Goal: Navigation & Orientation: Find specific page/section

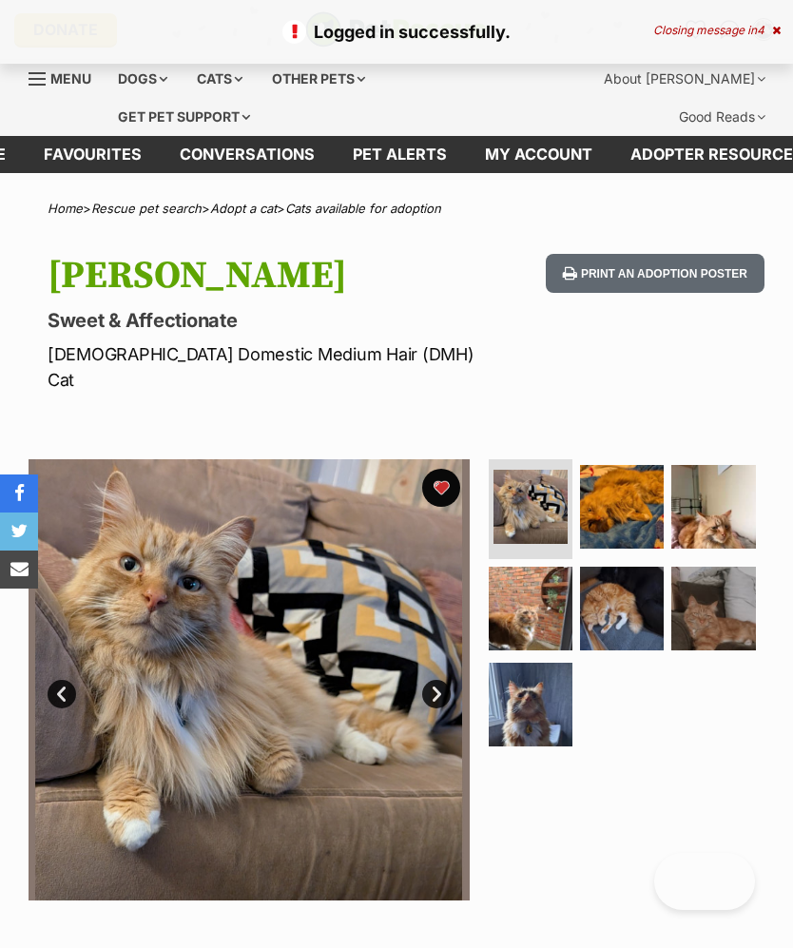
click at [779, 28] on icon at bounding box center [776, 30] width 9 height 11
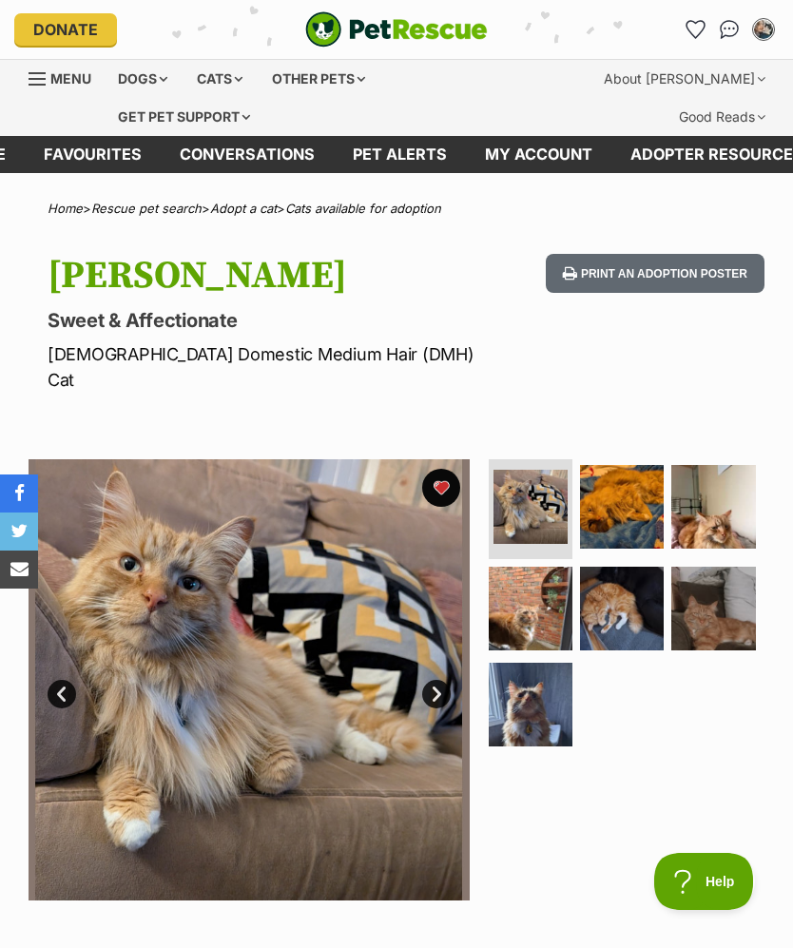
click at [238, 66] on div "Cats" at bounding box center [219, 79] width 72 height 38
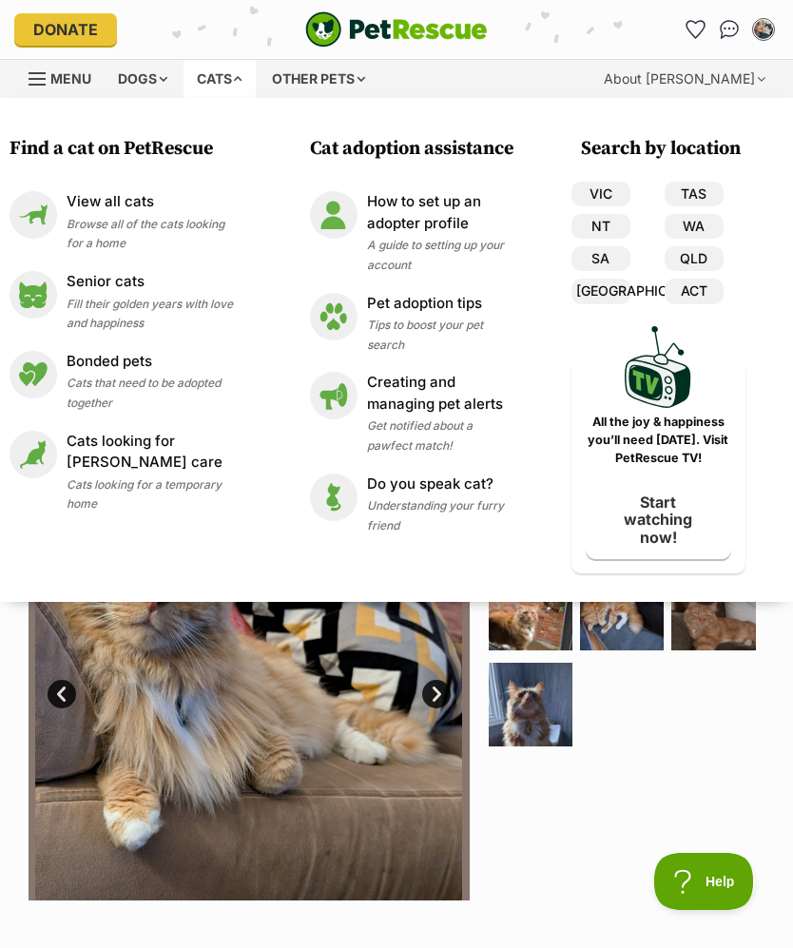
click at [124, 204] on p "View all cats" at bounding box center [155, 202] width 177 height 22
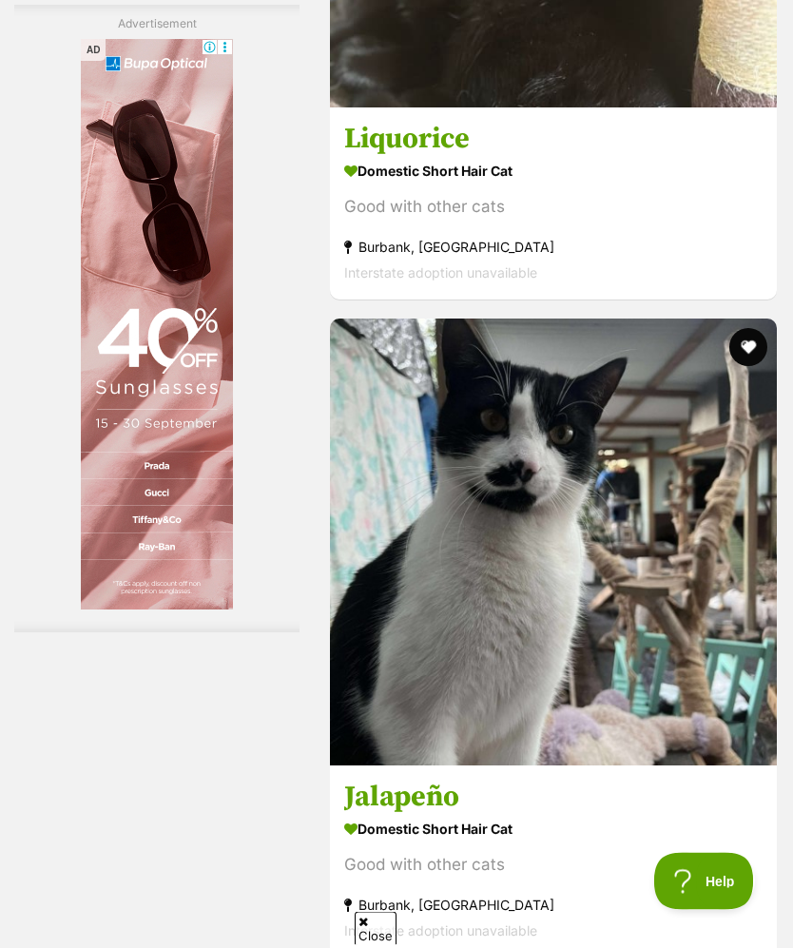
scroll to position [4644, 0]
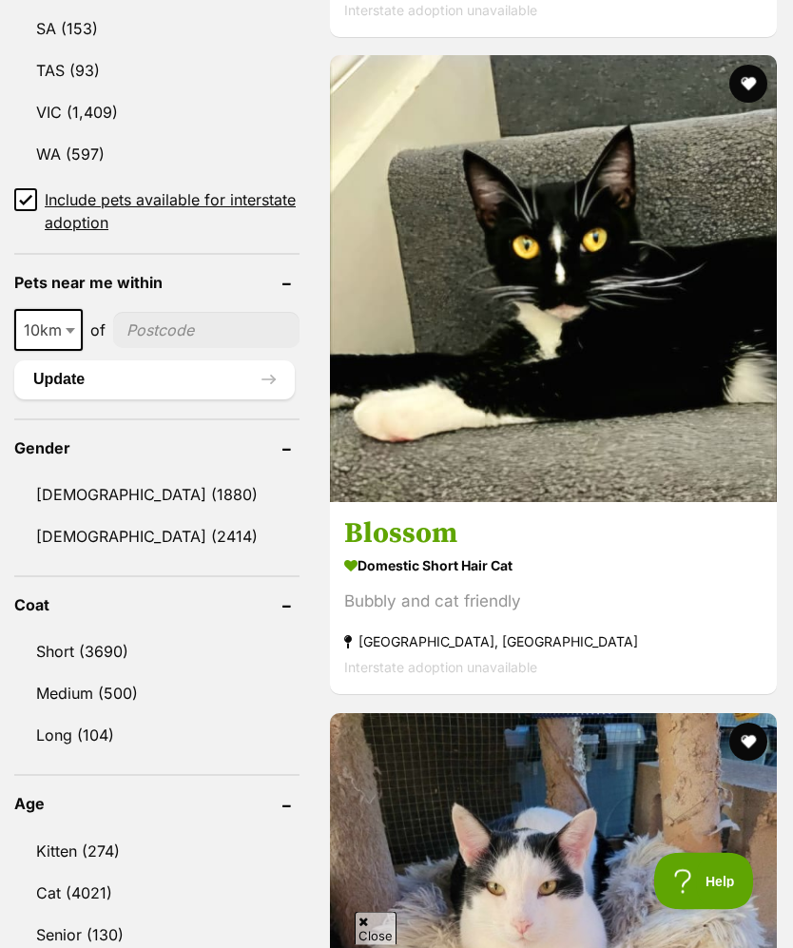
scroll to position [1461, 0]
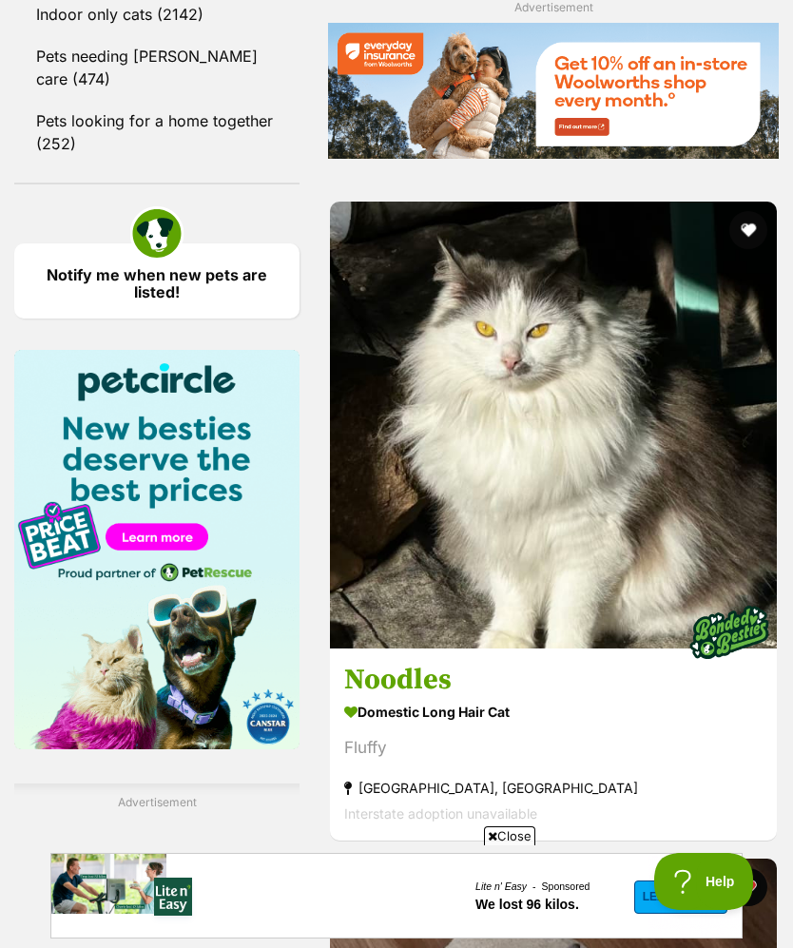
scroll to position [2823, 0]
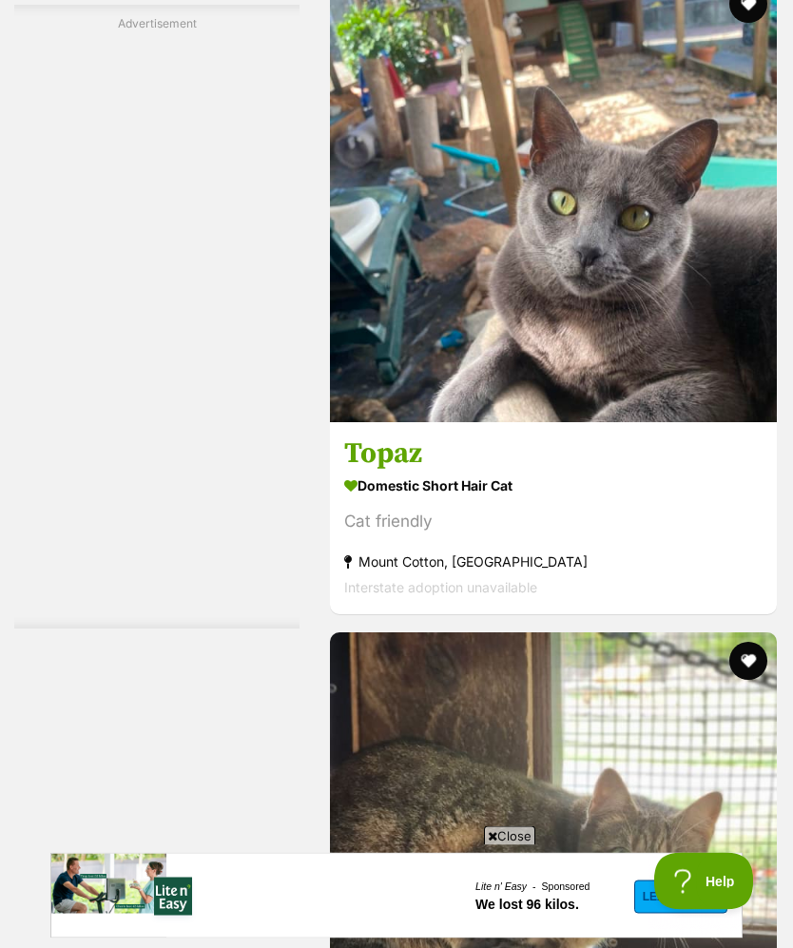
scroll to position [4987, 0]
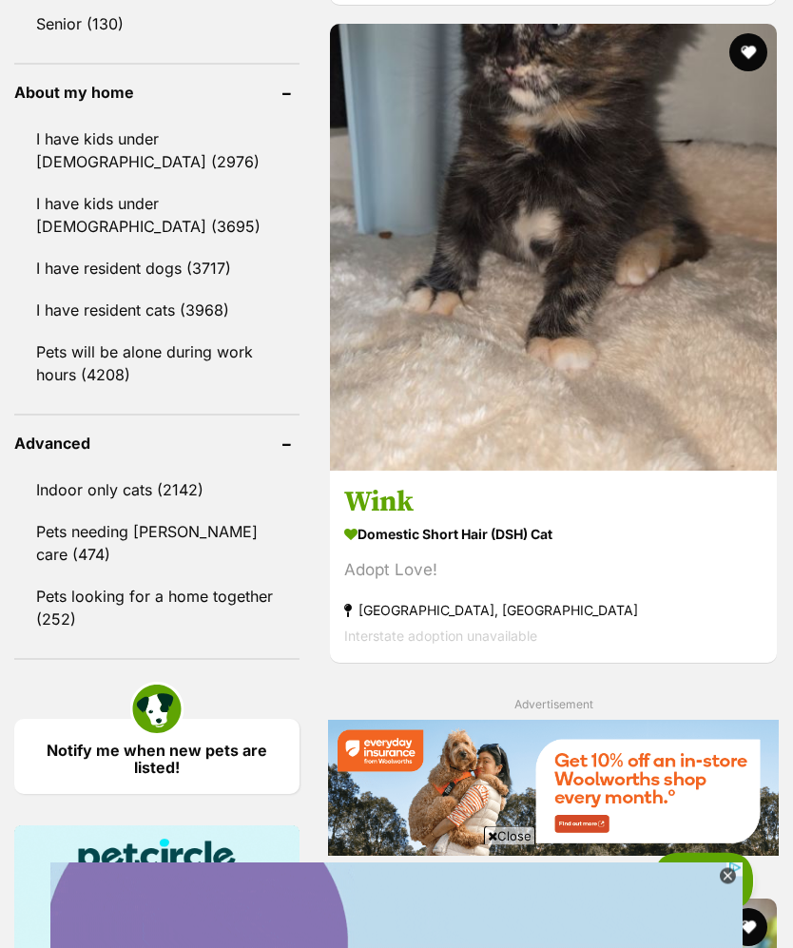
scroll to position [2315, 0]
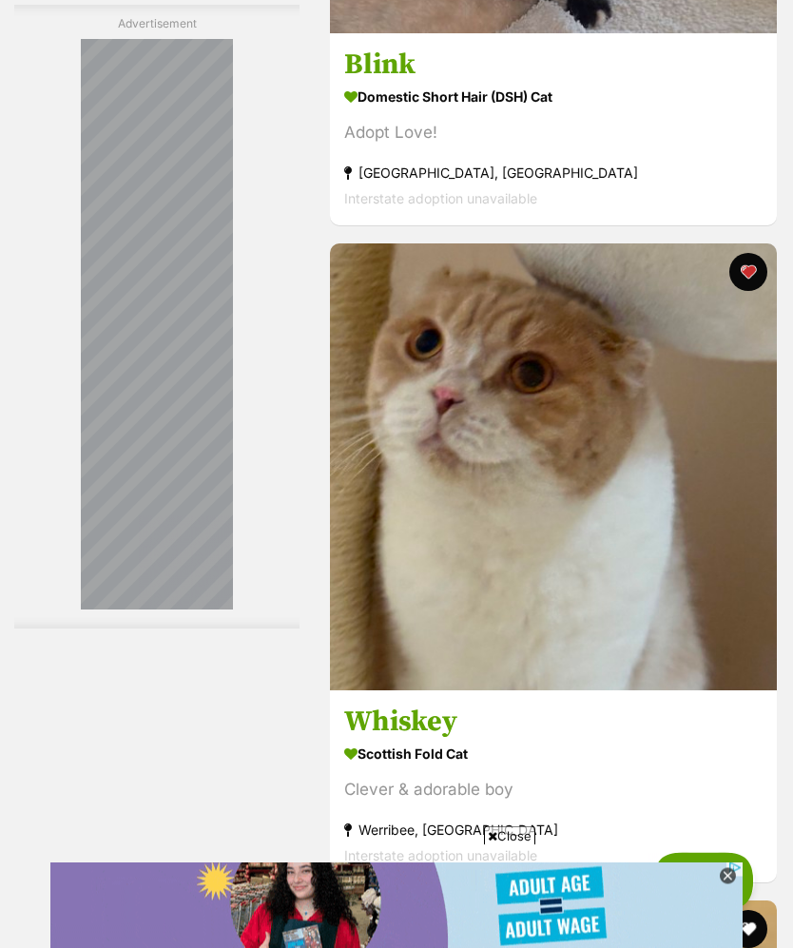
scroll to position [4941, 0]
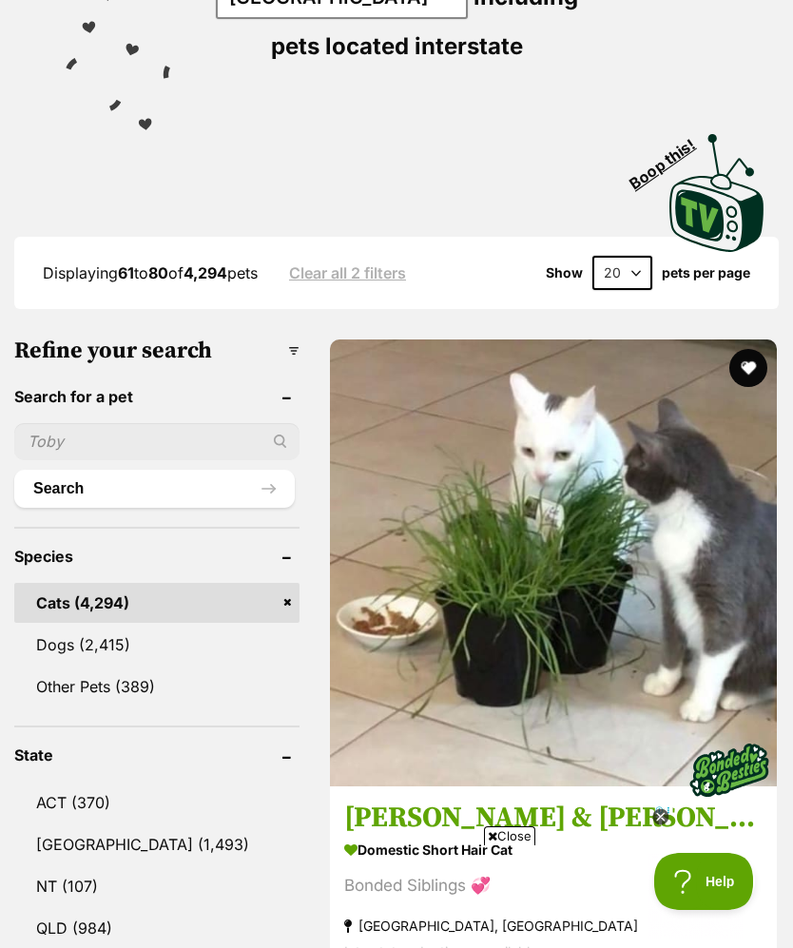
click at [729, 349] on button "favourite" at bounding box center [748, 368] width 38 height 38
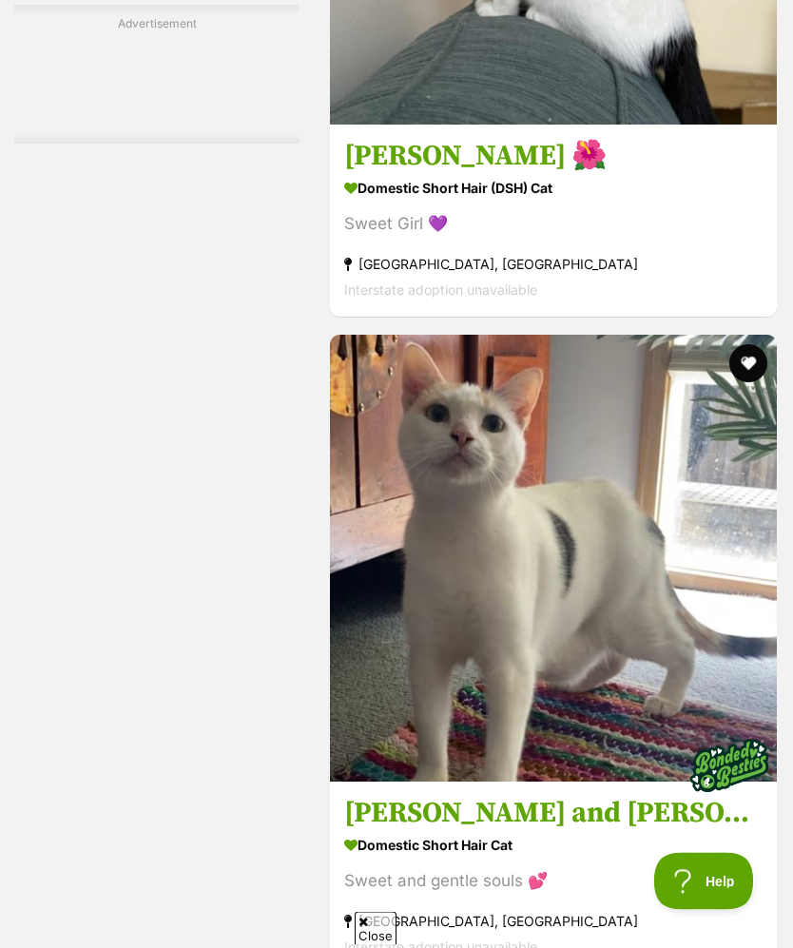
scroll to position [3970, 0]
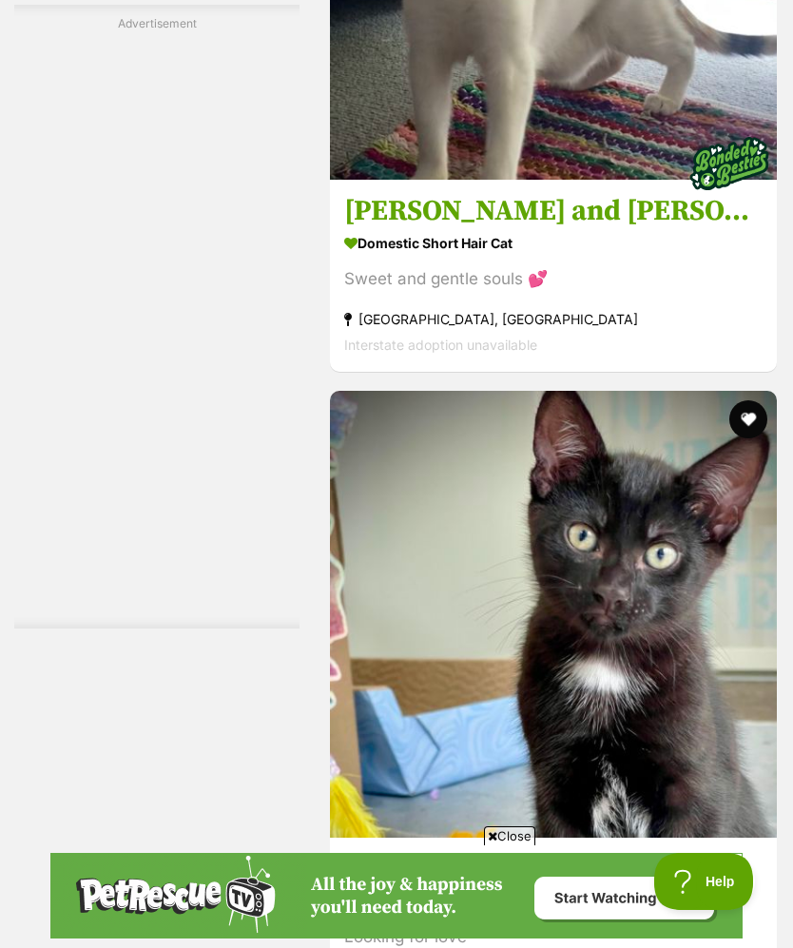
scroll to position [0, 0]
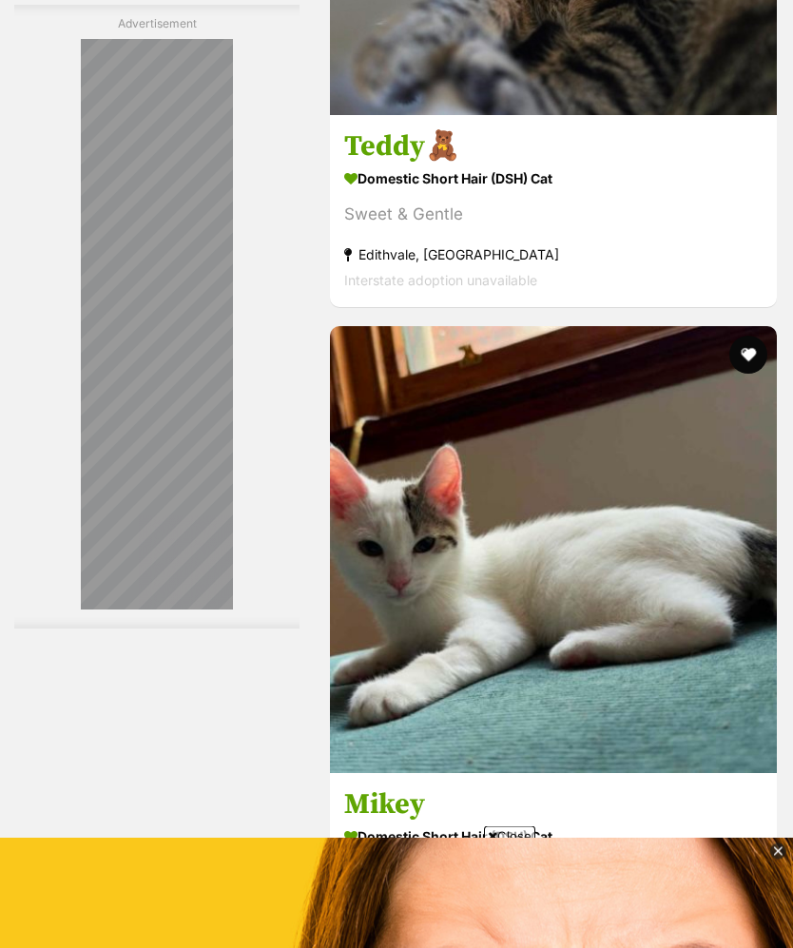
scroll to position [4637, 0]
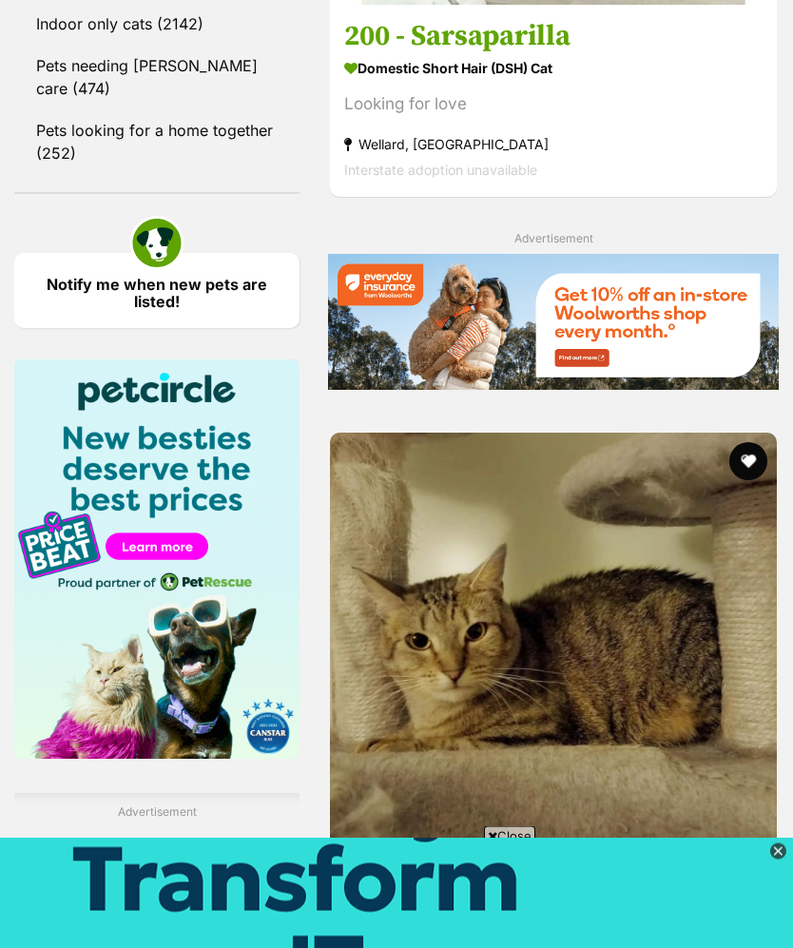
scroll to position [2781, 0]
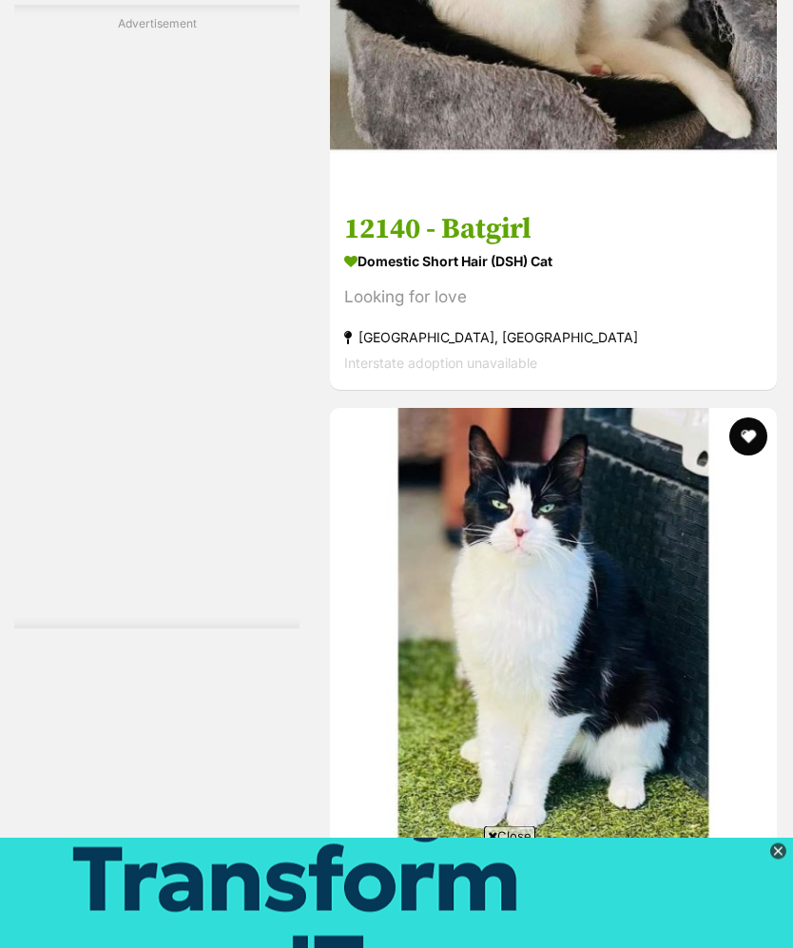
scroll to position [4776, 0]
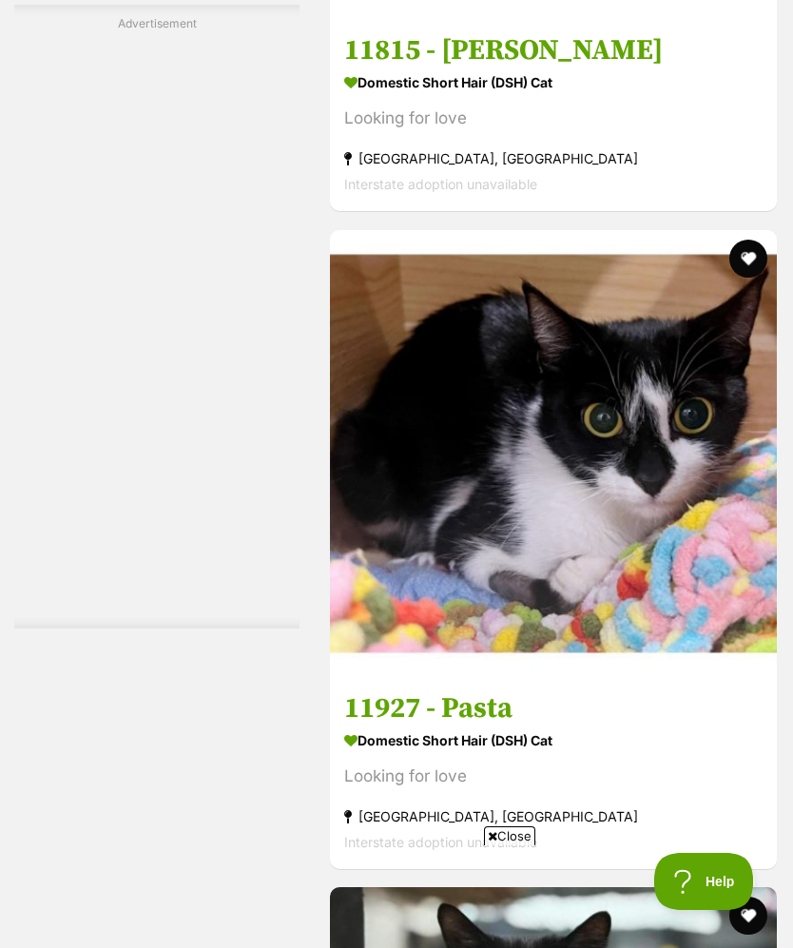
scroll to position [4797, 0]
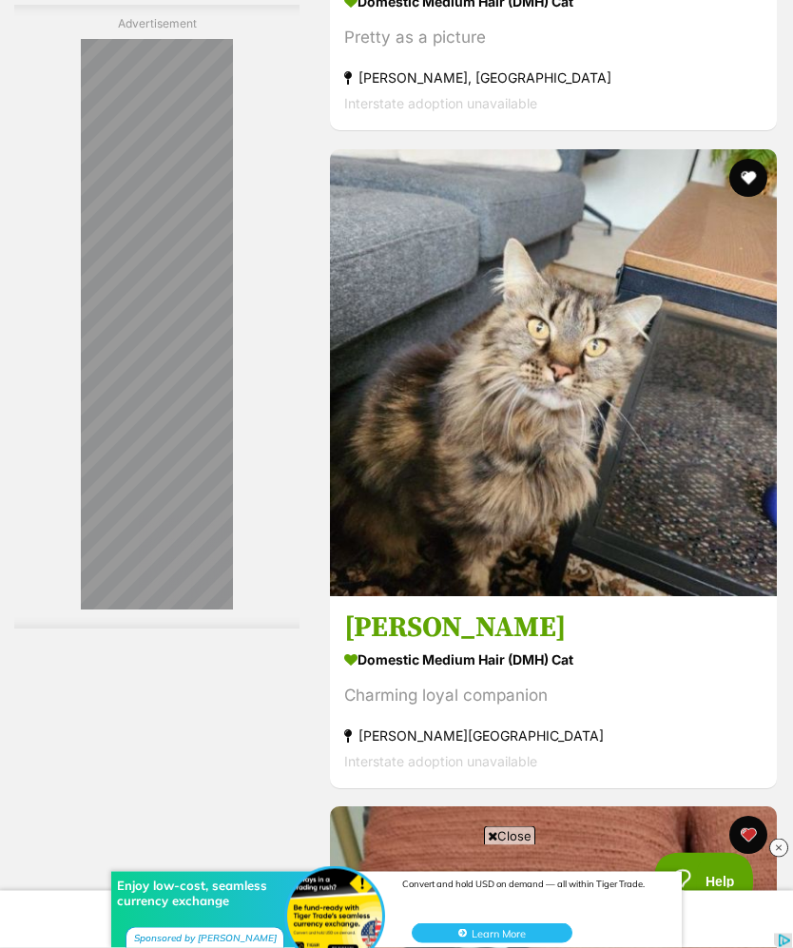
scroll to position [4813, 0]
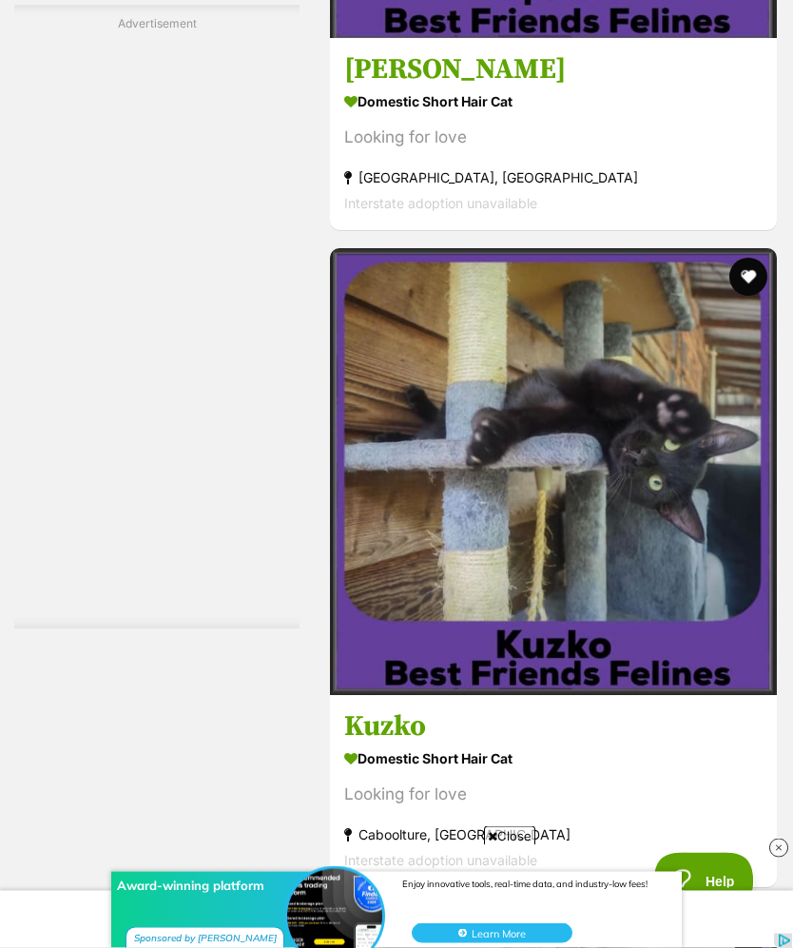
scroll to position [5147, 0]
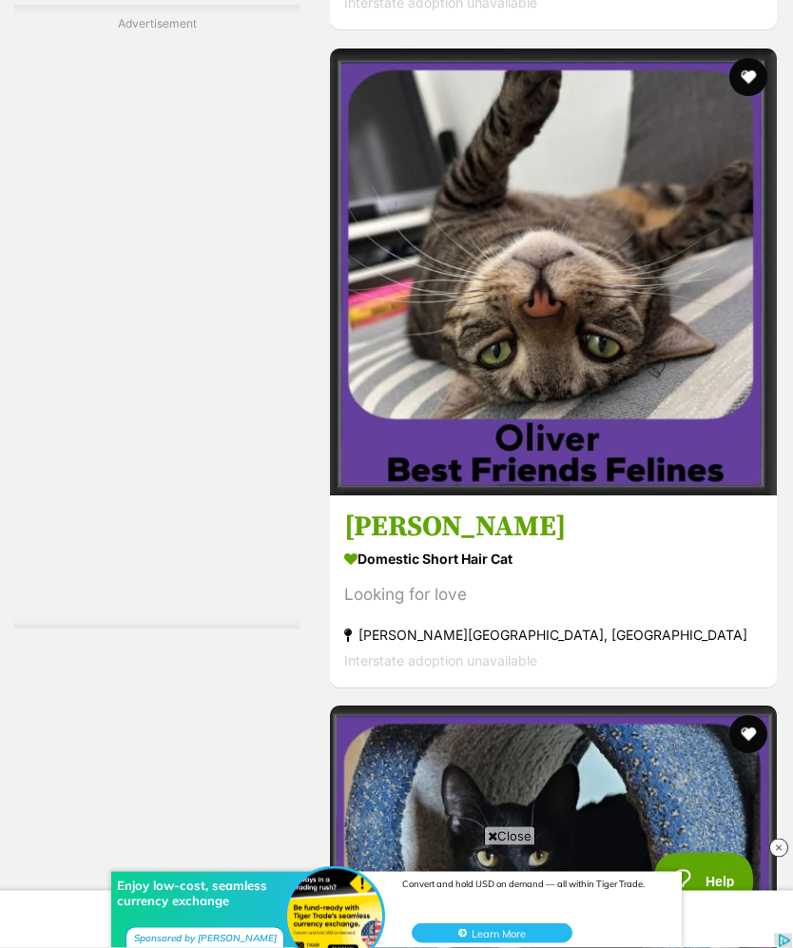
scroll to position [4914, 0]
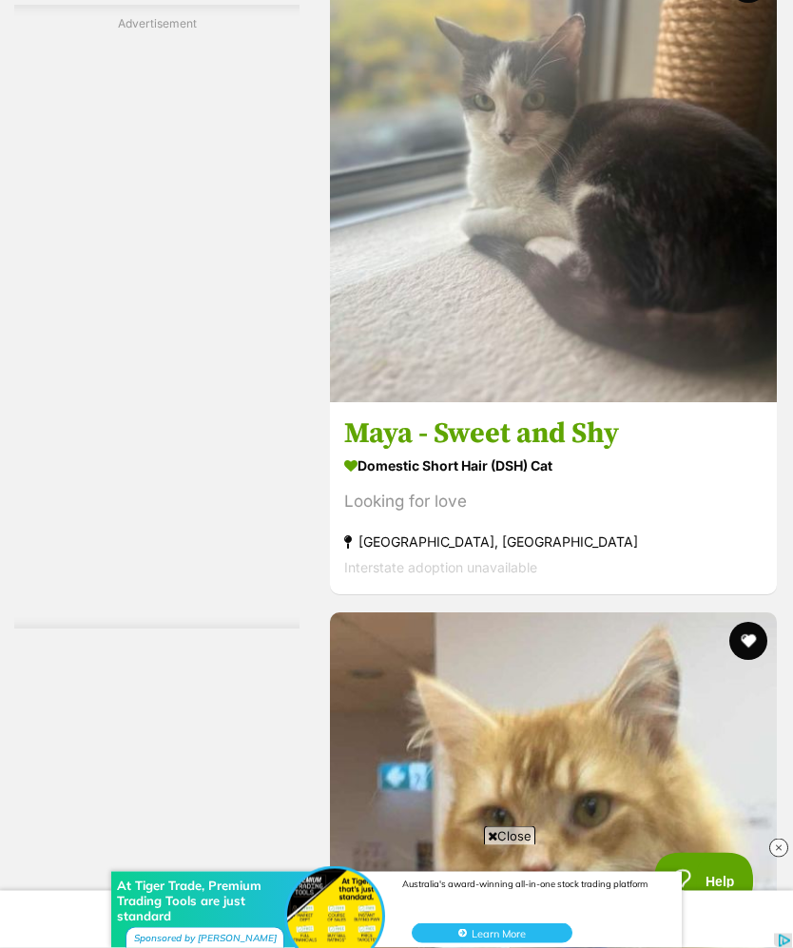
scroll to position [4986, 0]
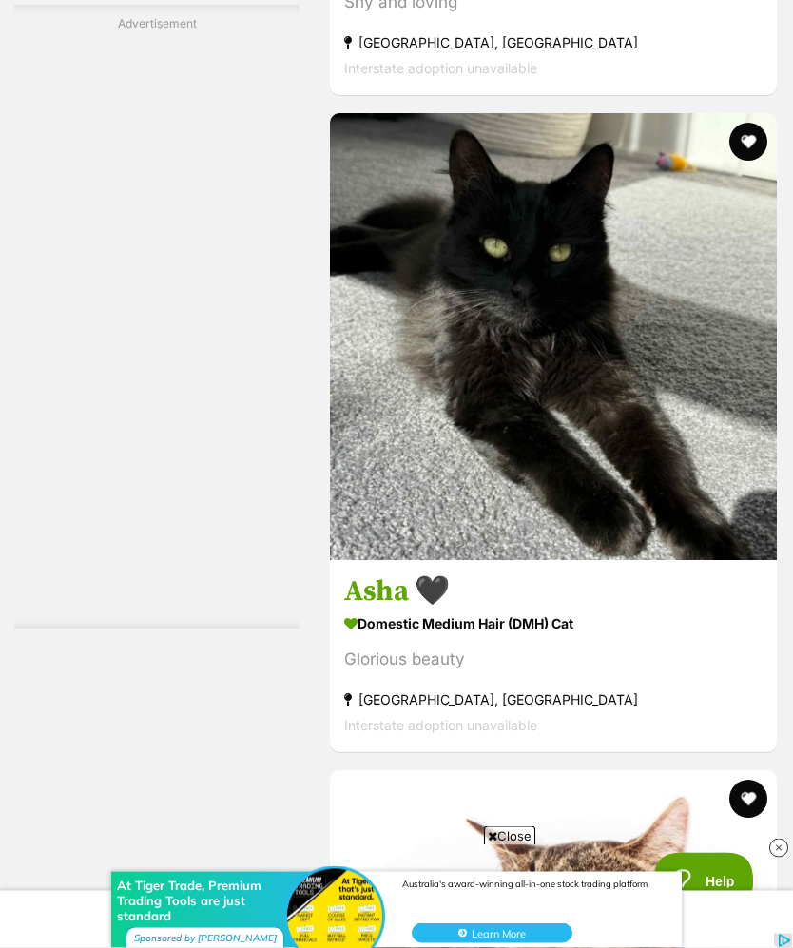
scroll to position [5090, 0]
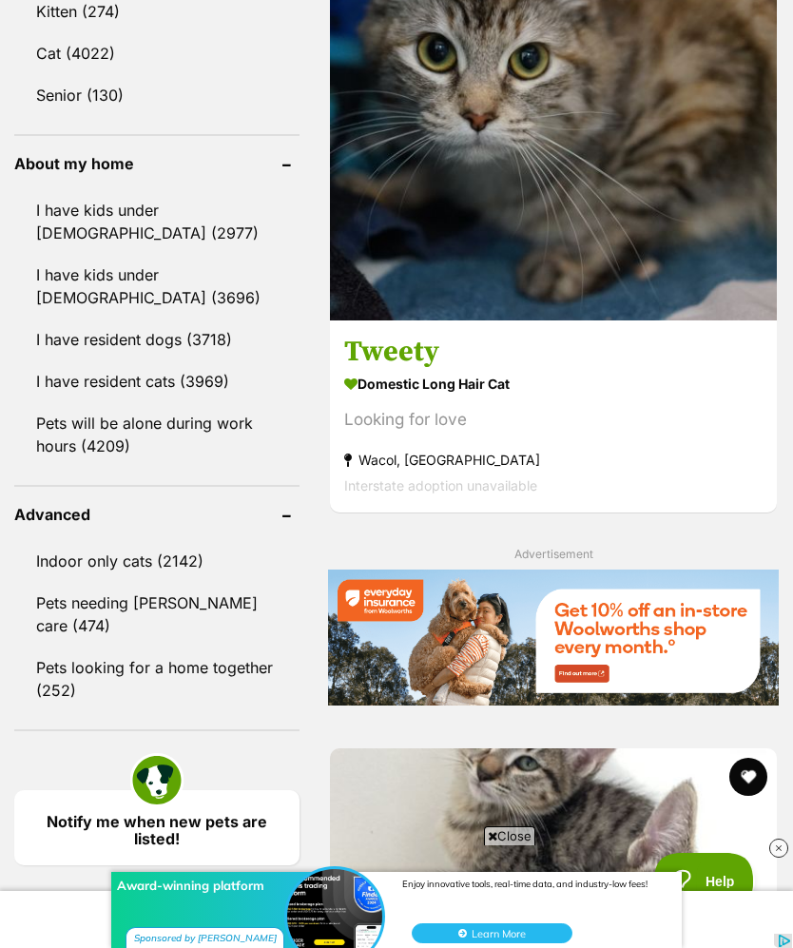
scroll to position [2242, 0]
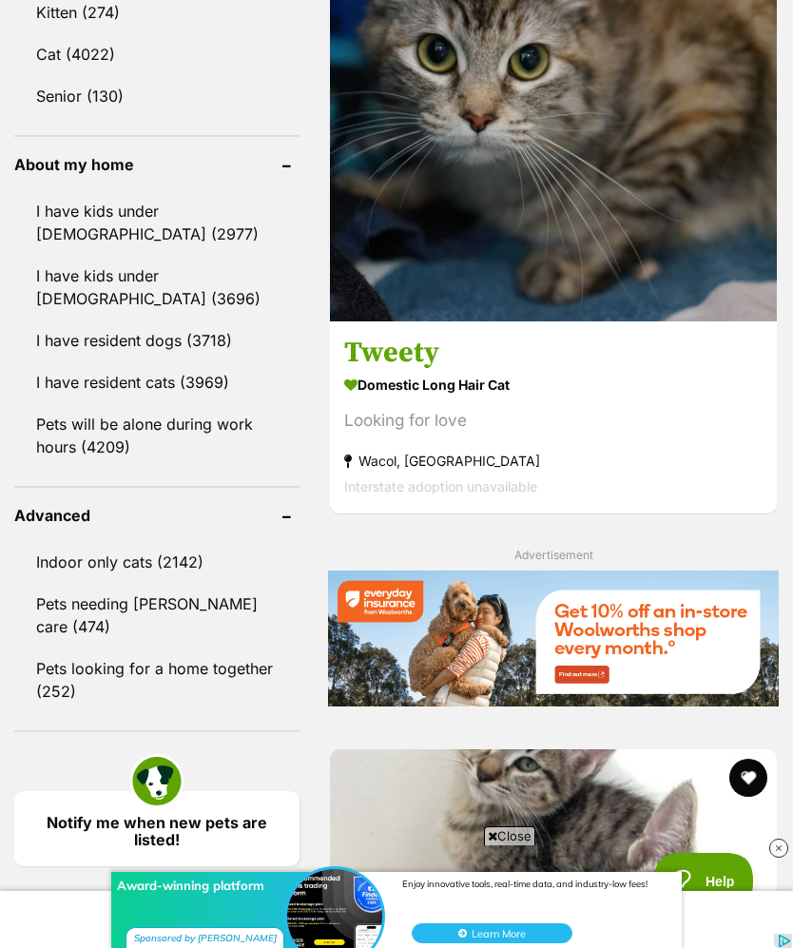
click at [68, 648] on link "Pets looking for a home together (252)" at bounding box center [156, 679] width 285 height 63
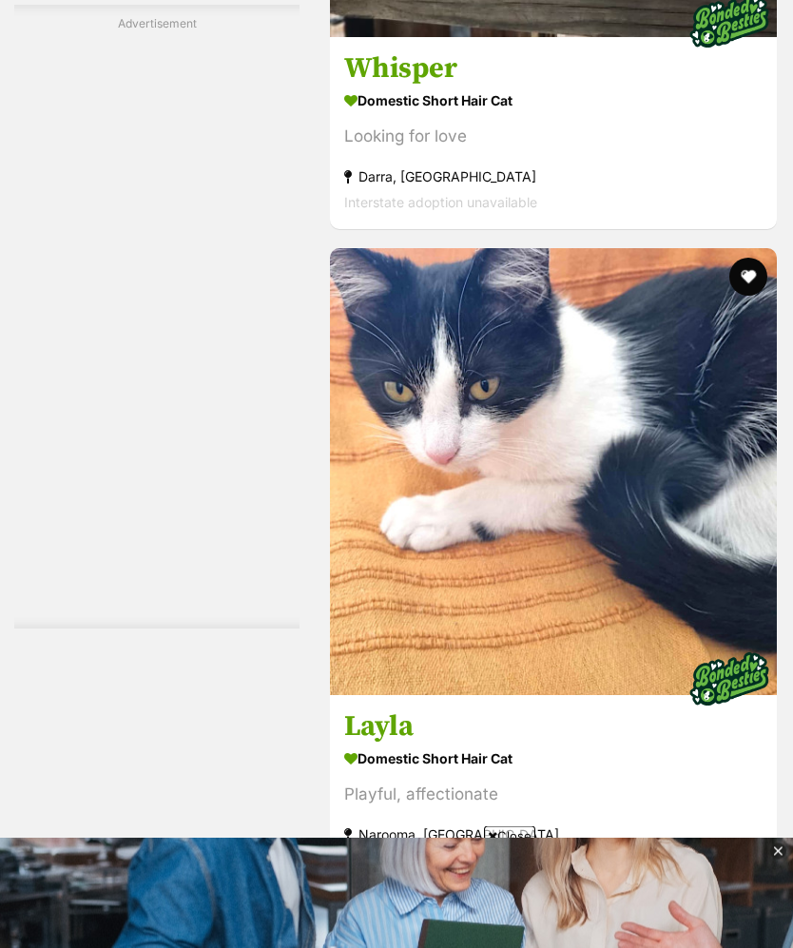
scroll to position [4964, 0]
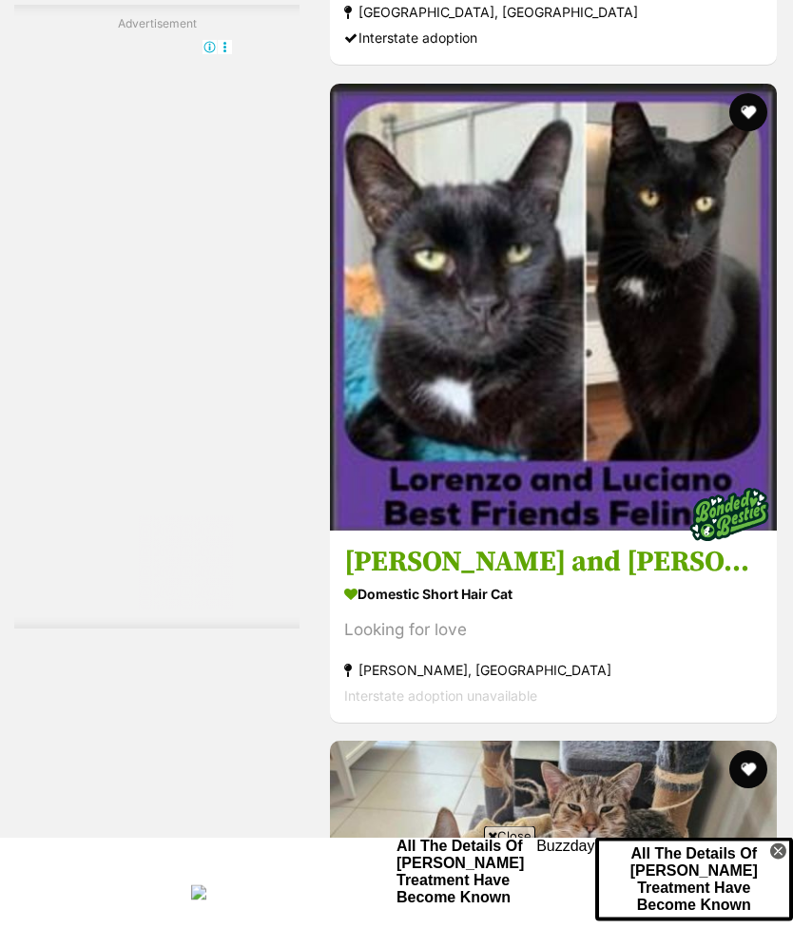
scroll to position [5128, 0]
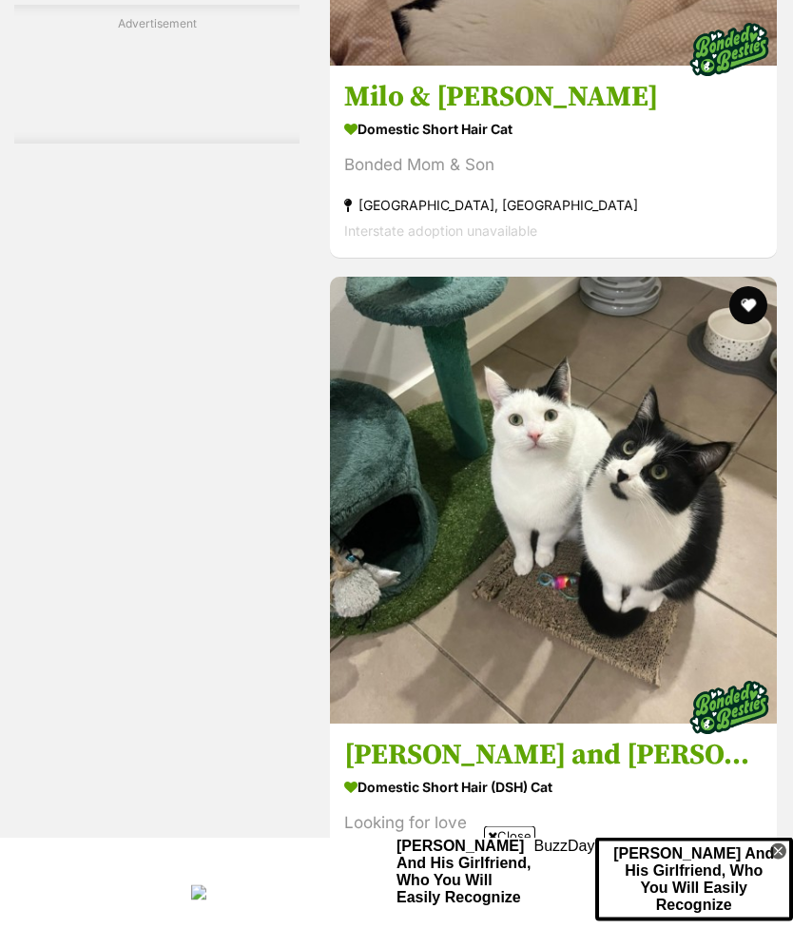
scroll to position [4935, 0]
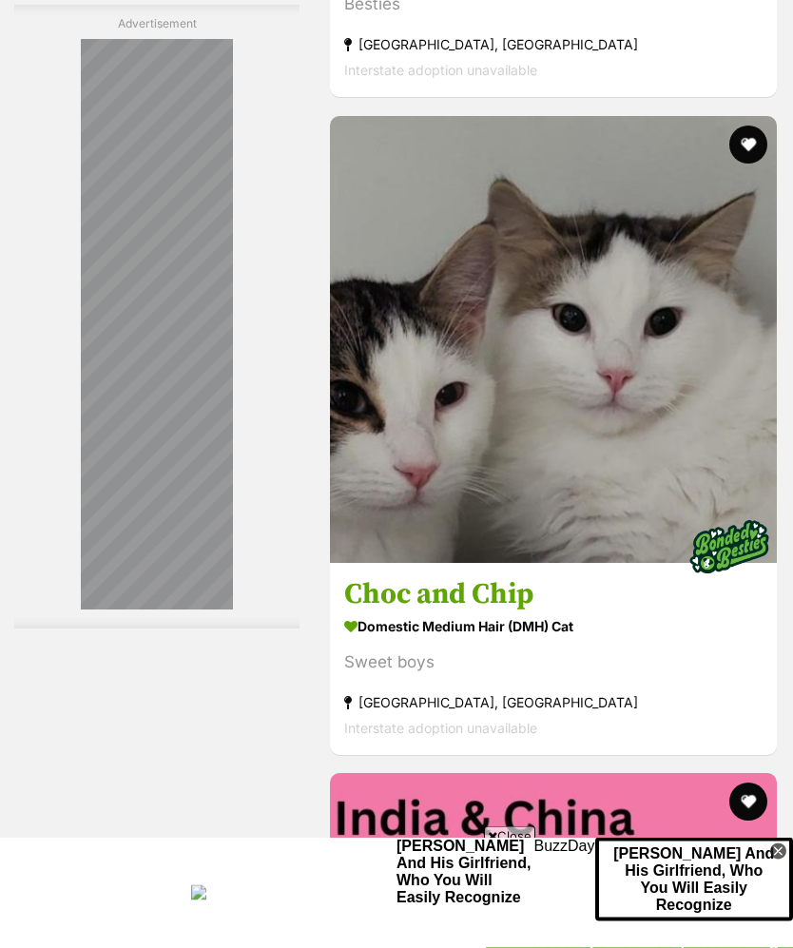
scroll to position [5096, 0]
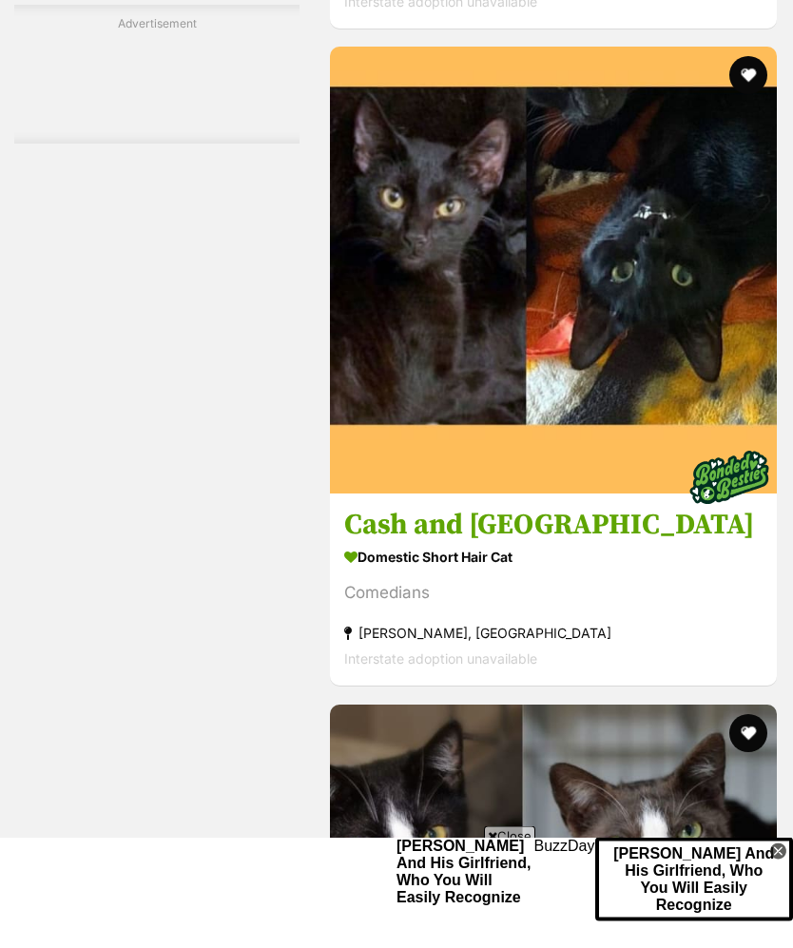
scroll to position [4977, 0]
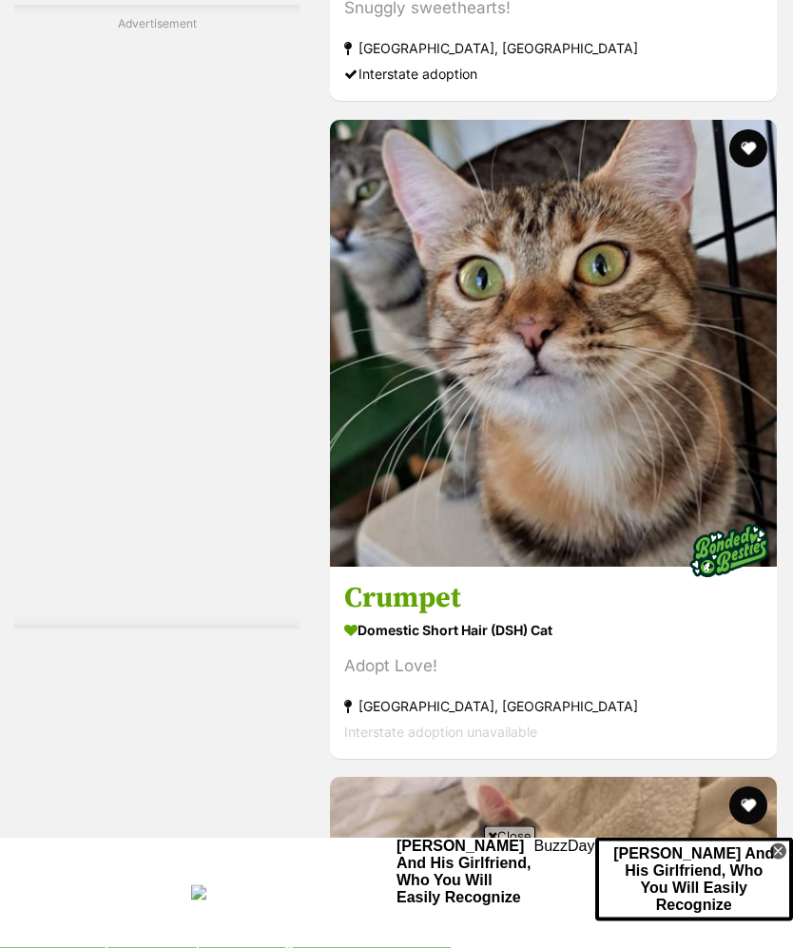
scroll to position [5101, 0]
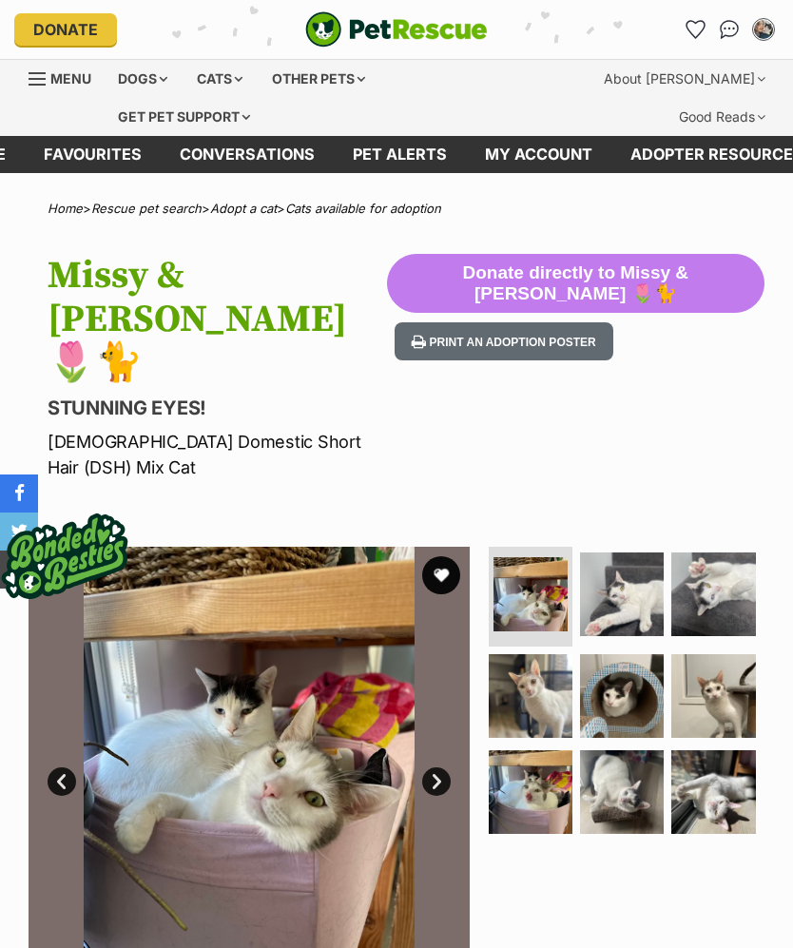
click at [642, 552] on img at bounding box center [622, 594] width 84 height 84
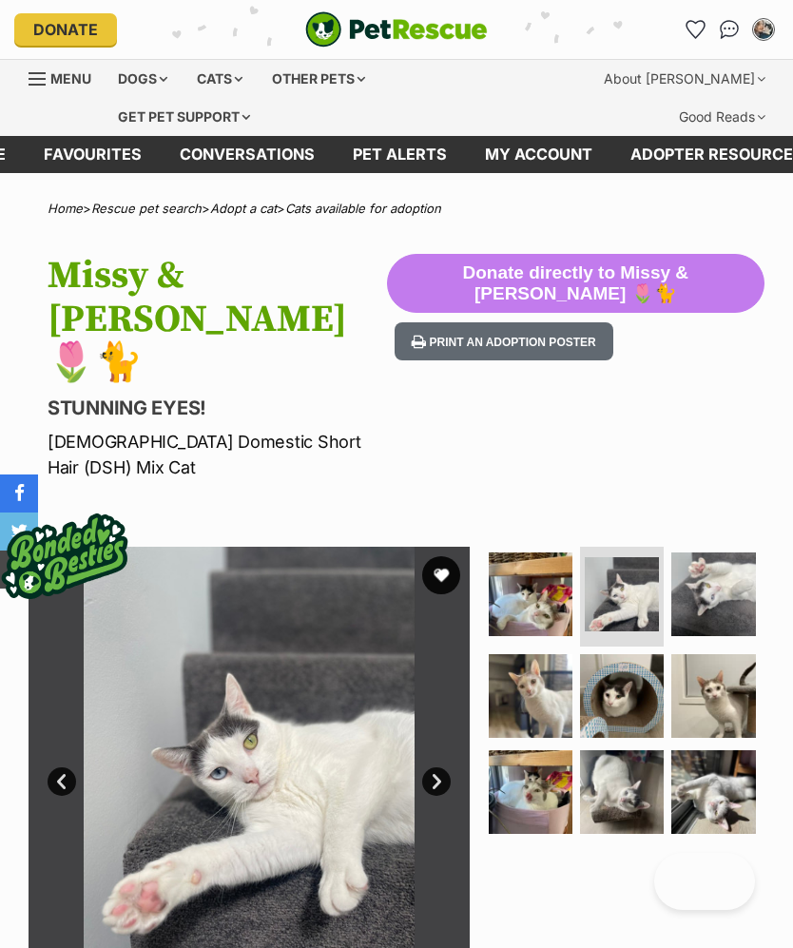
click at [745, 552] on img at bounding box center [713, 594] width 84 height 84
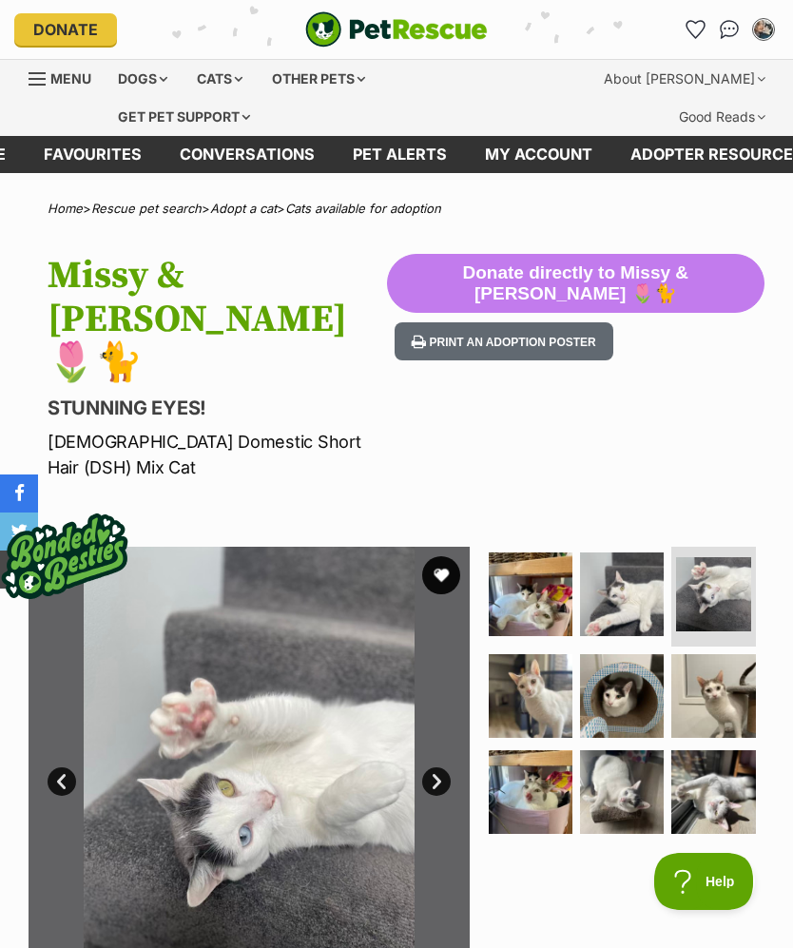
click at [550, 654] on img at bounding box center [531, 696] width 84 height 84
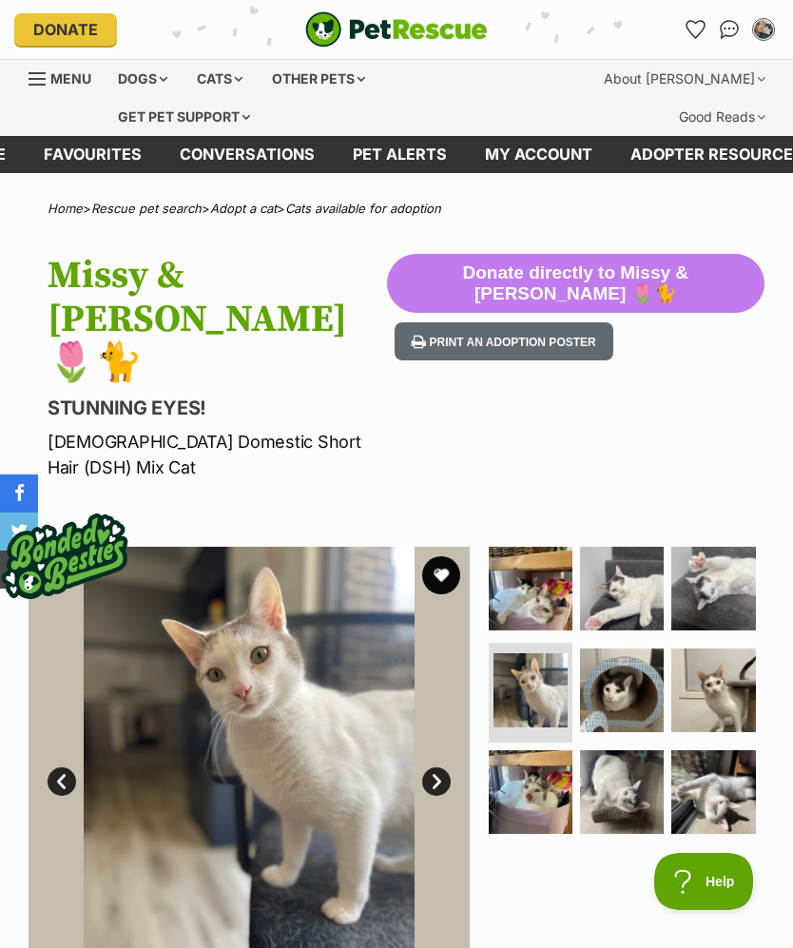
click at [625, 648] on img at bounding box center [622, 690] width 84 height 84
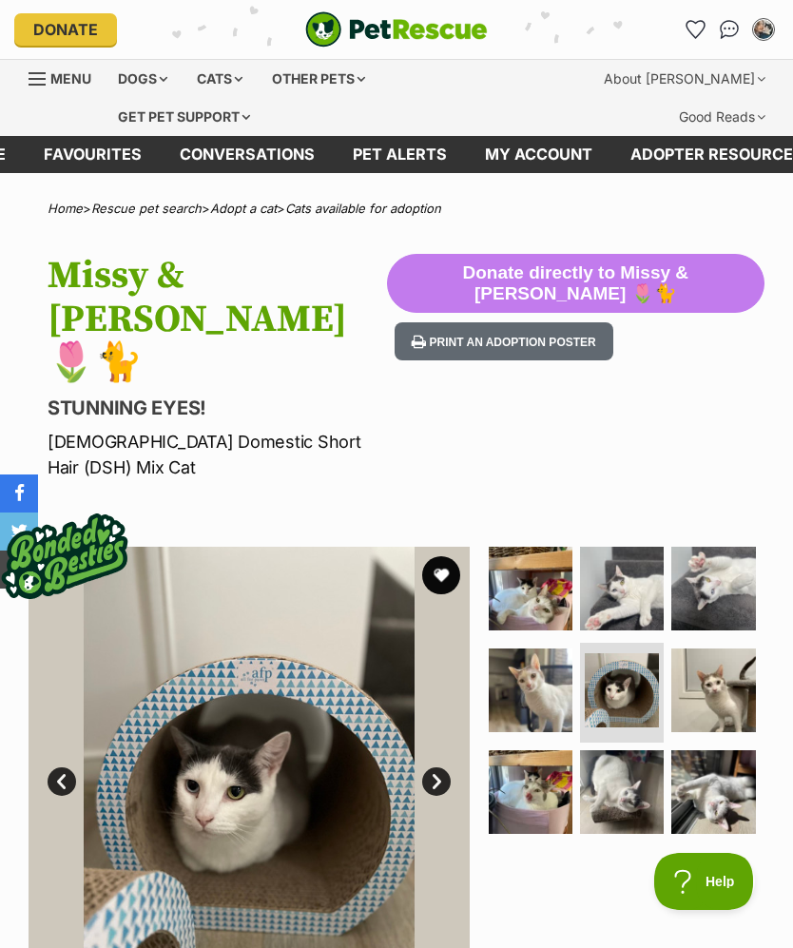
click at [631, 750] on img at bounding box center [622, 792] width 84 height 84
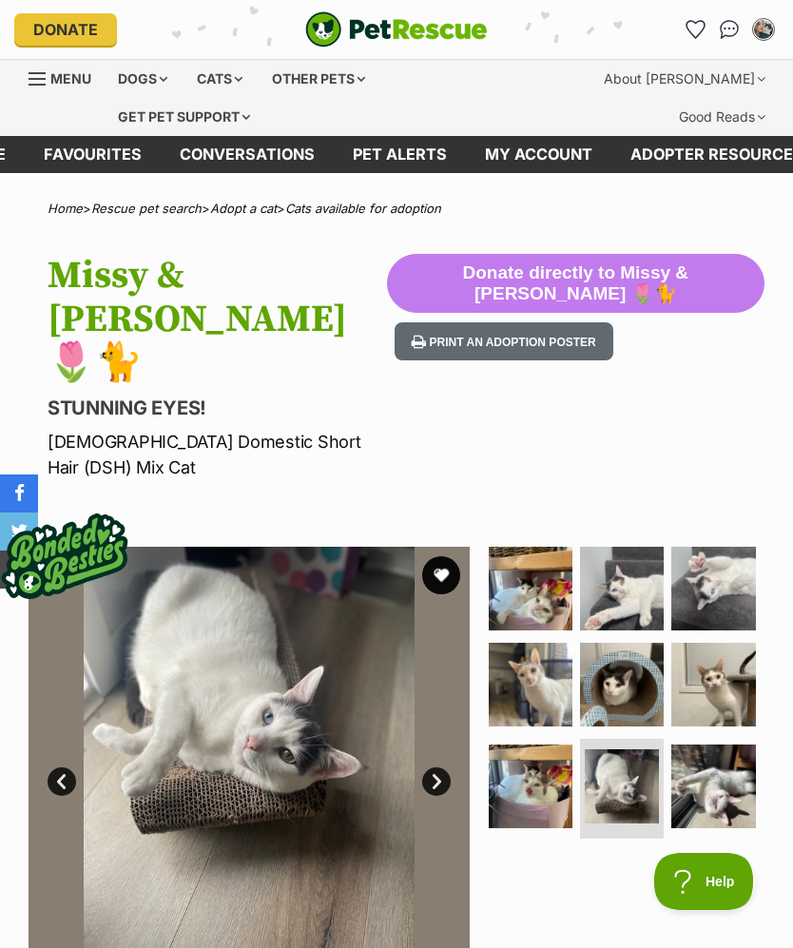
click at [721, 744] on img at bounding box center [713, 786] width 84 height 84
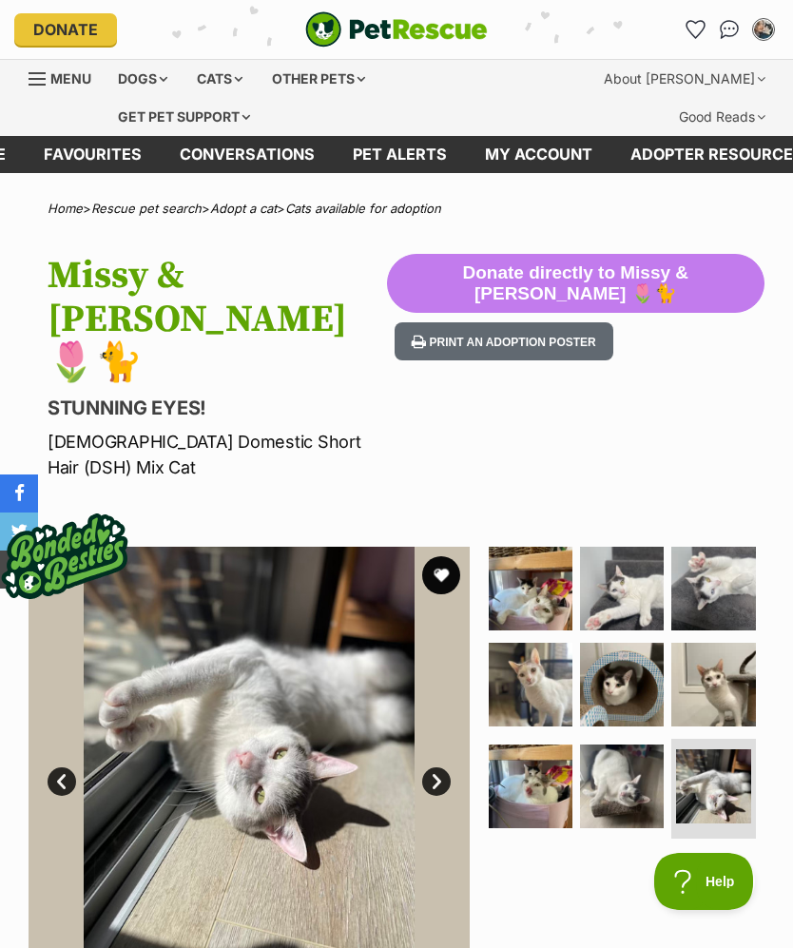
click at [530, 744] on img at bounding box center [531, 786] width 84 height 84
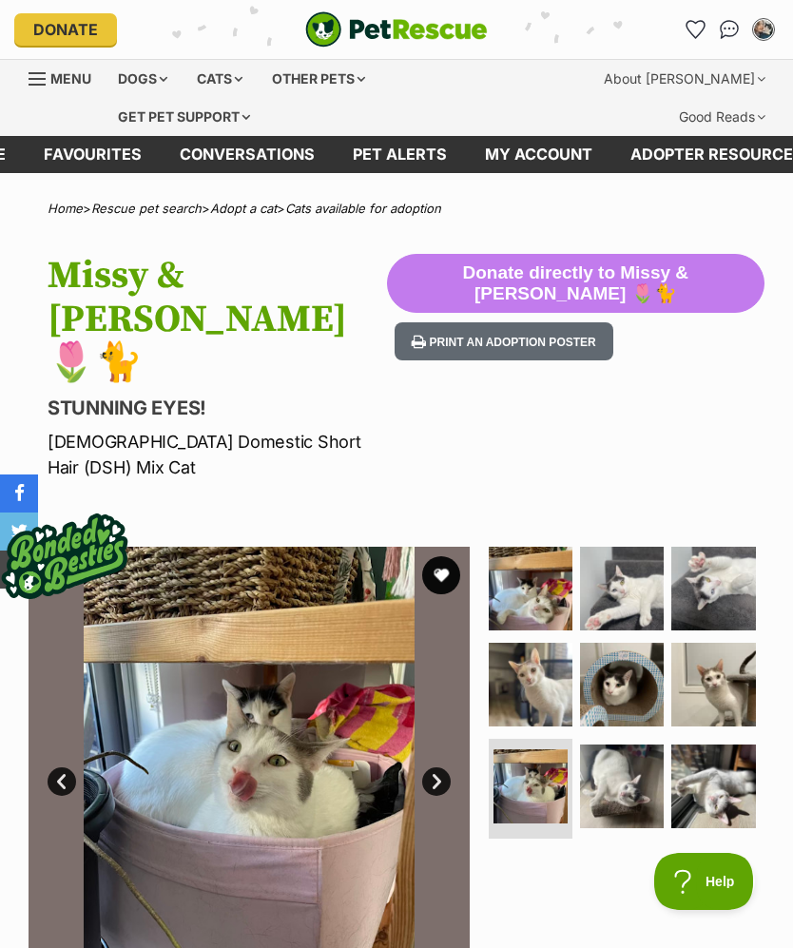
click at [726, 643] on img at bounding box center [713, 685] width 84 height 84
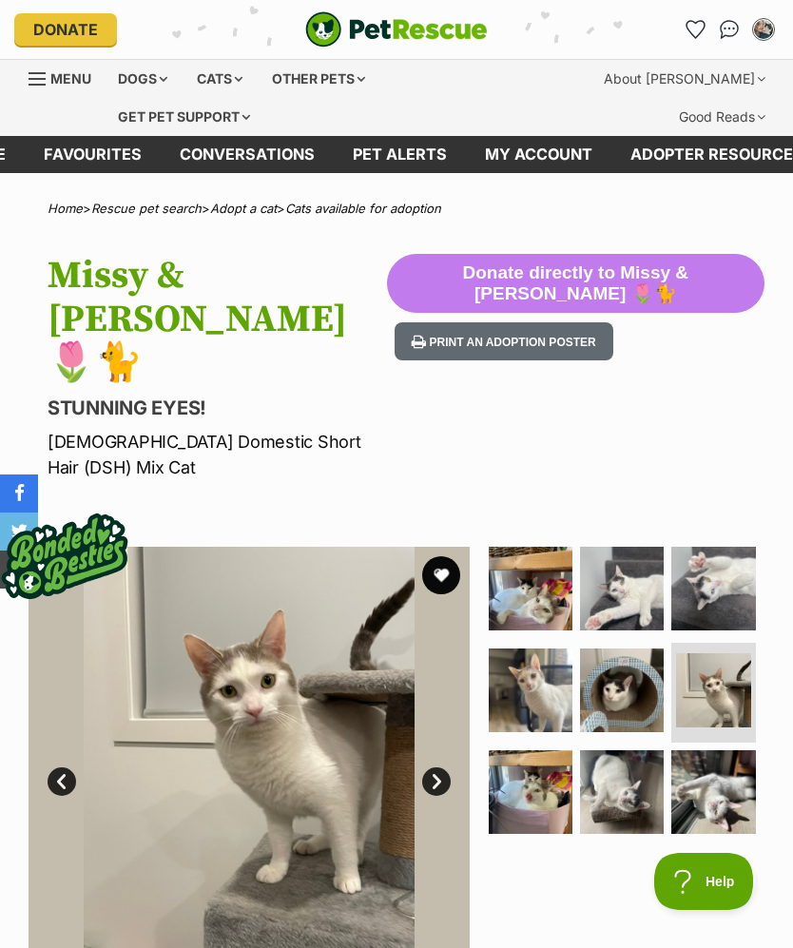
click at [700, 29] on icon "Favourites" at bounding box center [695, 29] width 18 height 17
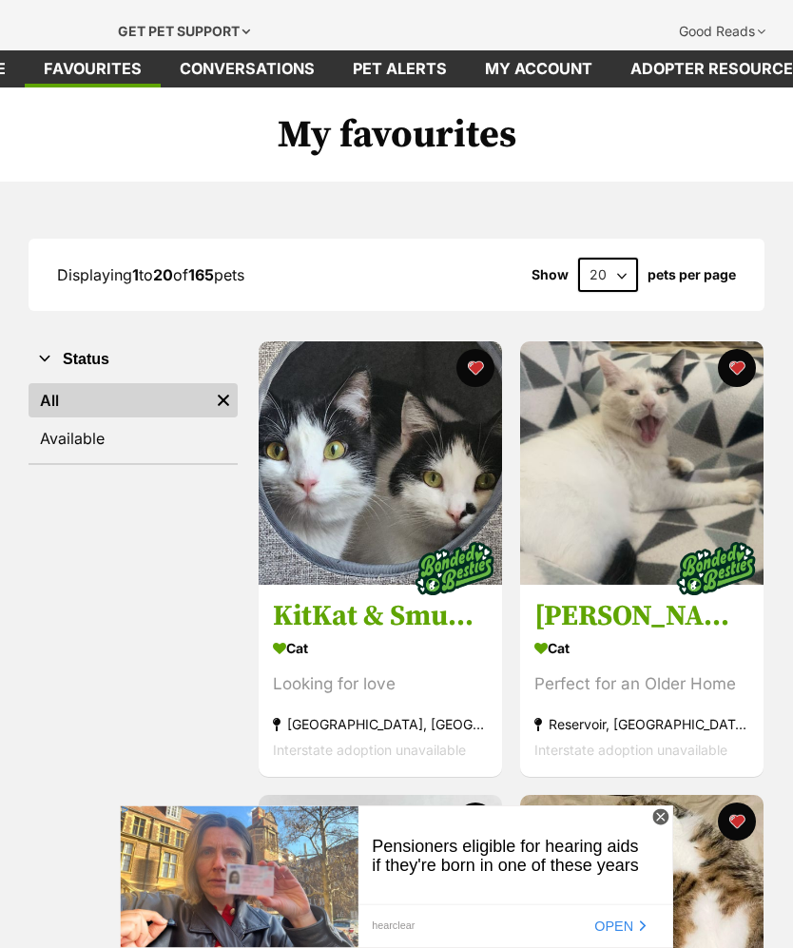
click at [722, 461] on img at bounding box center [641, 462] width 243 height 243
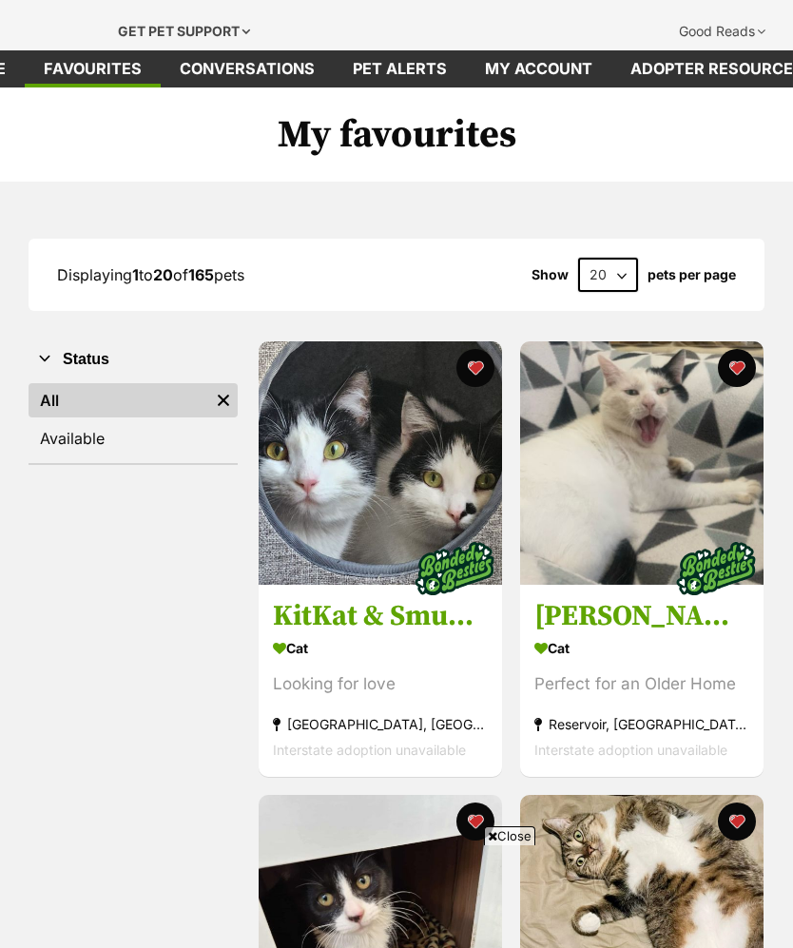
click at [733, 362] on button "favourite" at bounding box center [736, 368] width 38 height 38
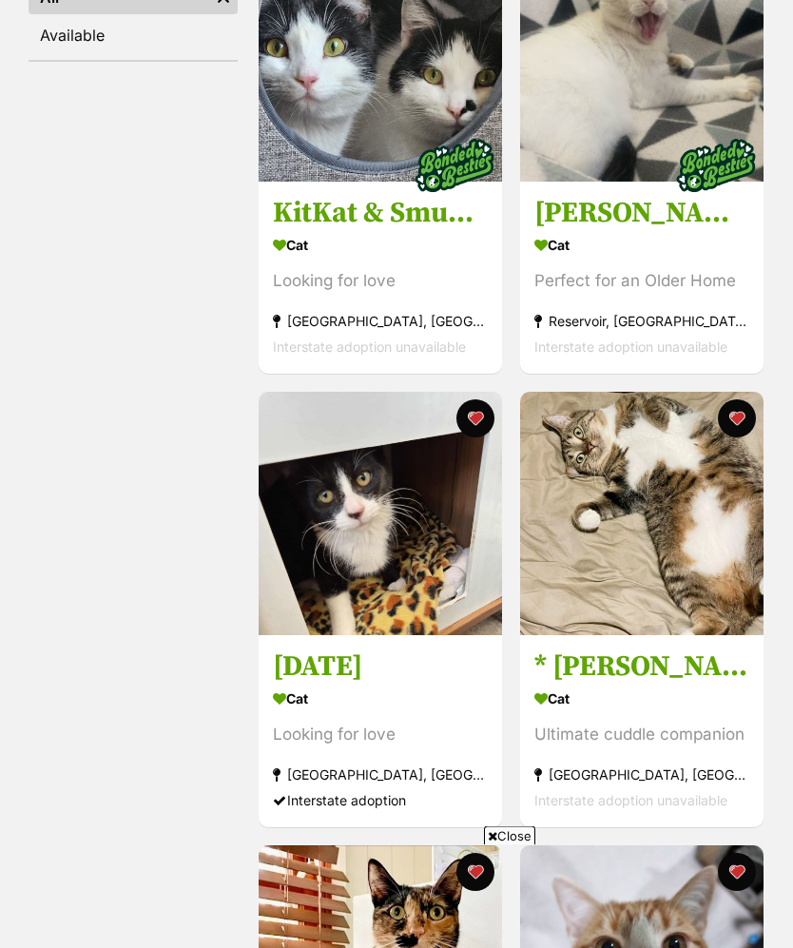
scroll to position [489, 0]
click at [447, 598] on img at bounding box center [380, 513] width 243 height 243
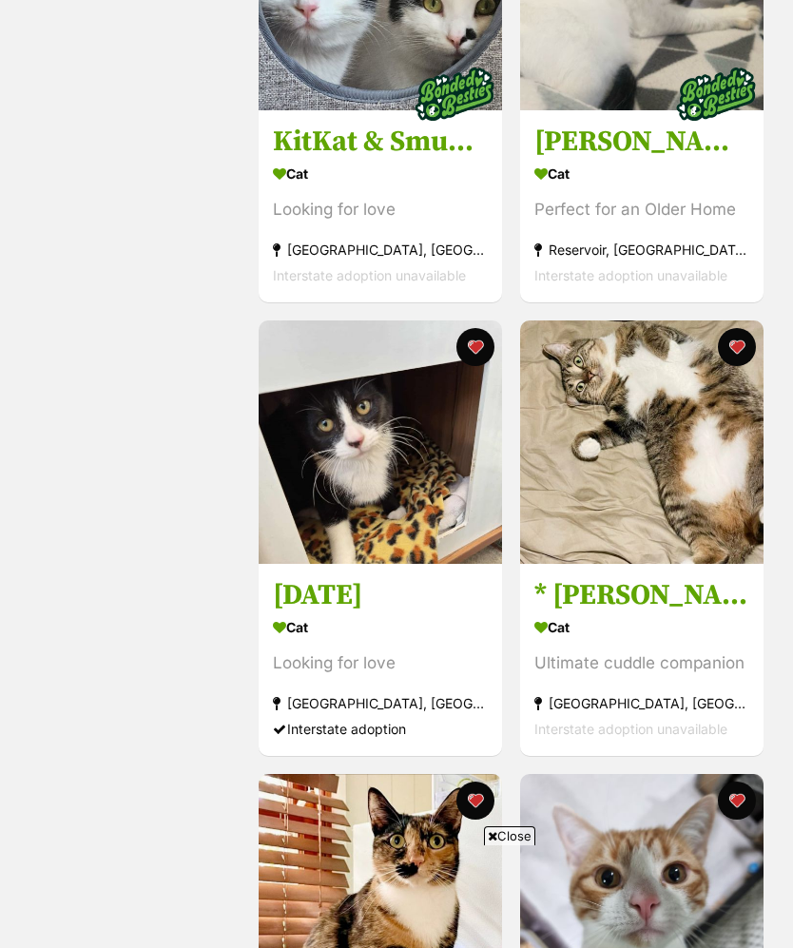
click at [699, 521] on img at bounding box center [641, 441] width 243 height 243
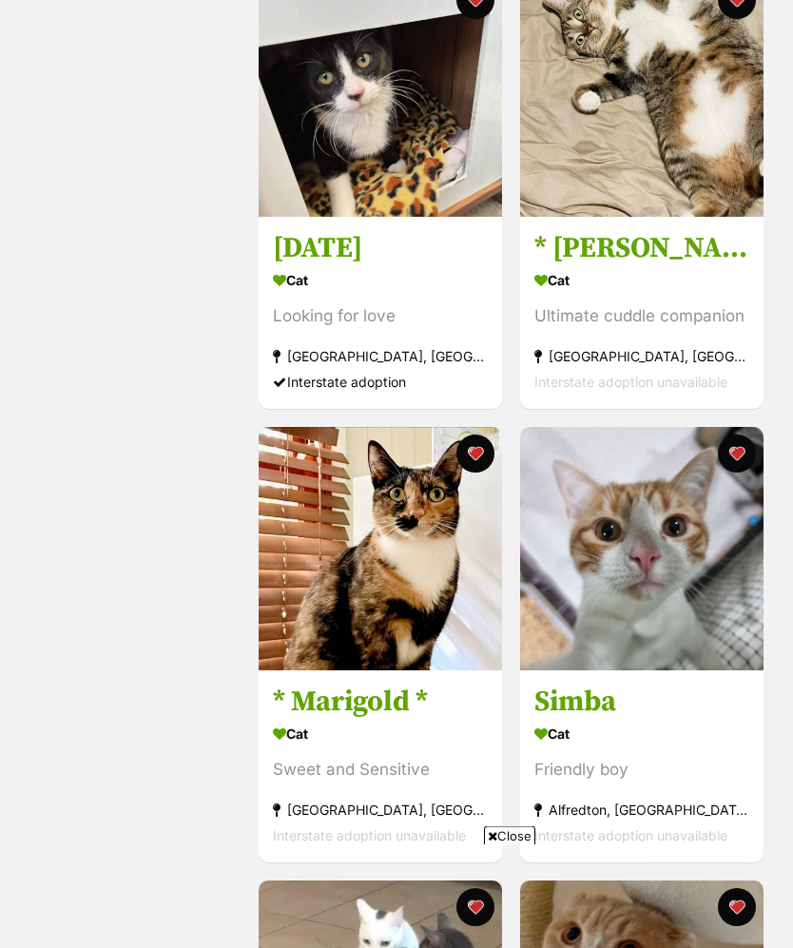
scroll to position [910, 0]
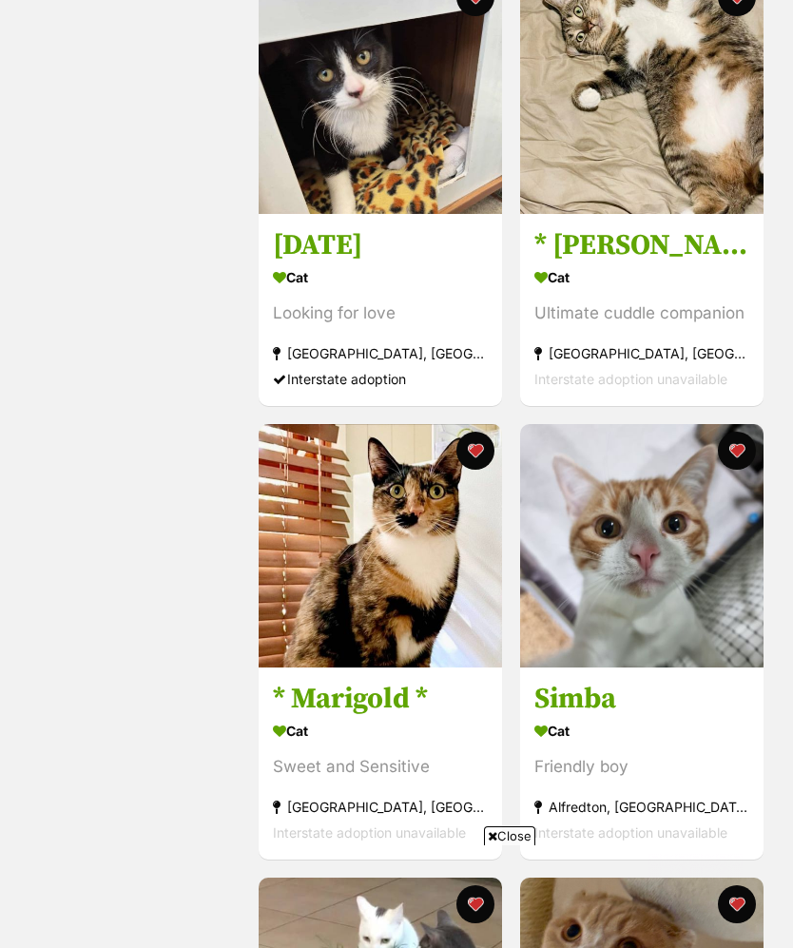
click at [667, 614] on img at bounding box center [641, 545] width 243 height 243
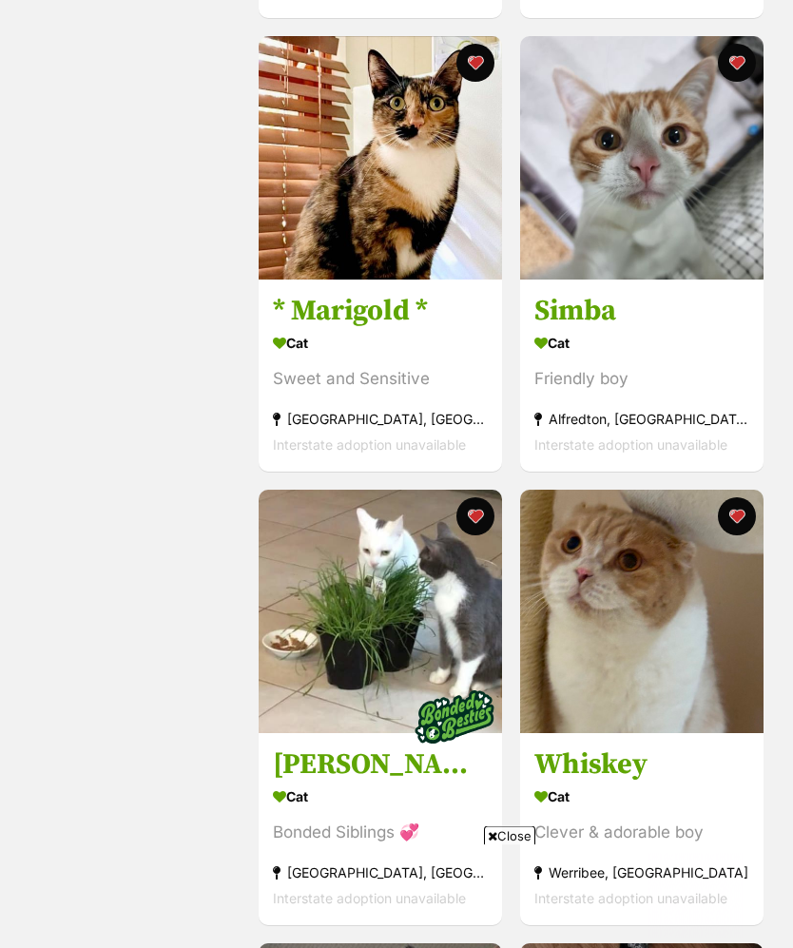
scroll to position [1297, 0]
click at [654, 690] on img at bounding box center [641, 611] width 243 height 243
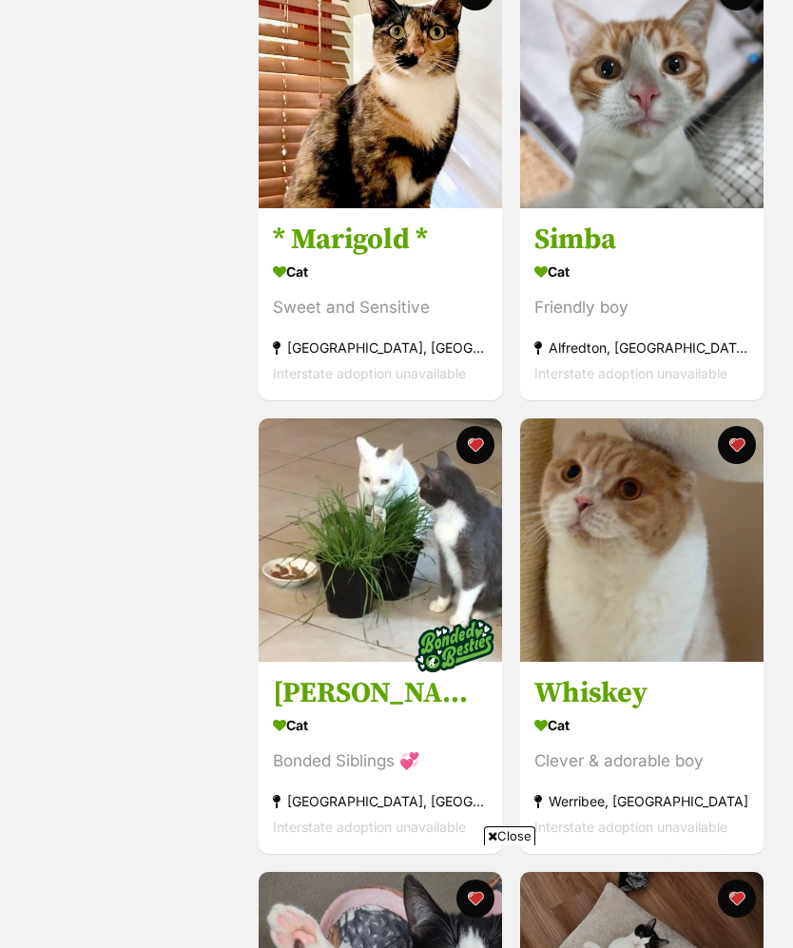
click at [467, 550] on img at bounding box center [380, 539] width 243 height 243
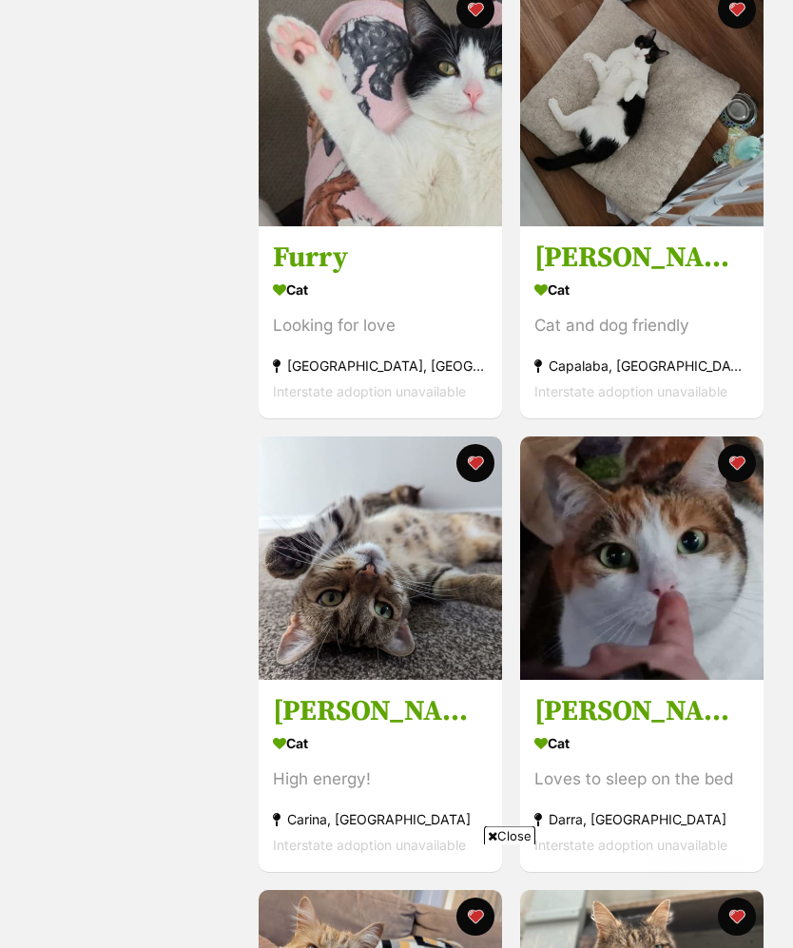
scroll to position [2257, 0]
click at [707, 626] on img at bounding box center [641, 557] width 243 height 243
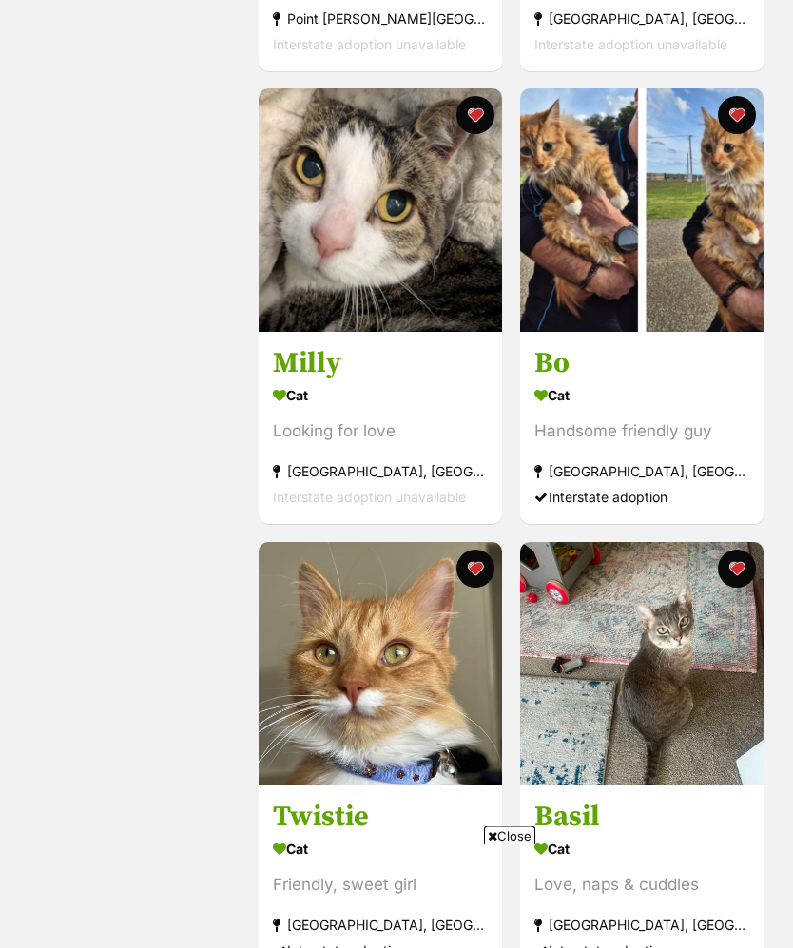
scroll to position [3965, 0]
click at [319, 233] on img at bounding box center [380, 209] width 243 height 243
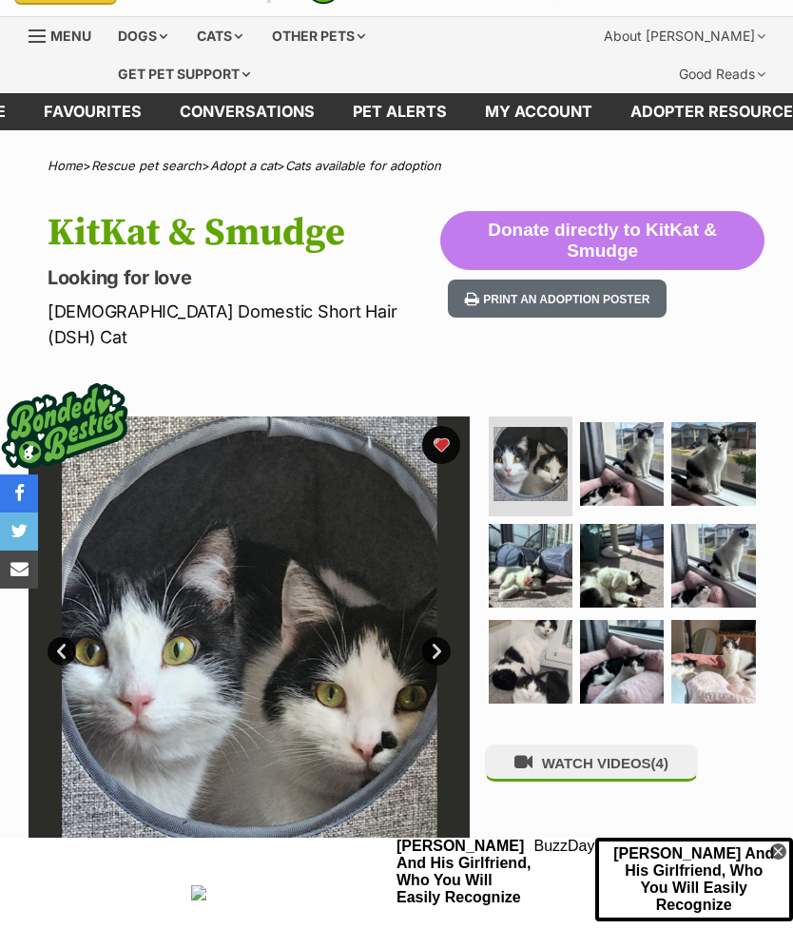
click at [623, 441] on img at bounding box center [622, 464] width 84 height 84
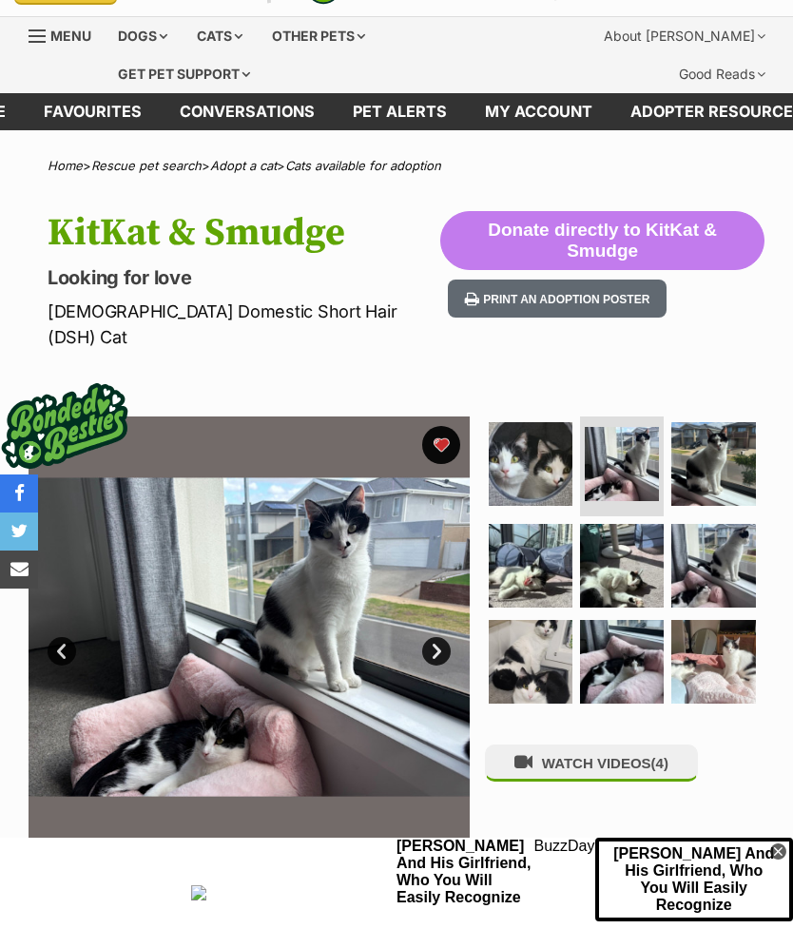
click at [738, 445] on img at bounding box center [713, 464] width 84 height 84
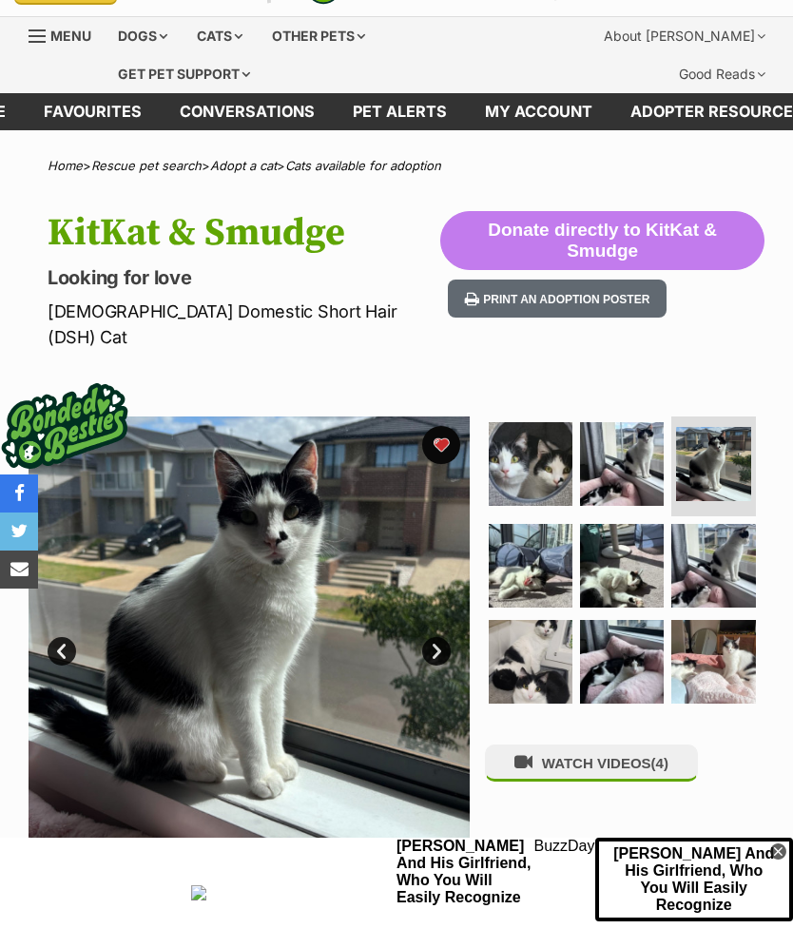
click at [542, 550] on img at bounding box center [531, 566] width 84 height 84
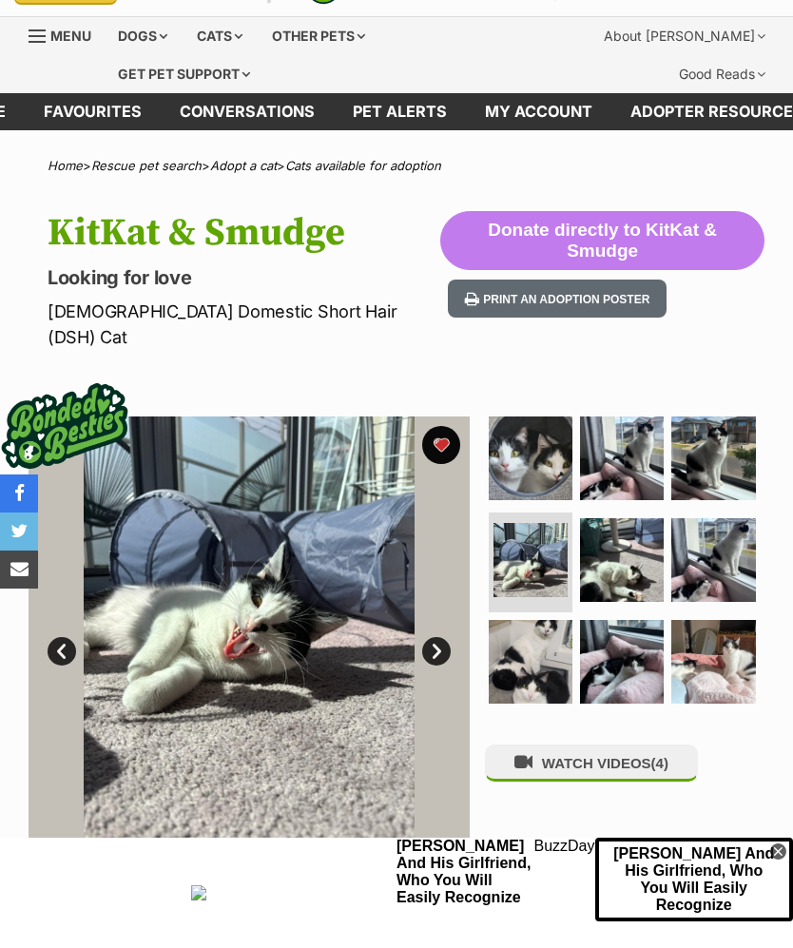
click at [613, 537] on img at bounding box center [622, 560] width 84 height 84
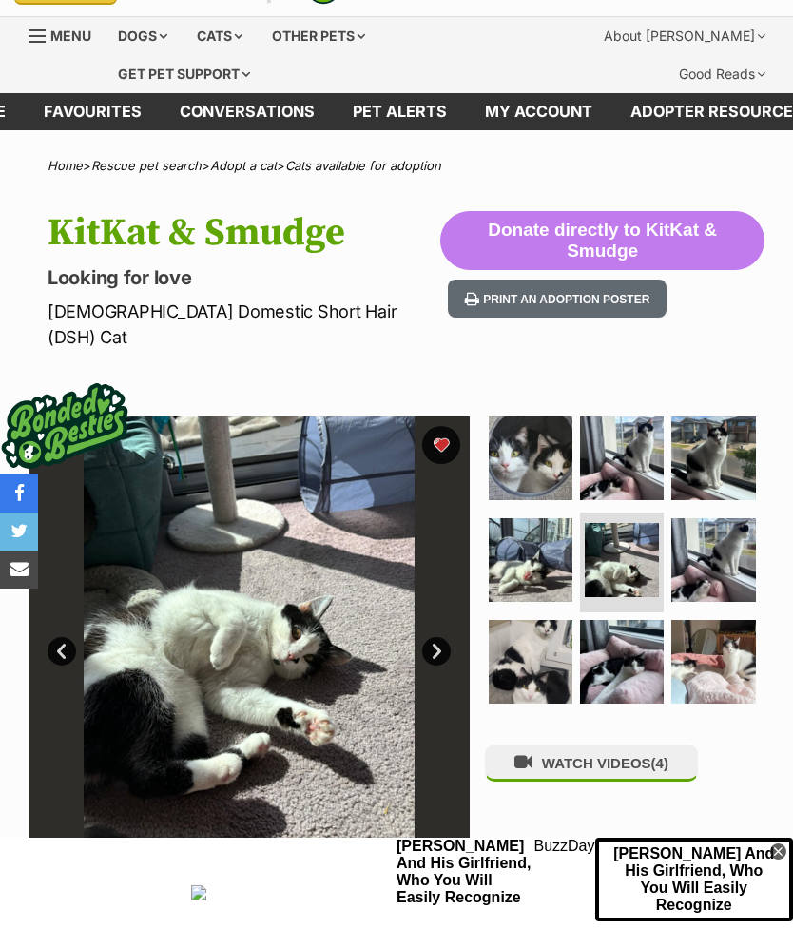
click at [734, 520] on img at bounding box center [713, 560] width 84 height 84
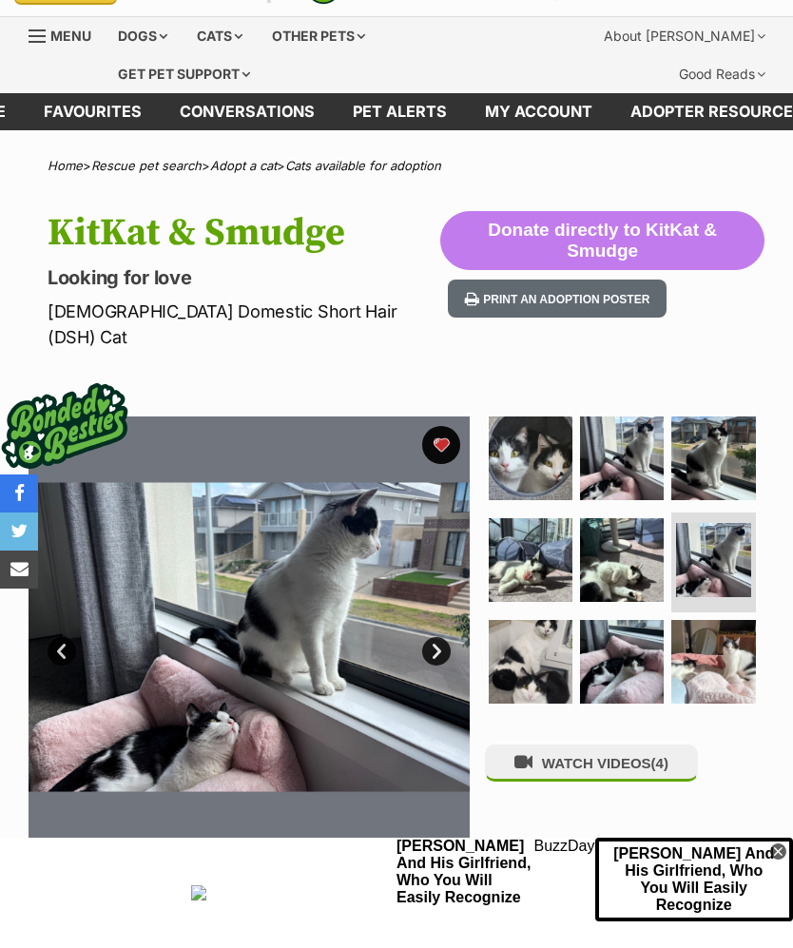
click at [710, 645] on img at bounding box center [713, 662] width 84 height 84
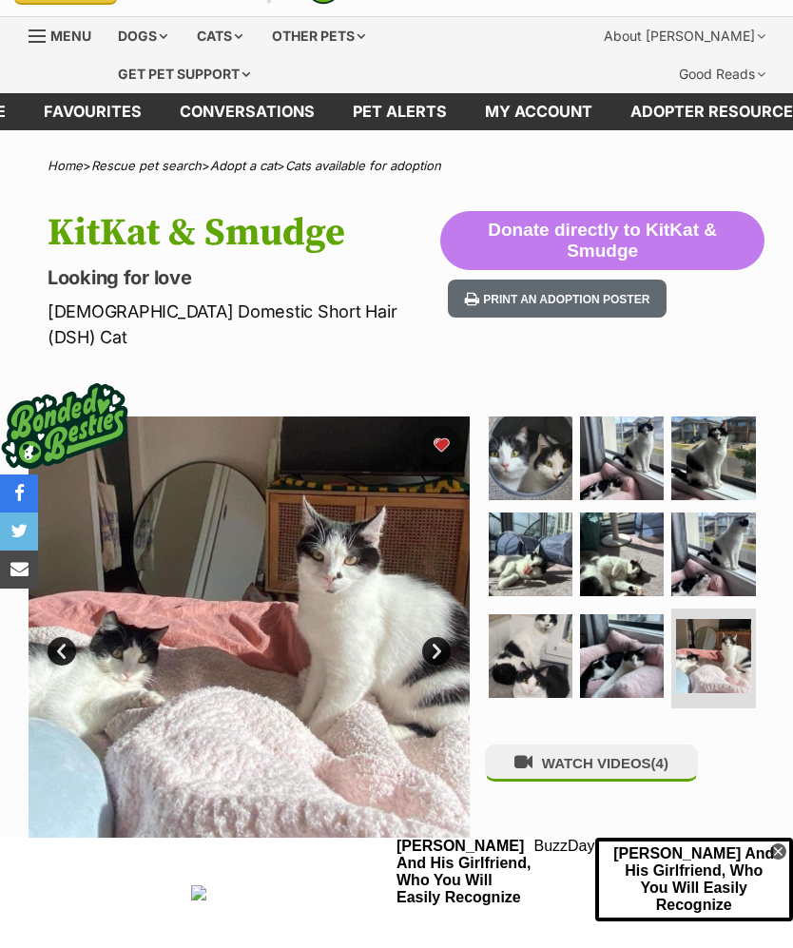
click at [638, 633] on img at bounding box center [622, 656] width 84 height 84
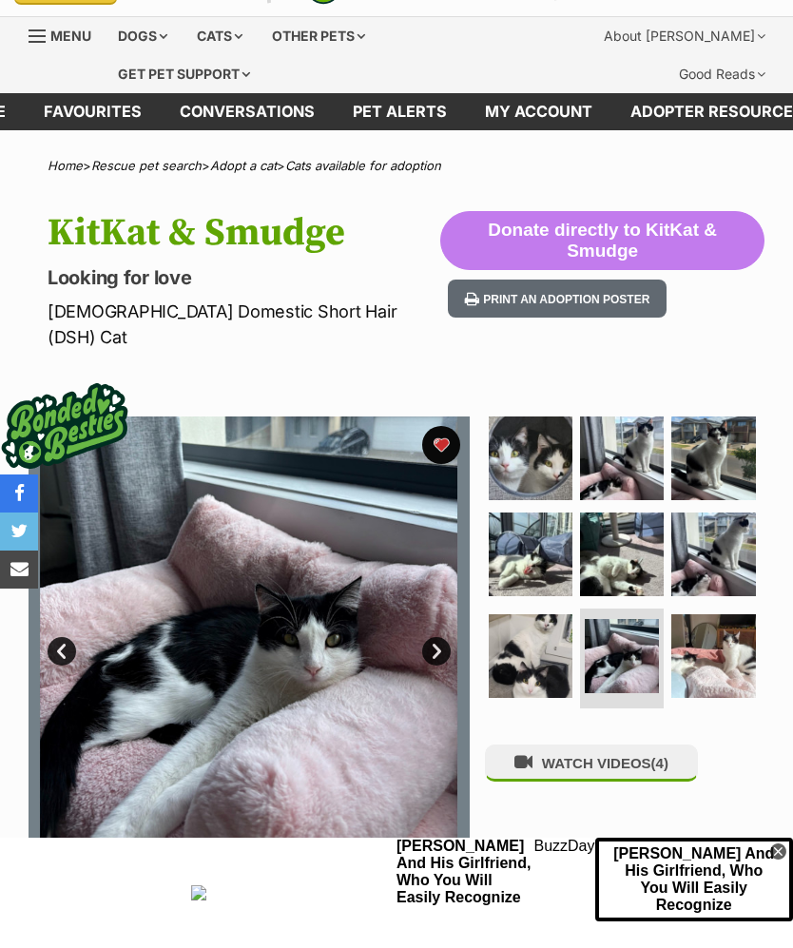
click at [543, 622] on img at bounding box center [531, 656] width 84 height 84
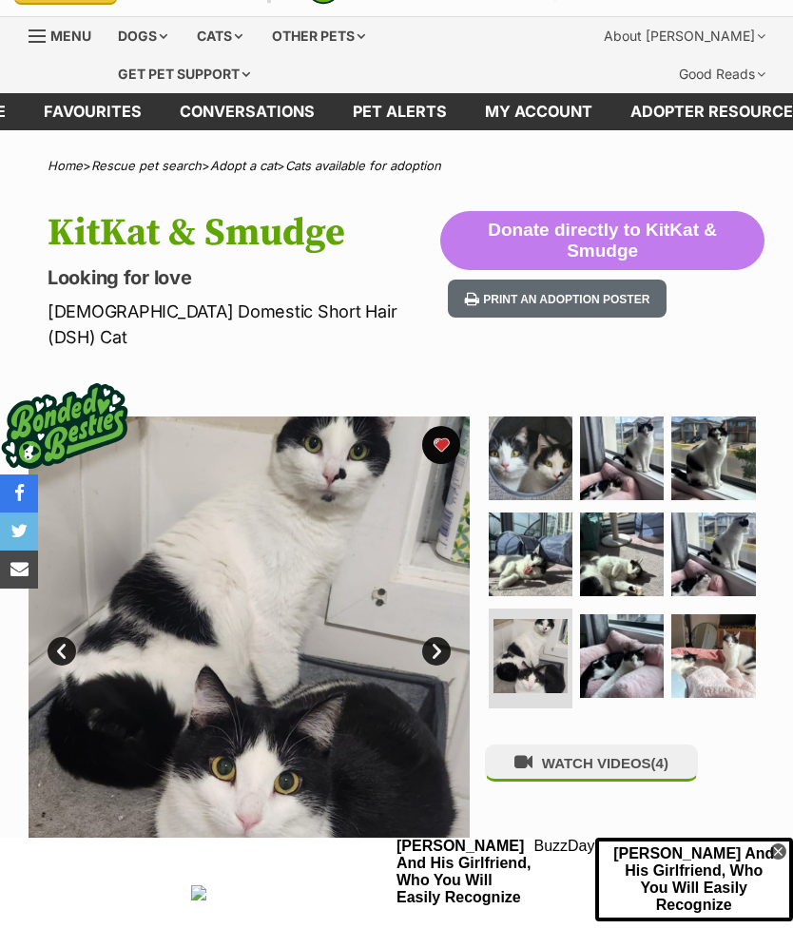
click at [446, 426] on button "favourite" at bounding box center [441, 445] width 38 height 38
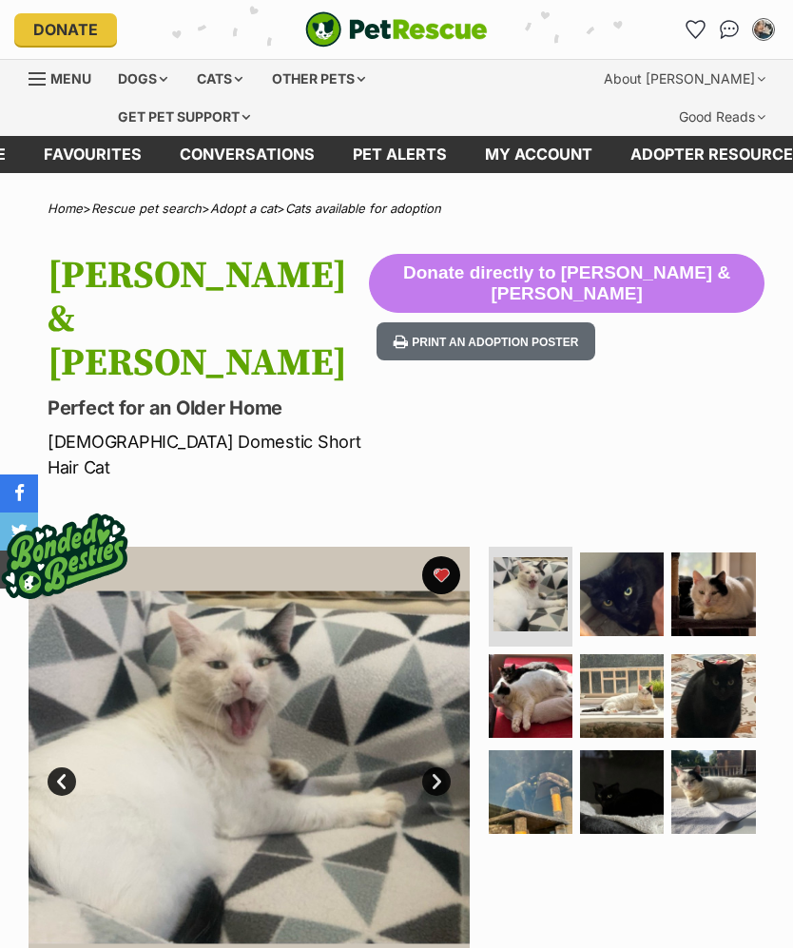
click at [730, 552] on img at bounding box center [713, 594] width 84 height 84
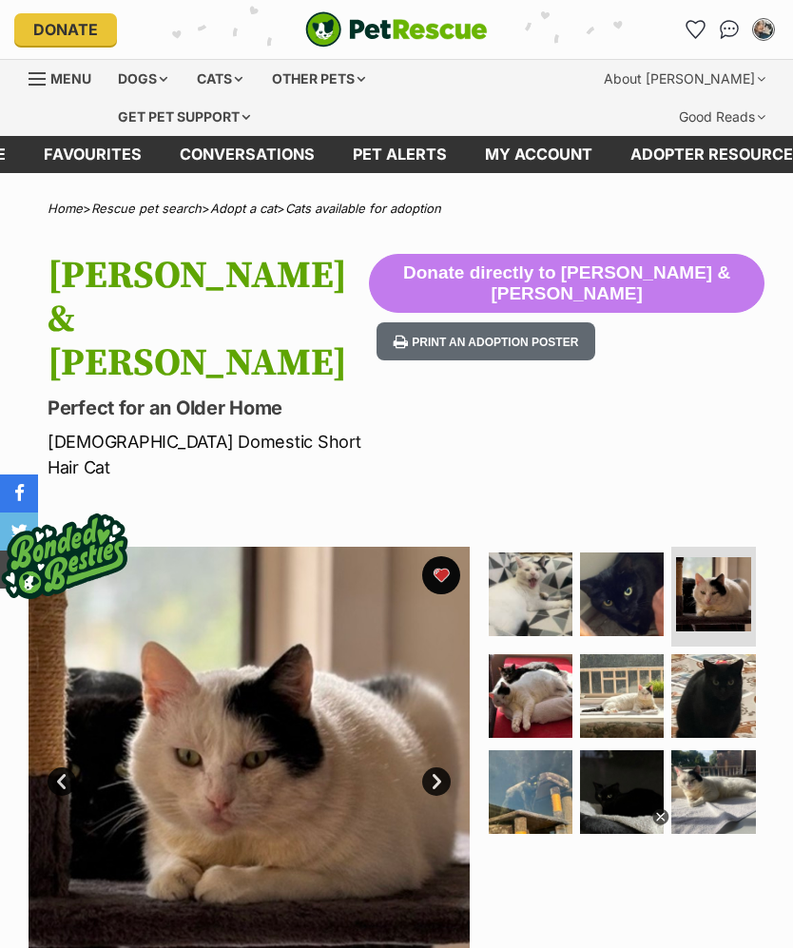
click at [701, 557] on img at bounding box center [713, 594] width 74 height 74
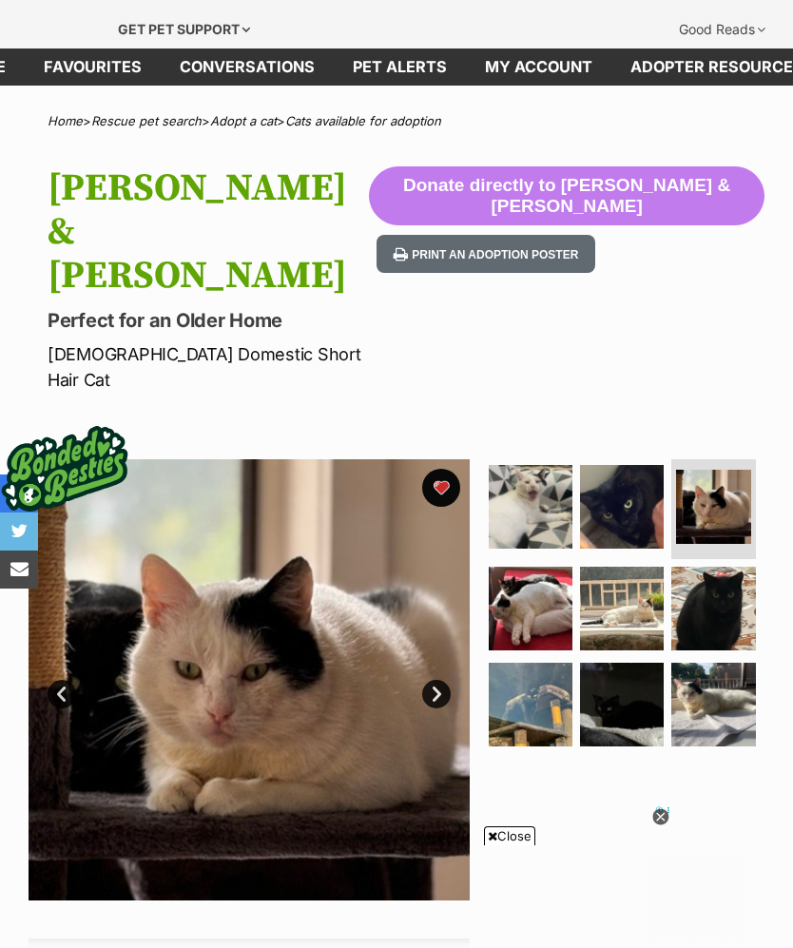
click at [547, 567] on img at bounding box center [531, 609] width 84 height 84
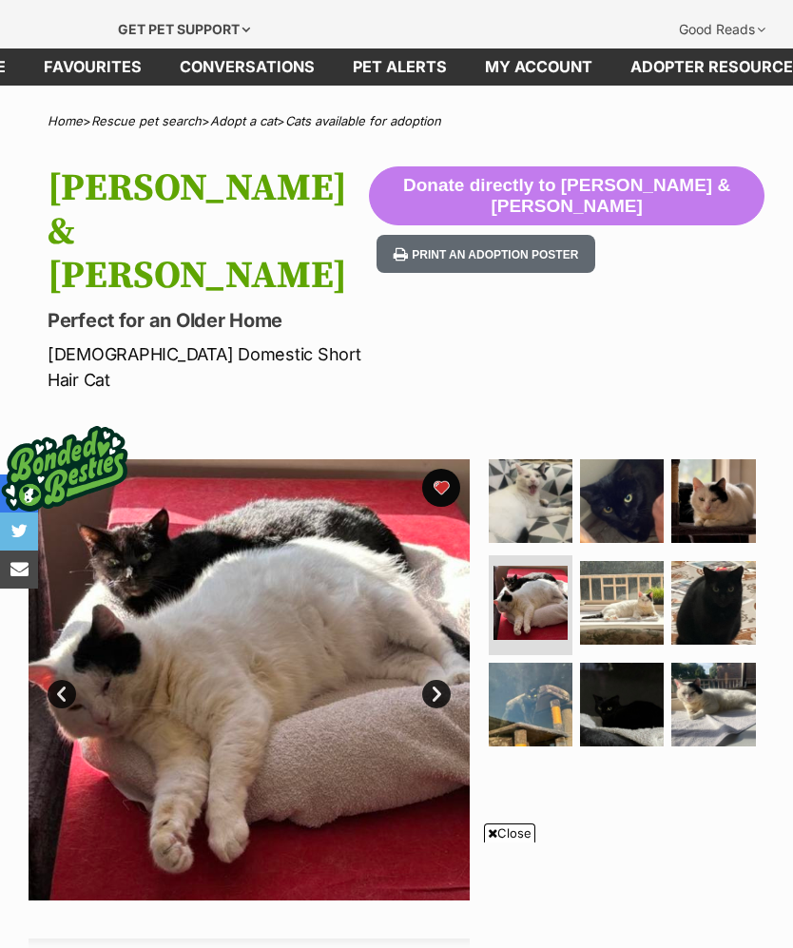
click at [452, 469] on button "favourite" at bounding box center [441, 488] width 38 height 38
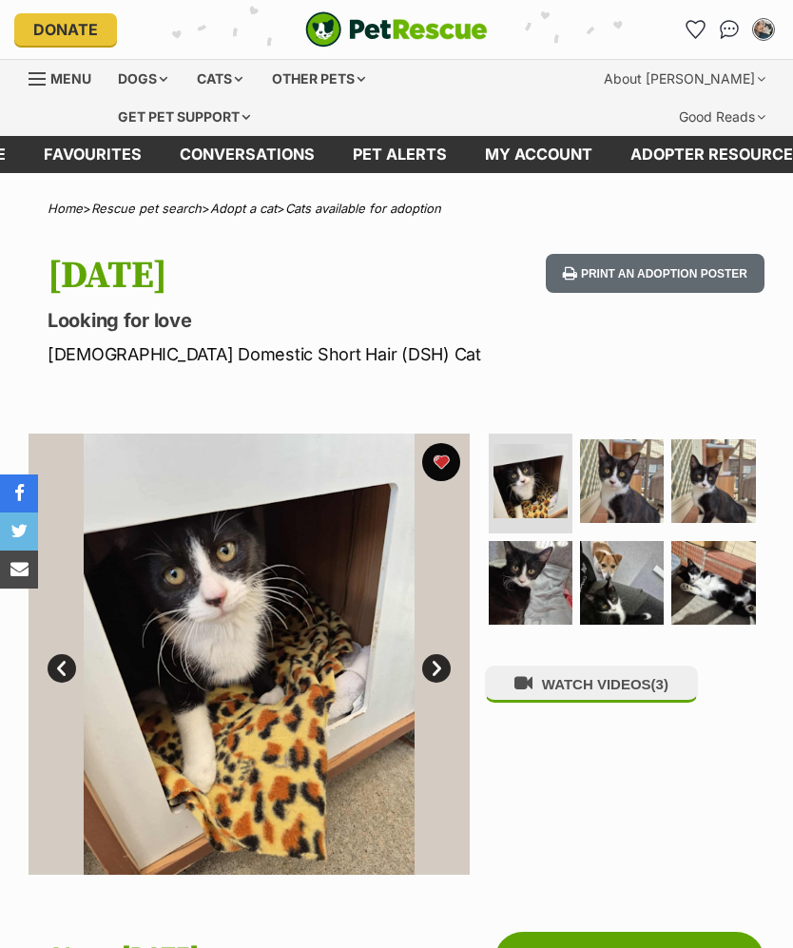
click at [633, 473] on img at bounding box center [622, 481] width 84 height 84
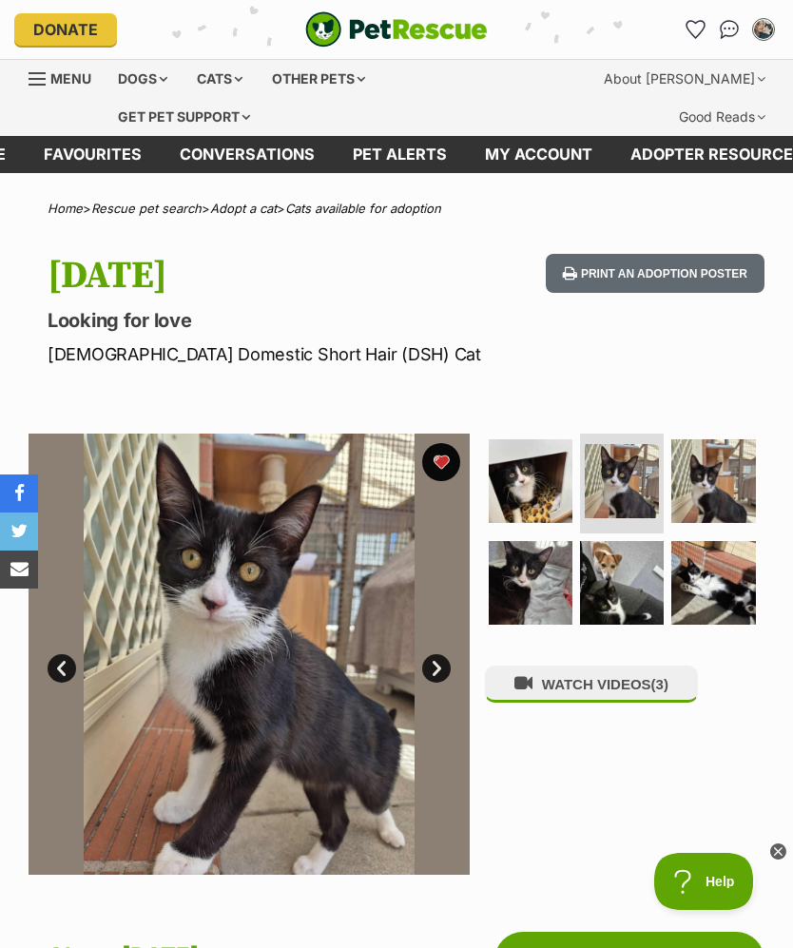
click at [536, 588] on img at bounding box center [531, 583] width 84 height 84
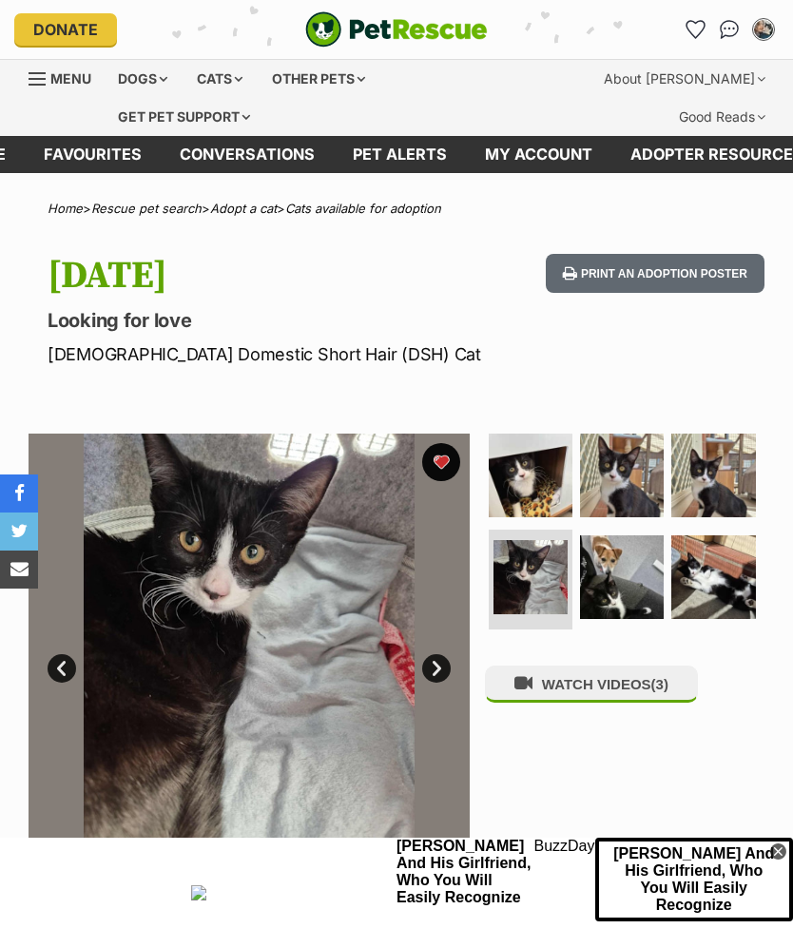
click at [545, 602] on img at bounding box center [530, 577] width 74 height 74
click at [619, 584] on img at bounding box center [622, 577] width 84 height 84
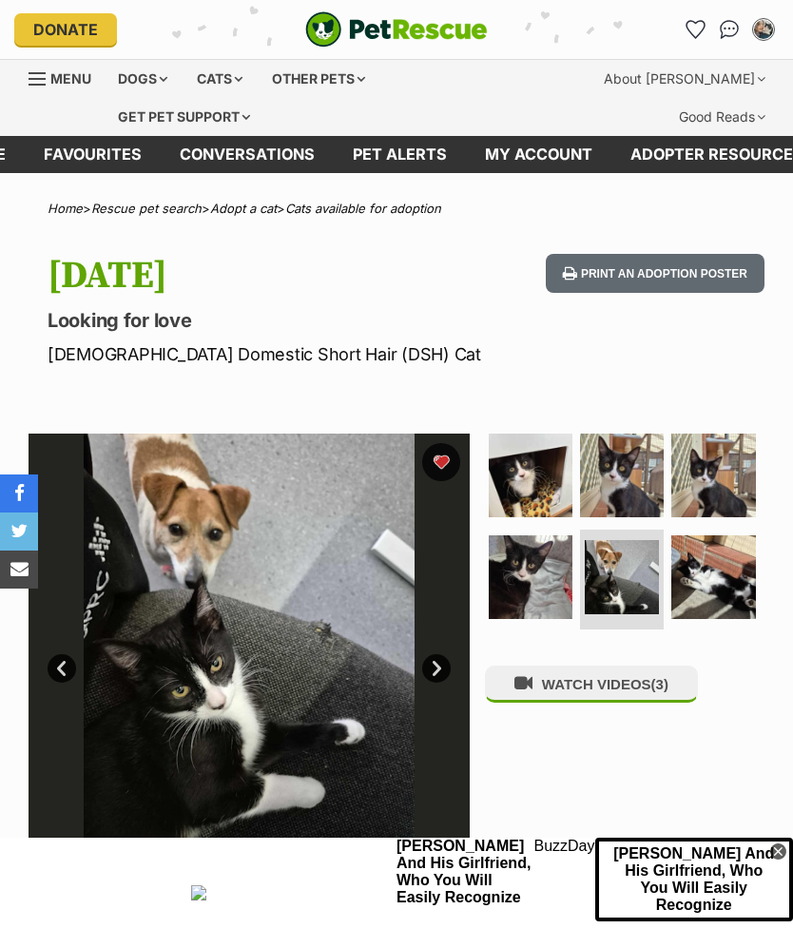
click at [720, 596] on img at bounding box center [713, 577] width 84 height 84
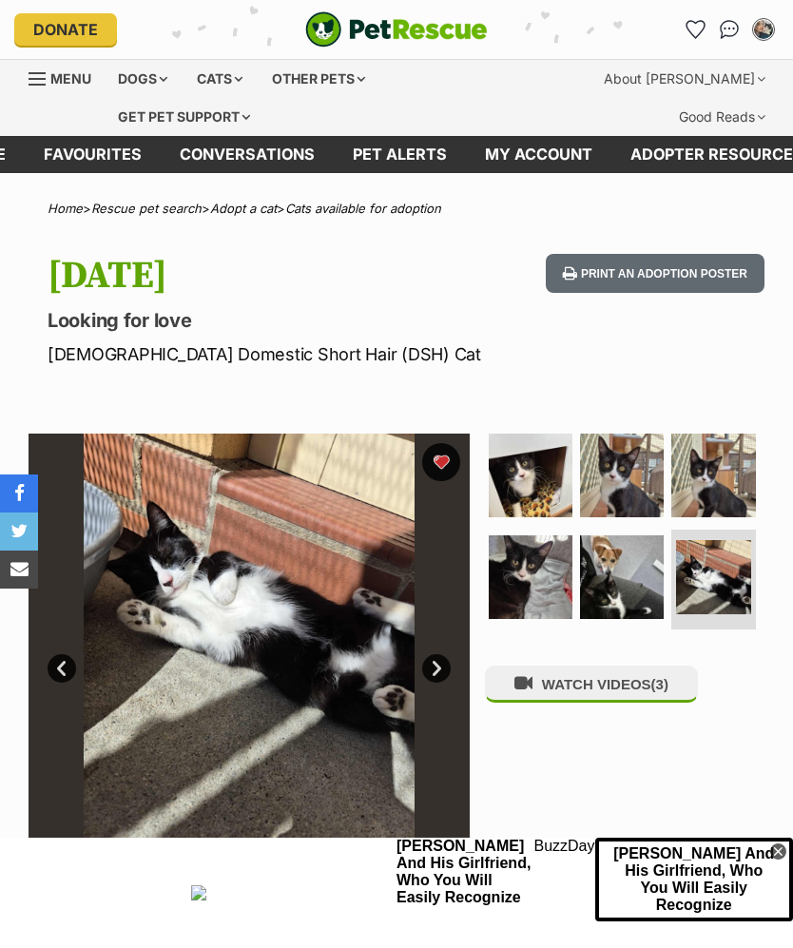
click at [538, 491] on img at bounding box center [531, 475] width 84 height 84
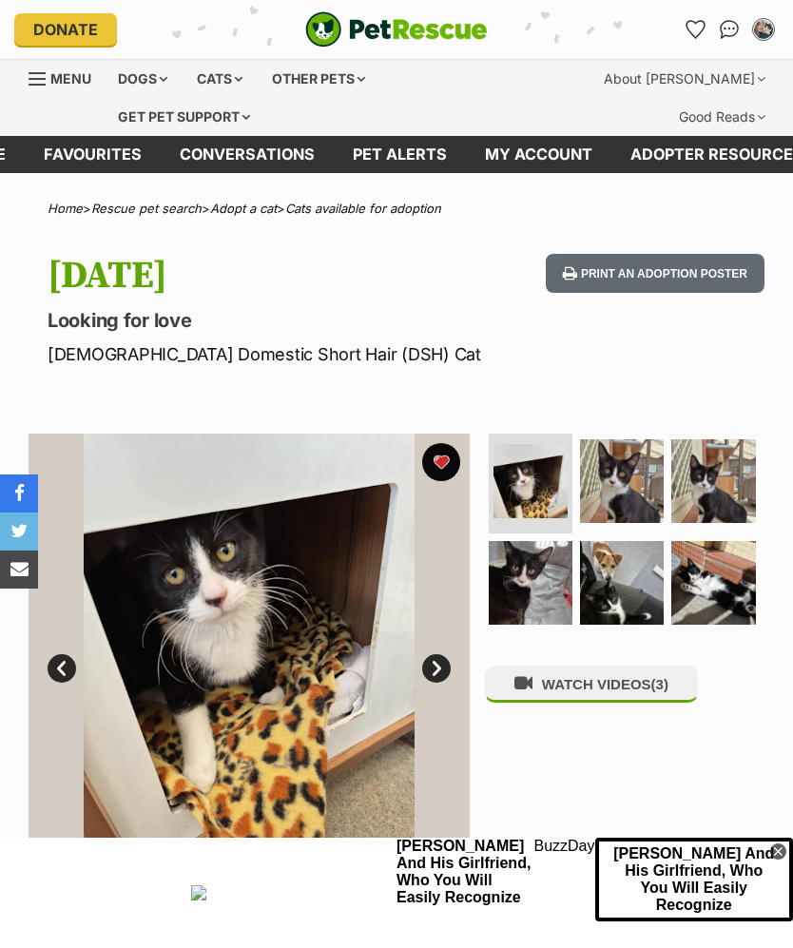
click at [622, 485] on img at bounding box center [622, 481] width 84 height 84
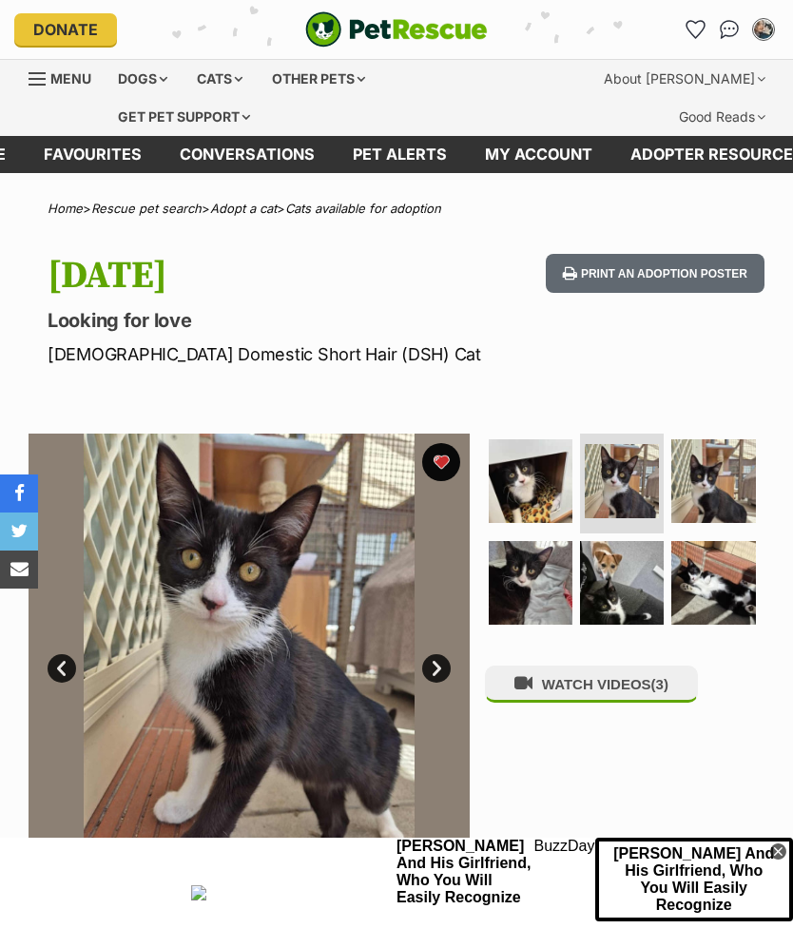
click at [721, 462] on img at bounding box center [713, 481] width 84 height 84
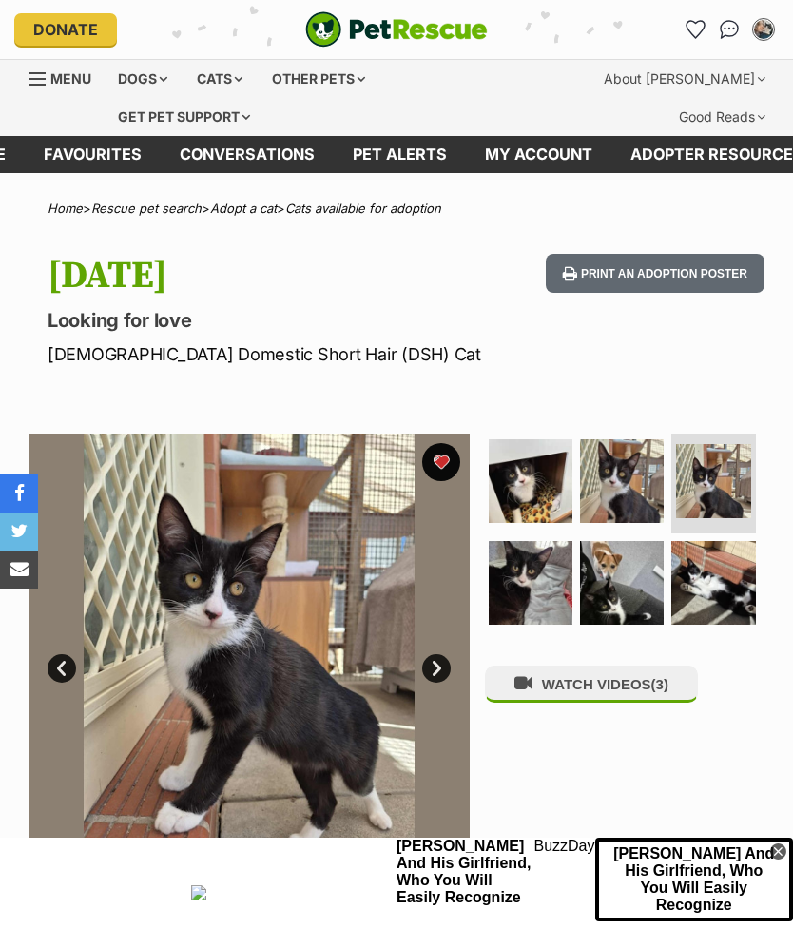
click at [528, 568] on img at bounding box center [531, 583] width 84 height 84
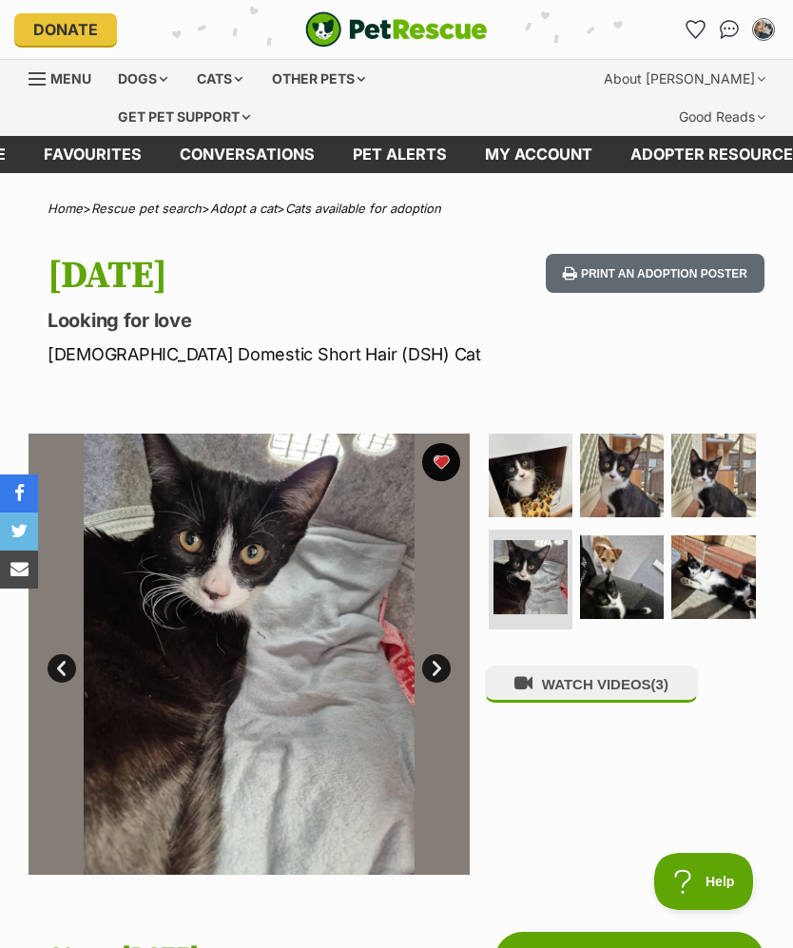
click at [624, 597] on img at bounding box center [622, 577] width 84 height 84
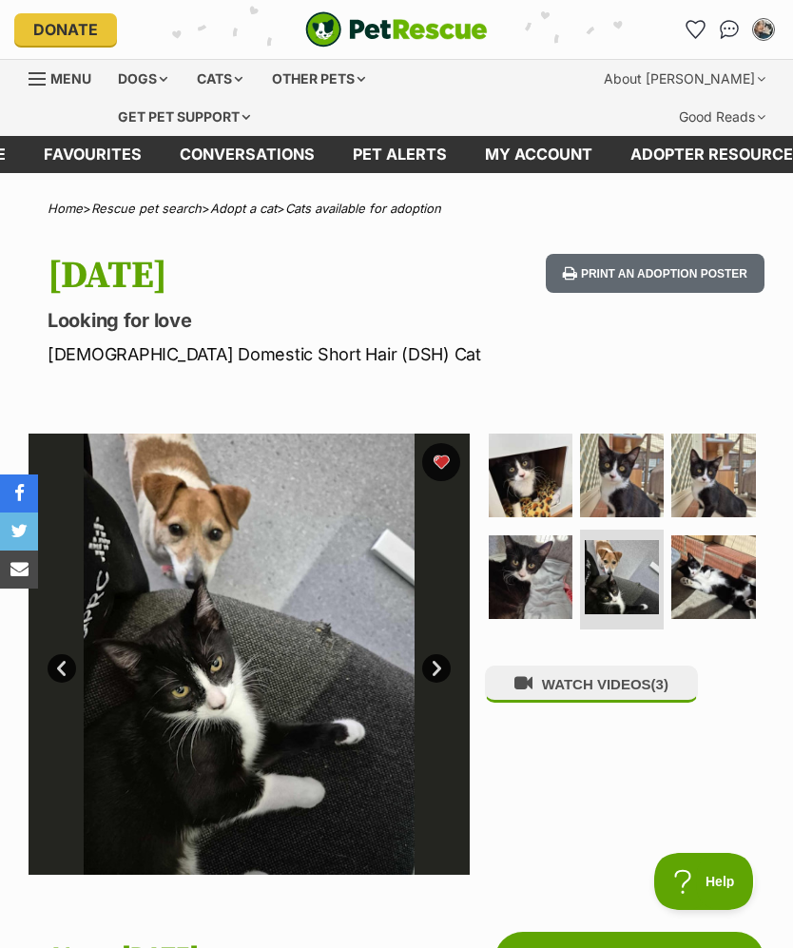
click at [722, 583] on img at bounding box center [713, 577] width 84 height 84
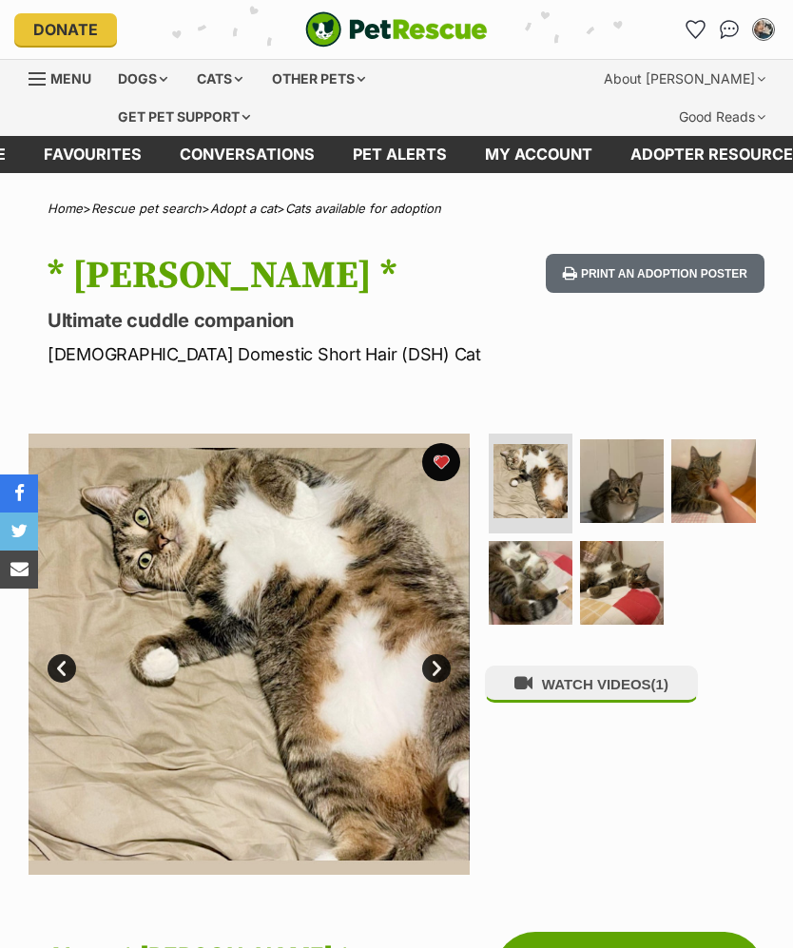
click at [633, 484] on img at bounding box center [622, 481] width 84 height 84
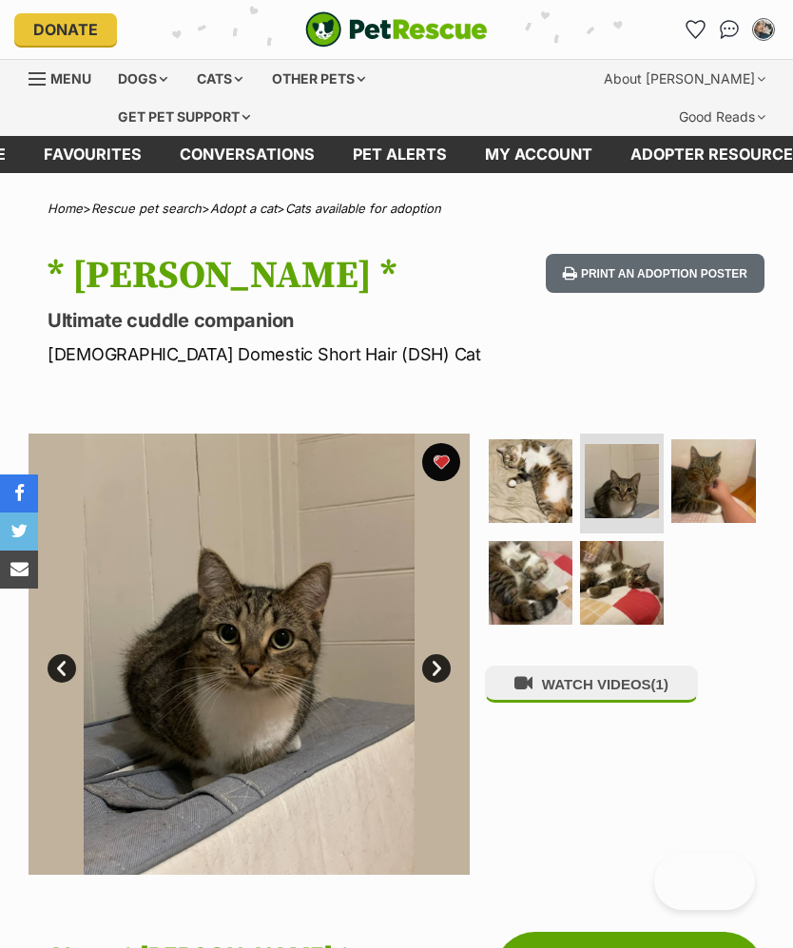
click at [726, 467] on img at bounding box center [713, 481] width 84 height 84
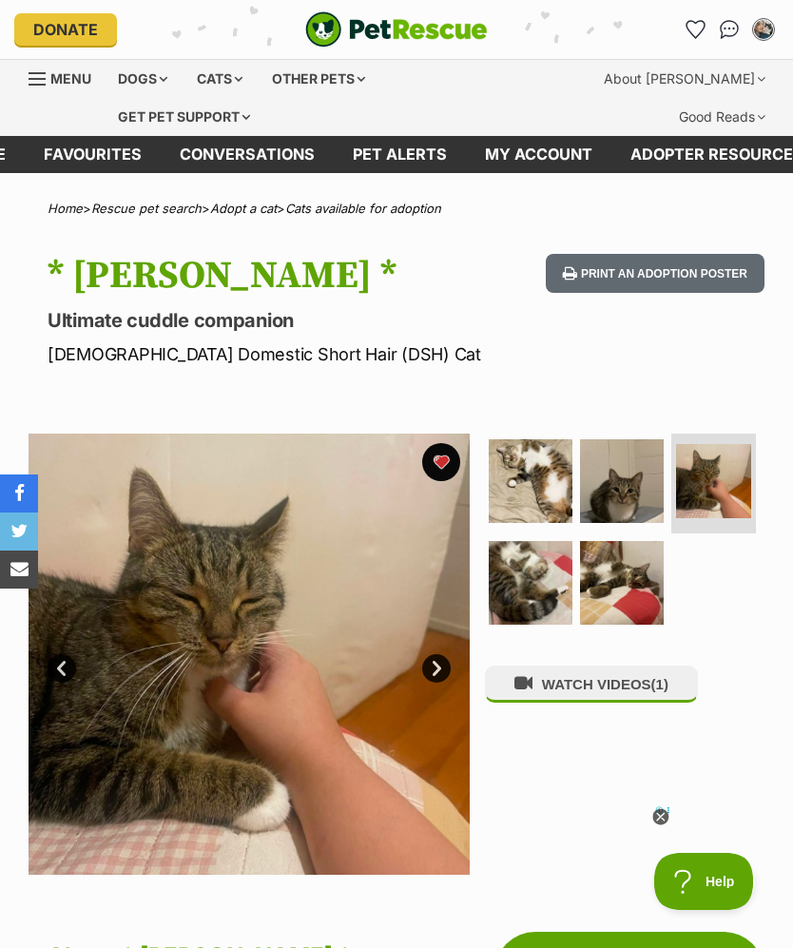
click at [628, 572] on img at bounding box center [622, 583] width 84 height 84
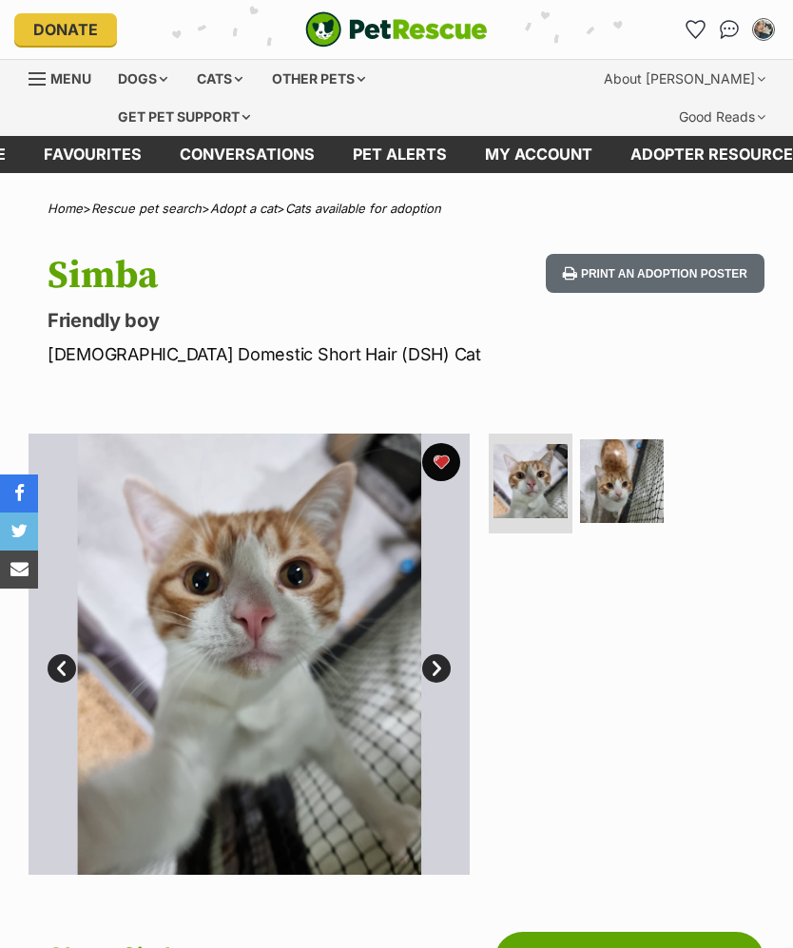
click at [621, 484] on img at bounding box center [622, 481] width 84 height 84
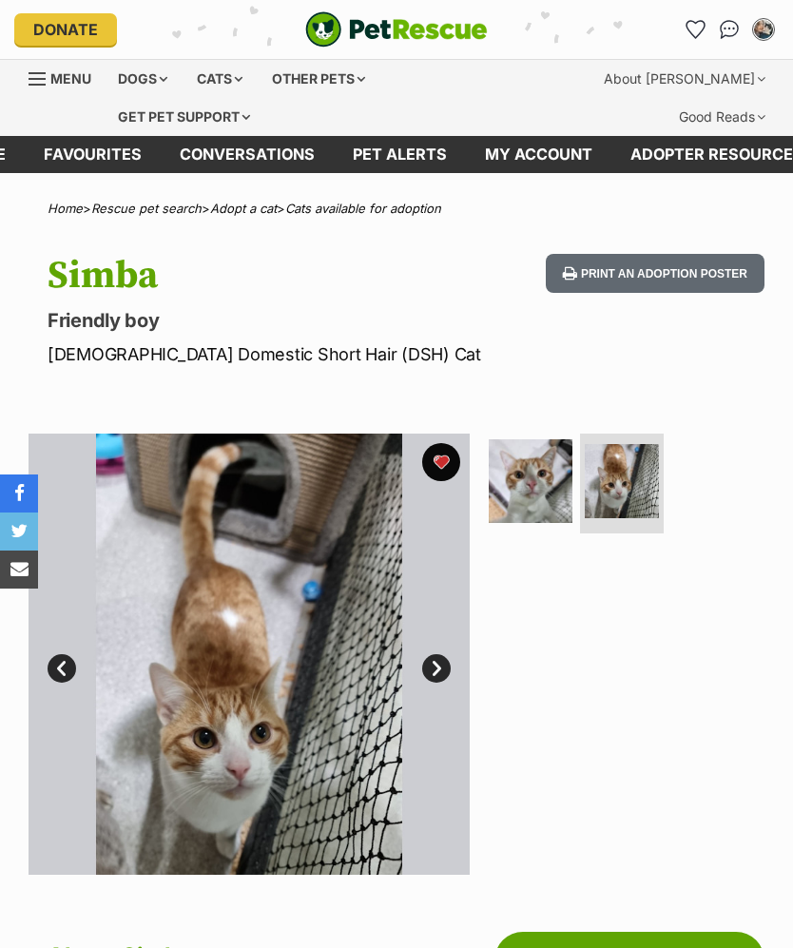
click at [526, 469] on img at bounding box center [531, 481] width 84 height 84
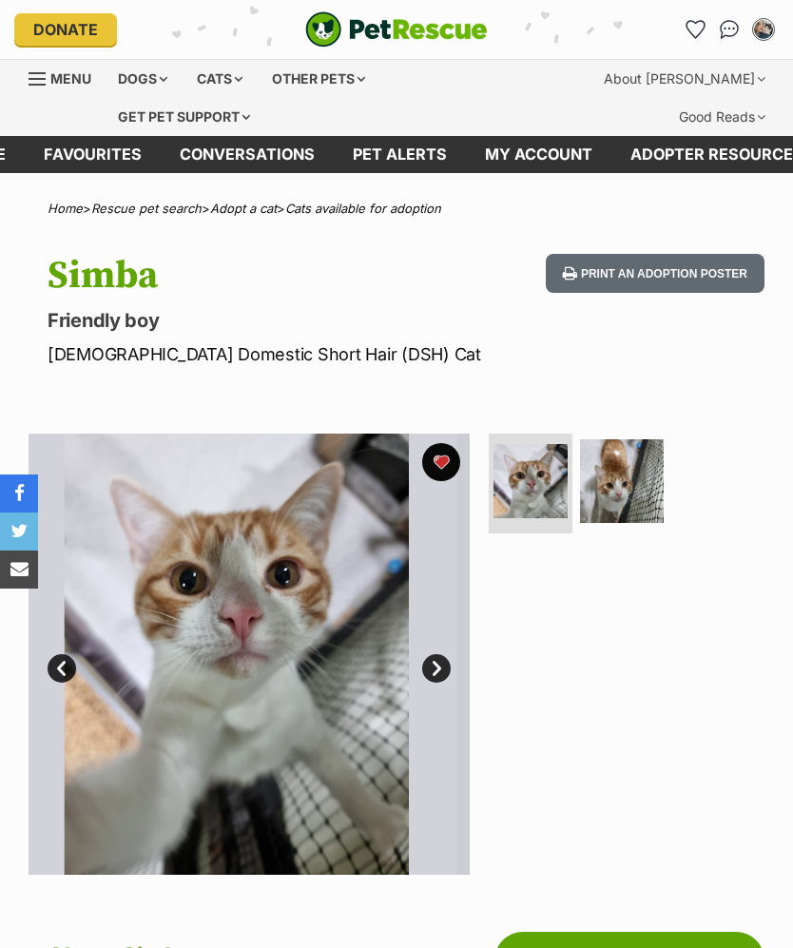
click at [532, 472] on img at bounding box center [530, 481] width 74 height 74
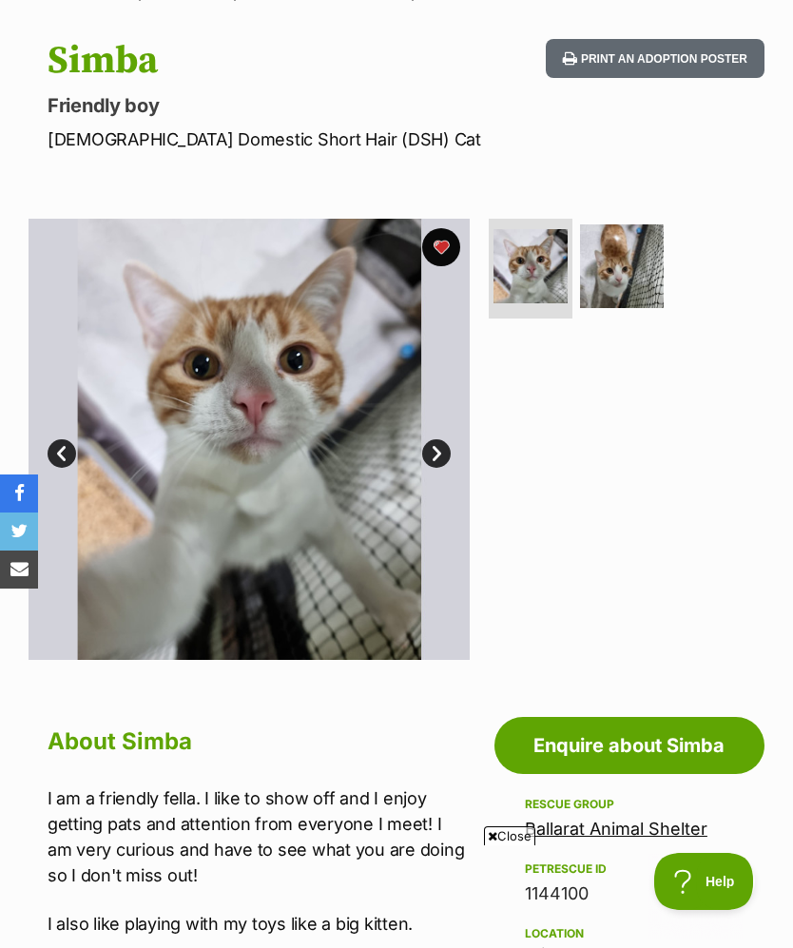
scroll to position [159, 0]
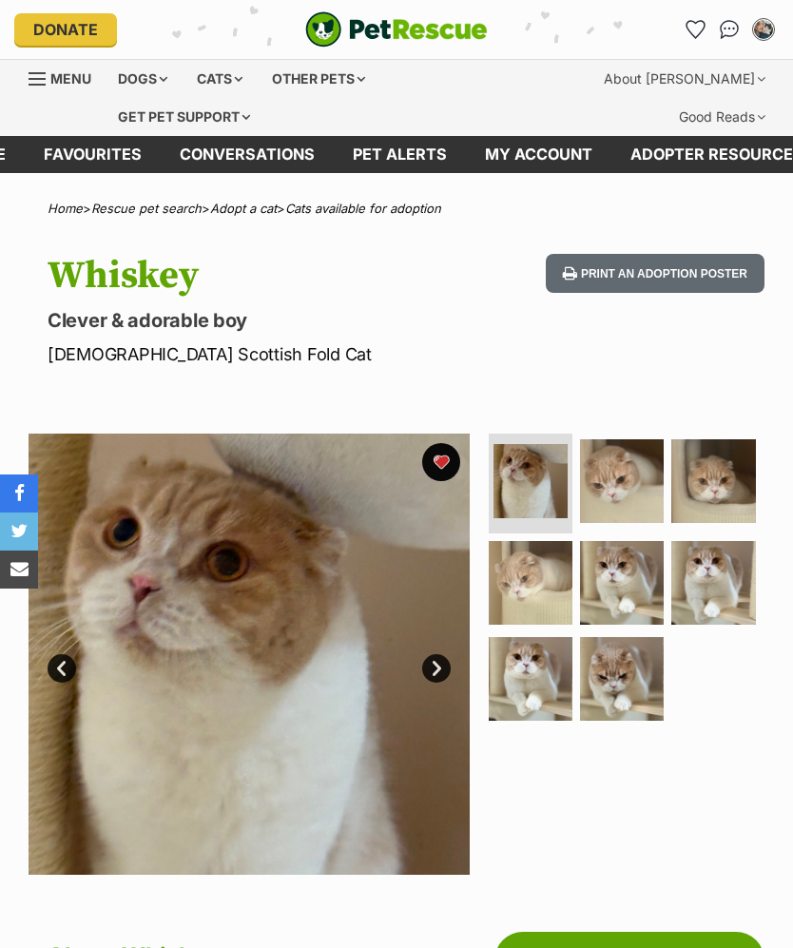
click at [626, 478] on img at bounding box center [622, 481] width 84 height 84
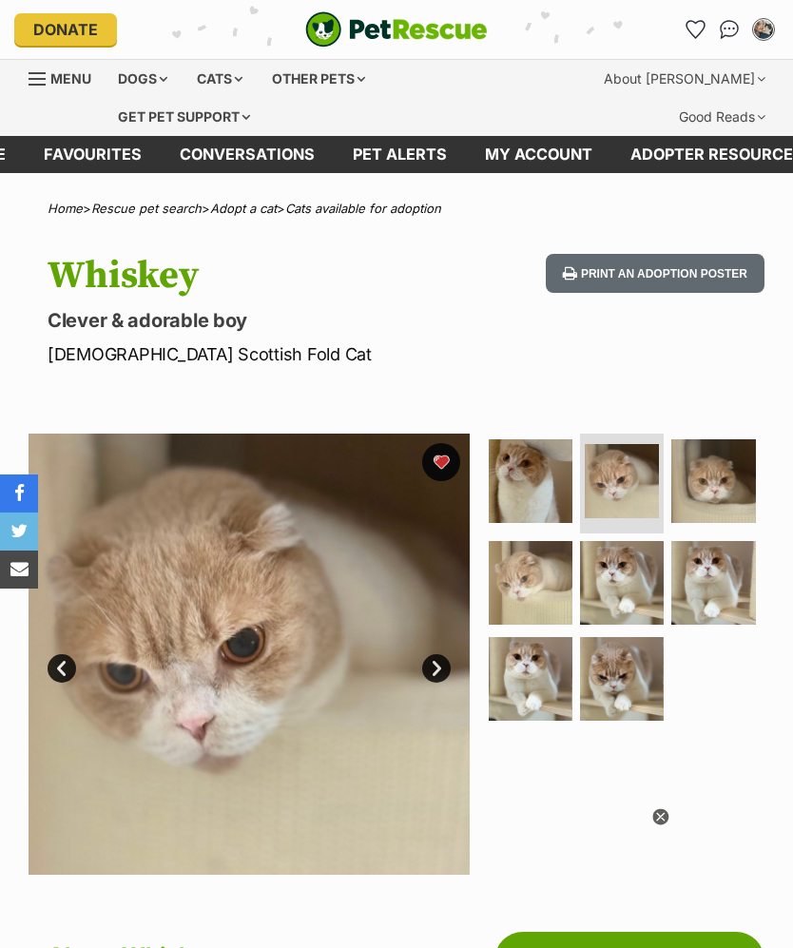
click at [638, 570] on img at bounding box center [622, 583] width 84 height 84
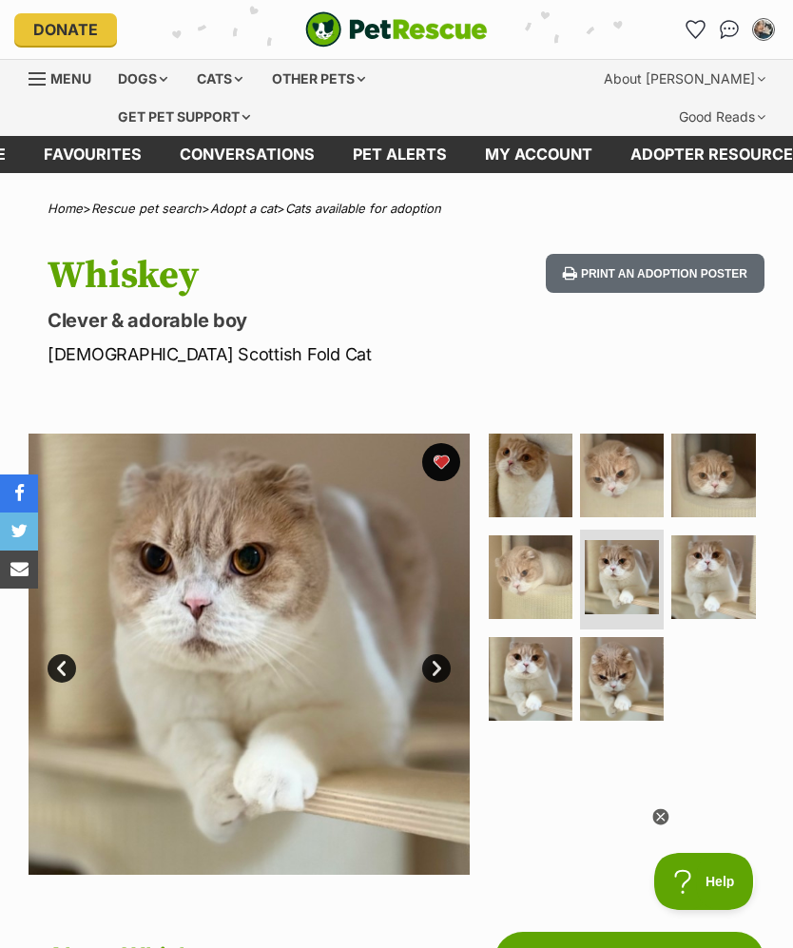
click at [718, 548] on img at bounding box center [713, 577] width 84 height 84
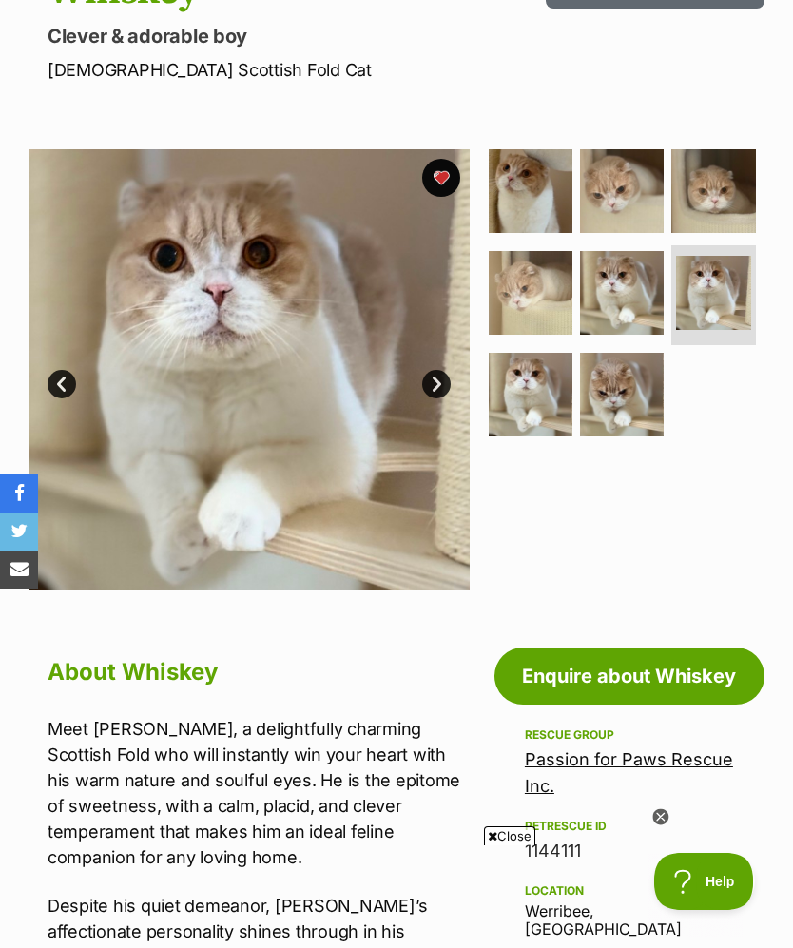
scroll to position [283, 0]
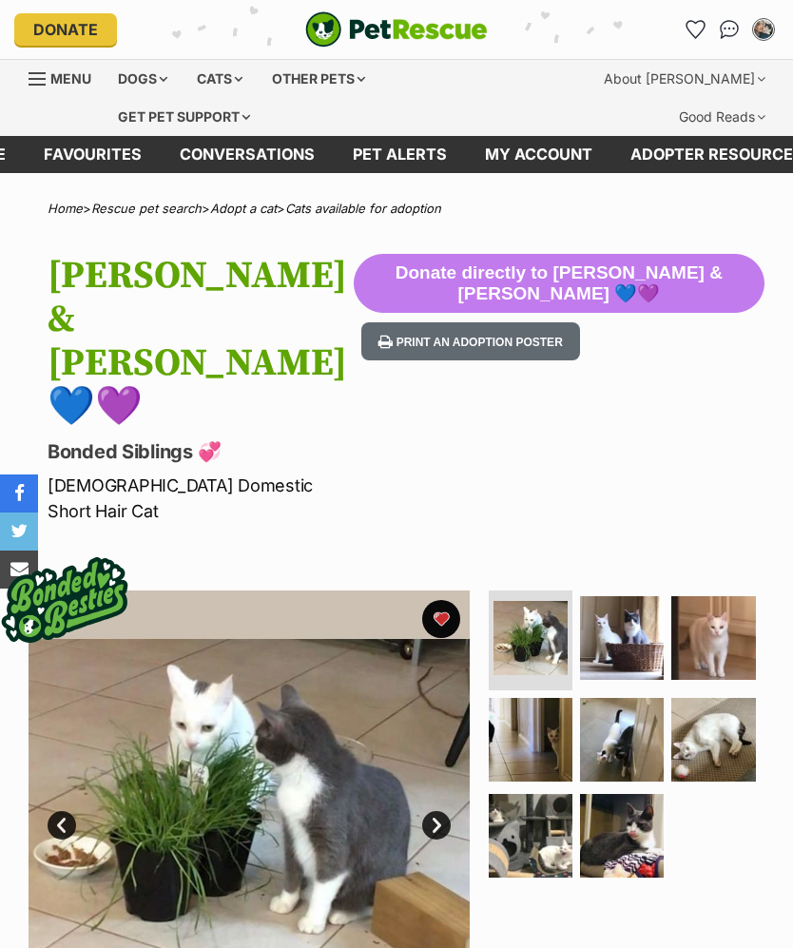
click at [631, 596] on img at bounding box center [622, 638] width 84 height 84
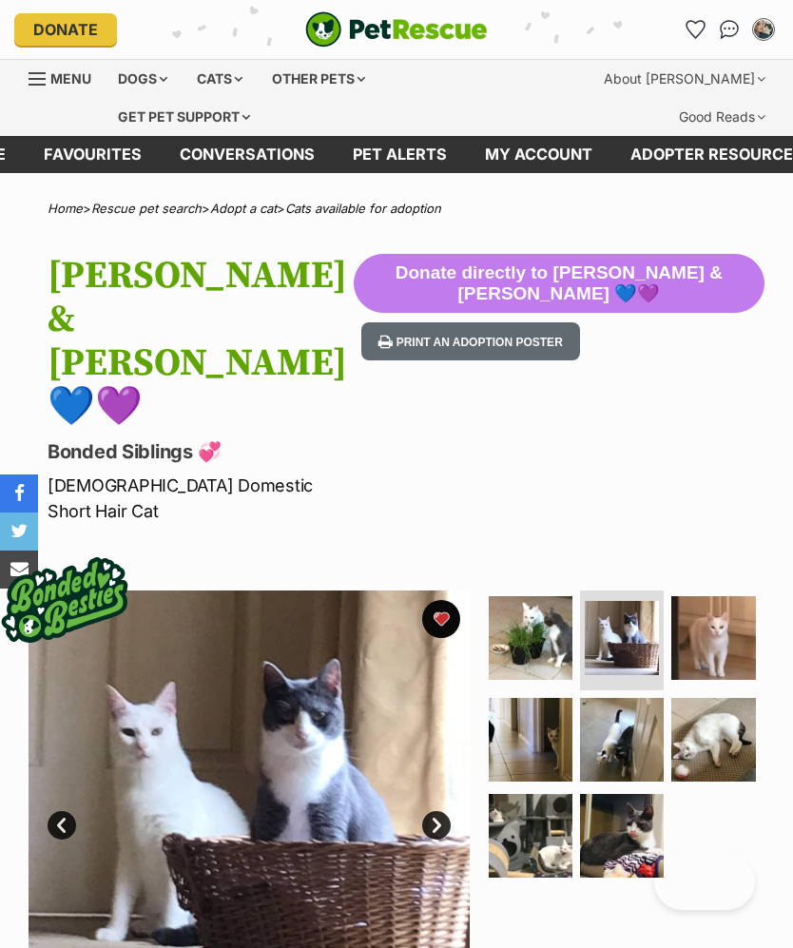
click at [736, 596] on img at bounding box center [713, 638] width 84 height 84
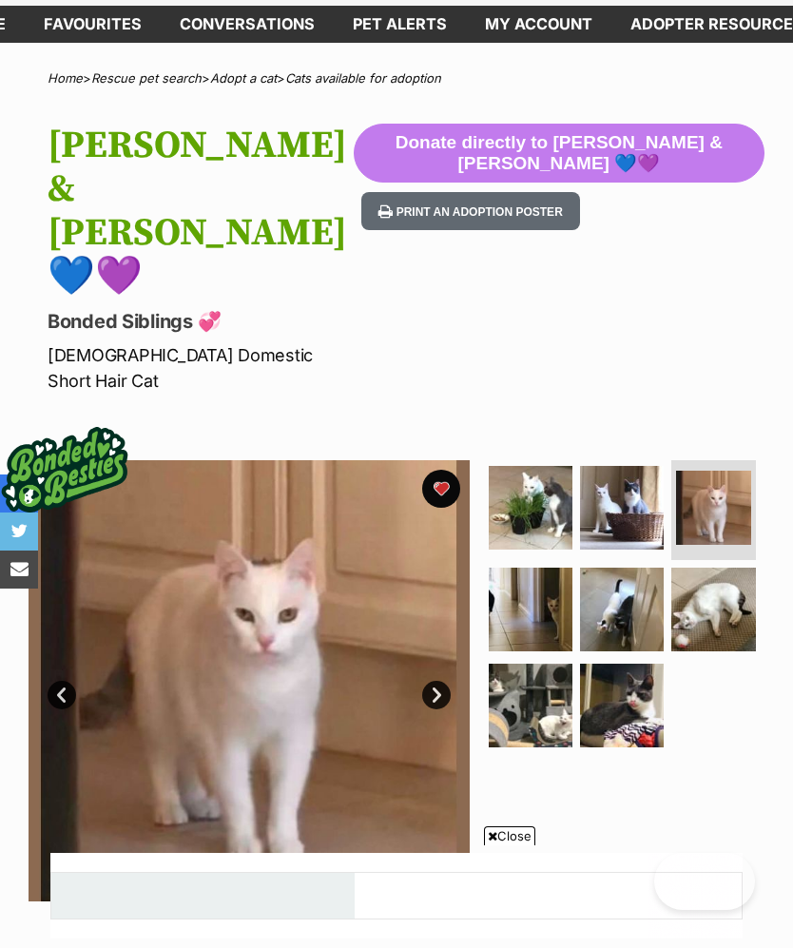
click at [526, 663] on img at bounding box center [531, 705] width 84 height 84
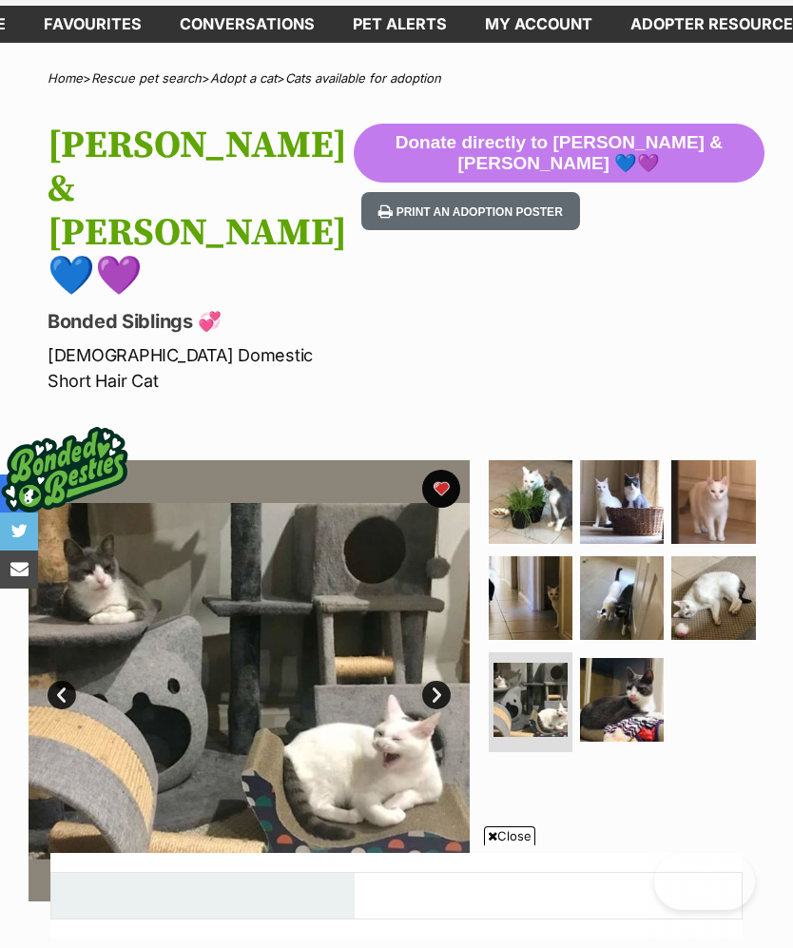
click at [622, 658] on img at bounding box center [622, 700] width 84 height 84
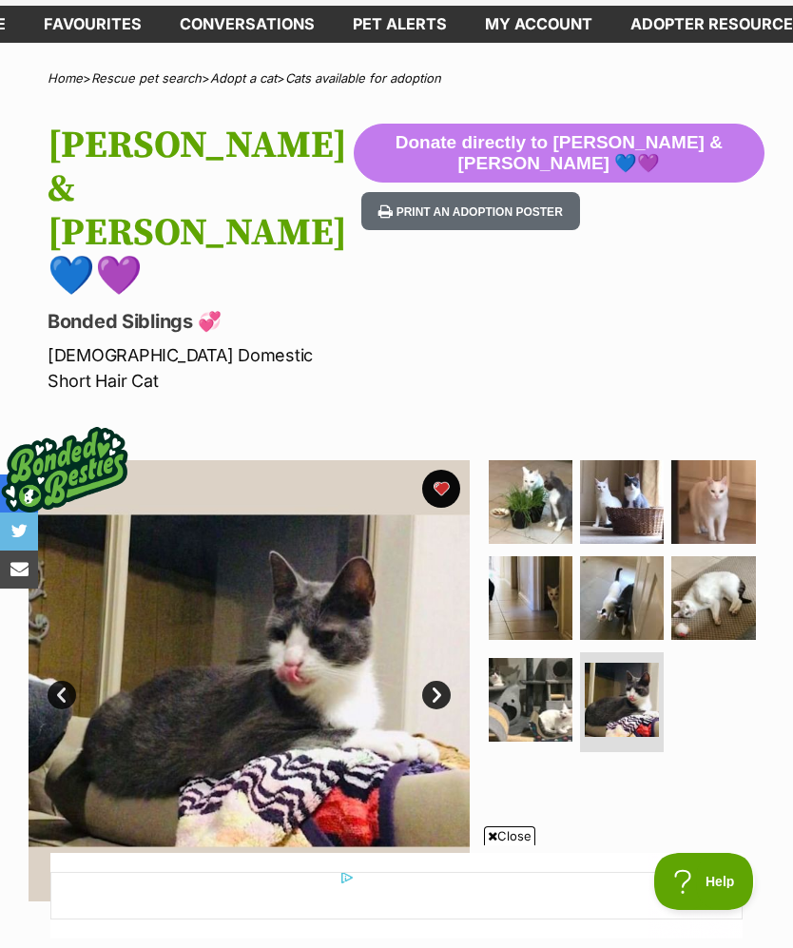
click at [610, 556] on img at bounding box center [622, 598] width 84 height 84
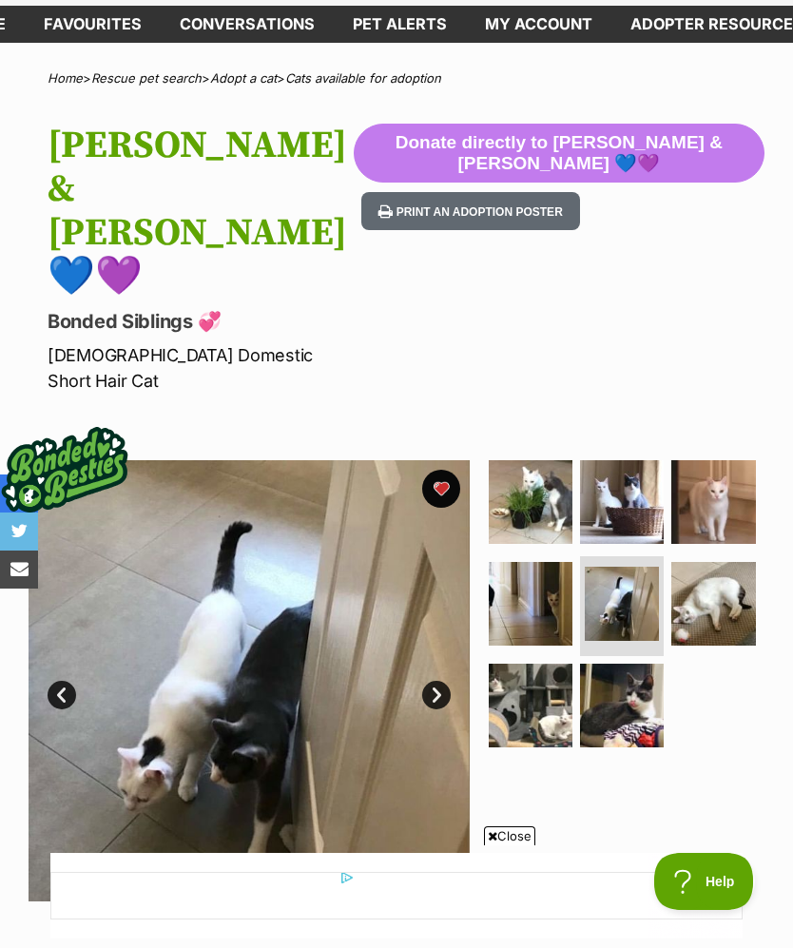
click at [638, 460] on img at bounding box center [622, 502] width 84 height 84
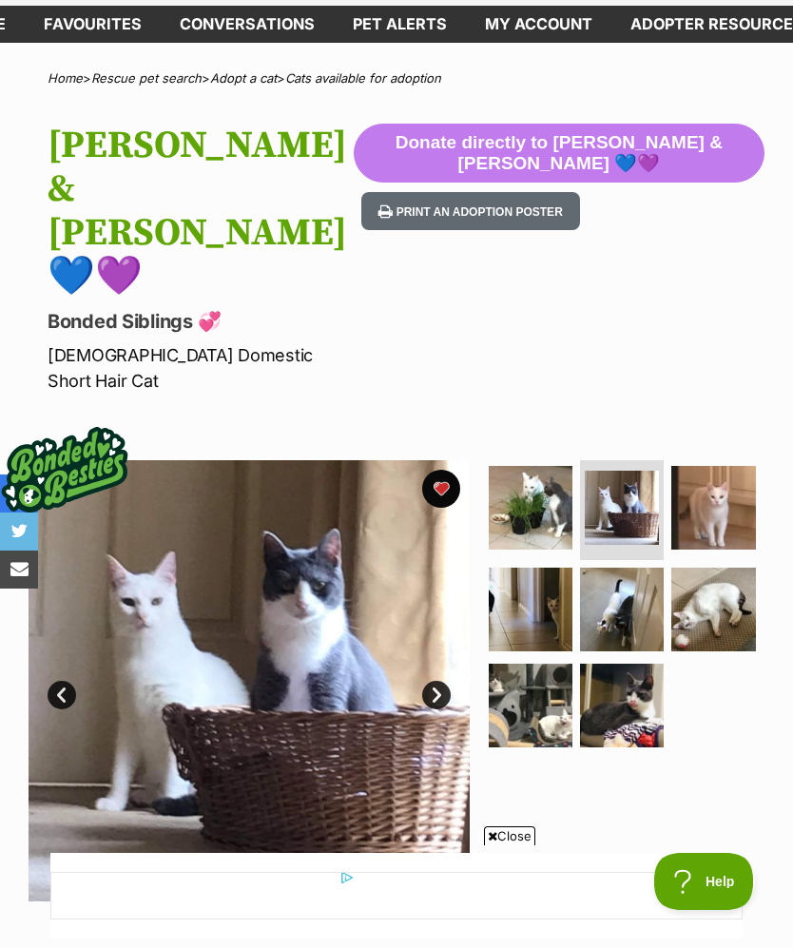
scroll to position [135, 0]
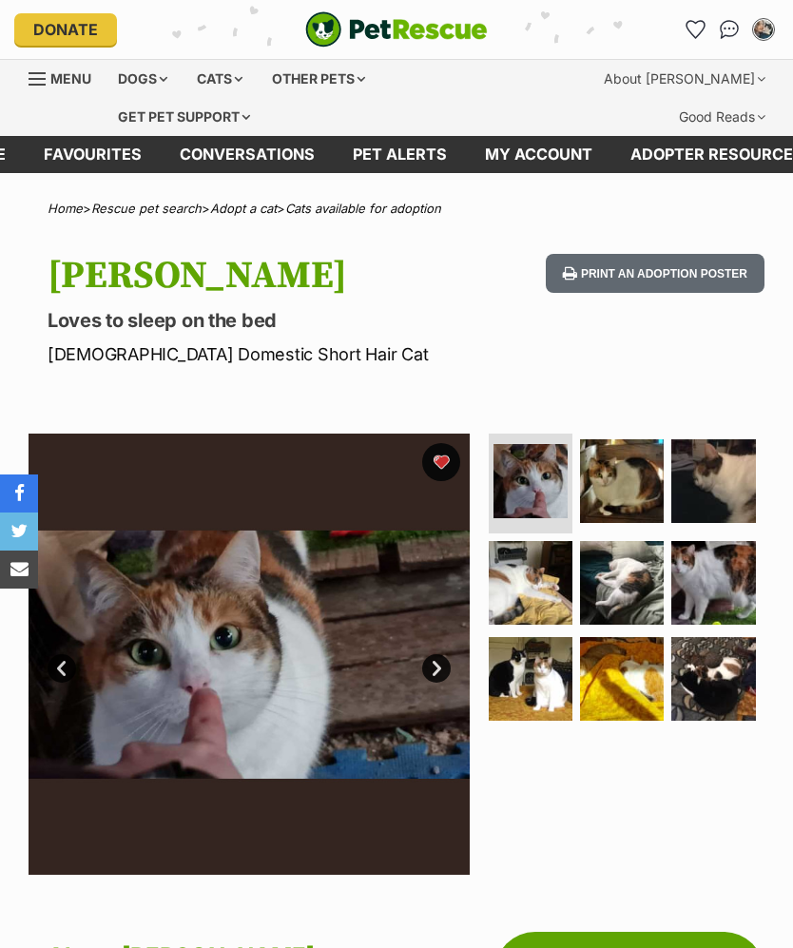
click at [539, 654] on img at bounding box center [531, 679] width 84 height 84
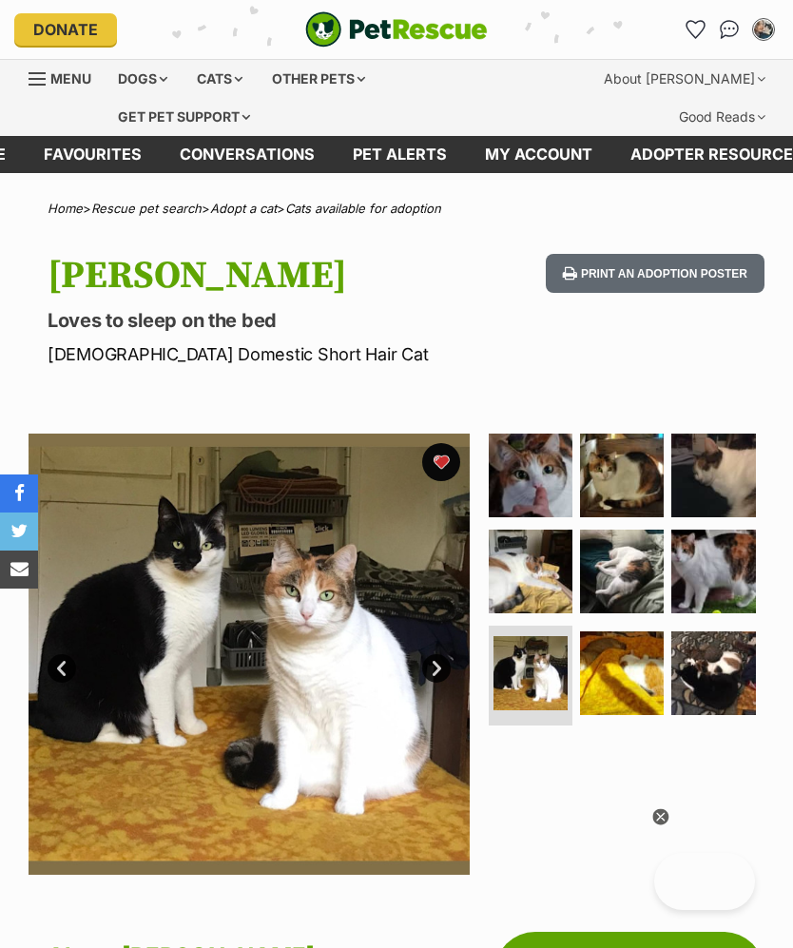
click at [635, 480] on img at bounding box center [622, 475] width 84 height 84
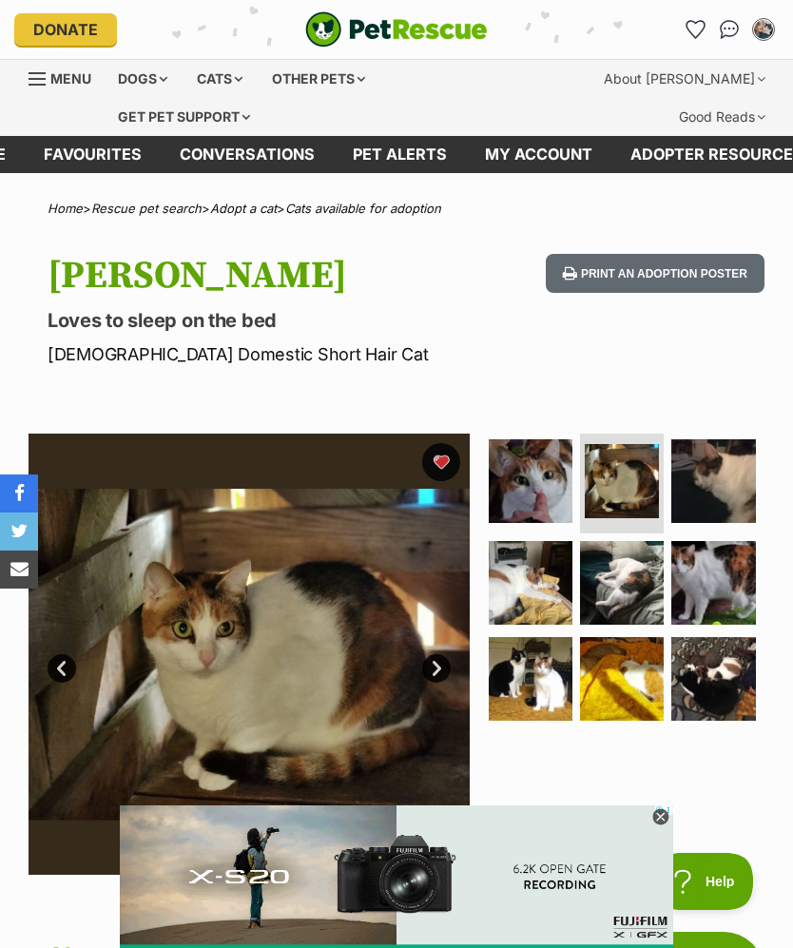
click at [717, 673] on img at bounding box center [713, 679] width 84 height 84
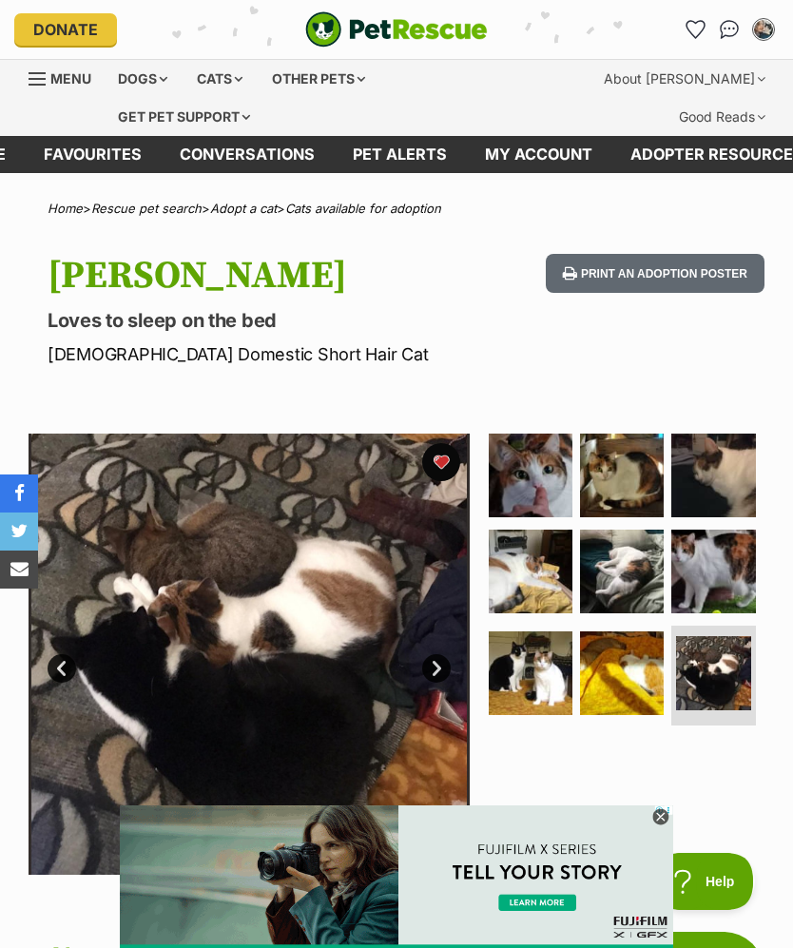
click at [612, 587] on img at bounding box center [622, 571] width 84 height 84
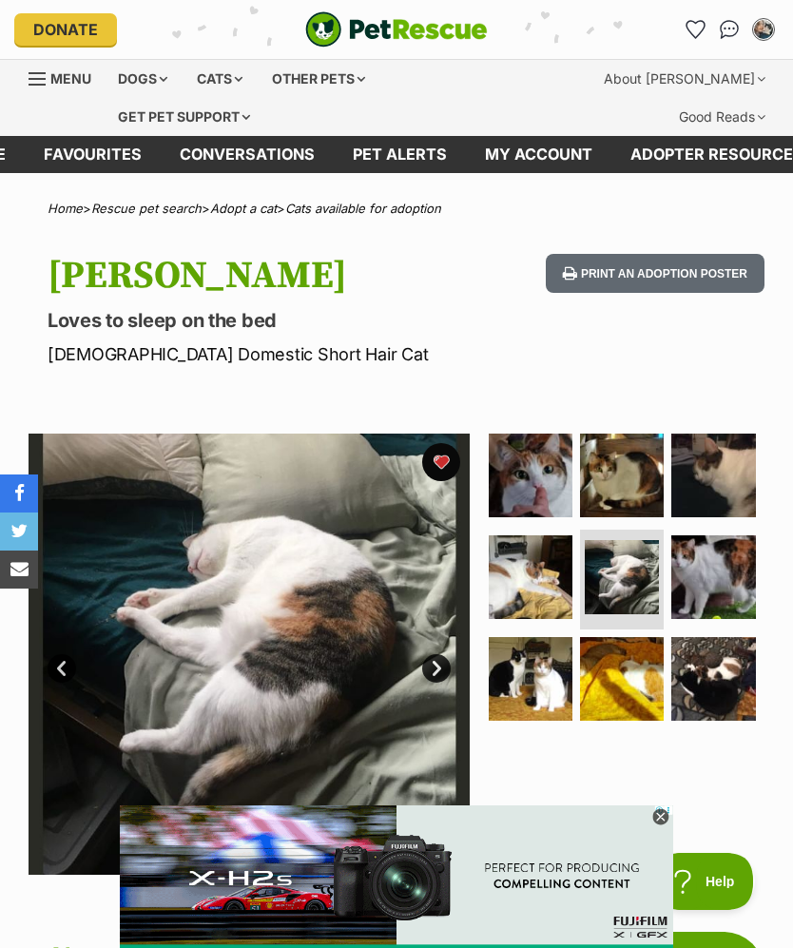
click at [618, 680] on img at bounding box center [622, 679] width 84 height 84
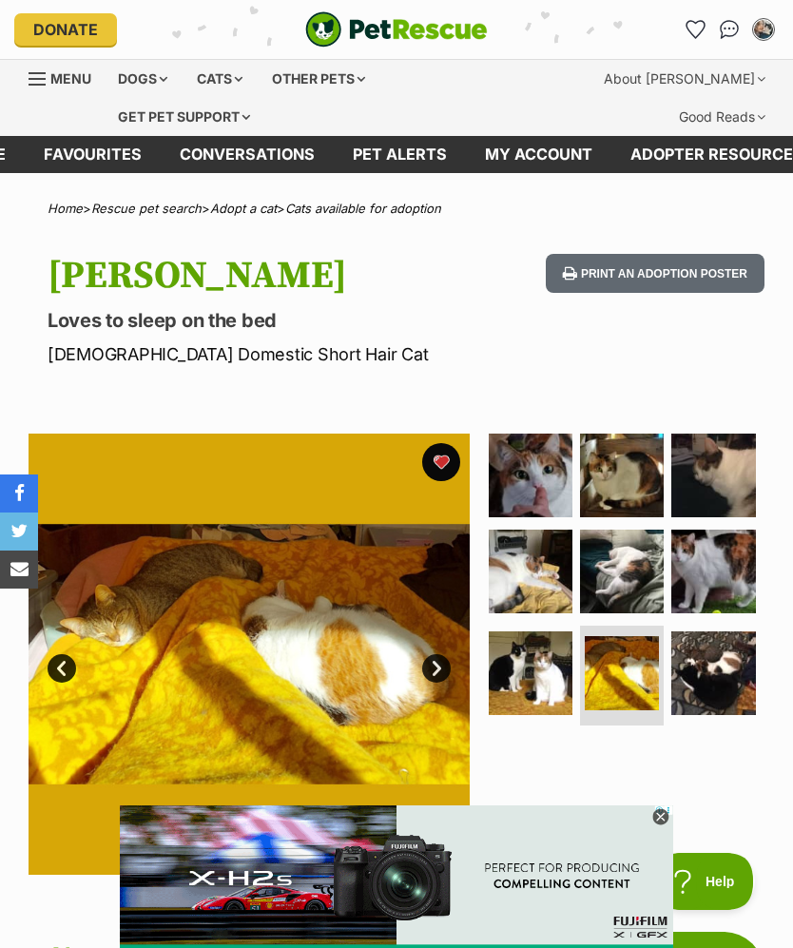
click at [531, 563] on img at bounding box center [531, 571] width 84 height 84
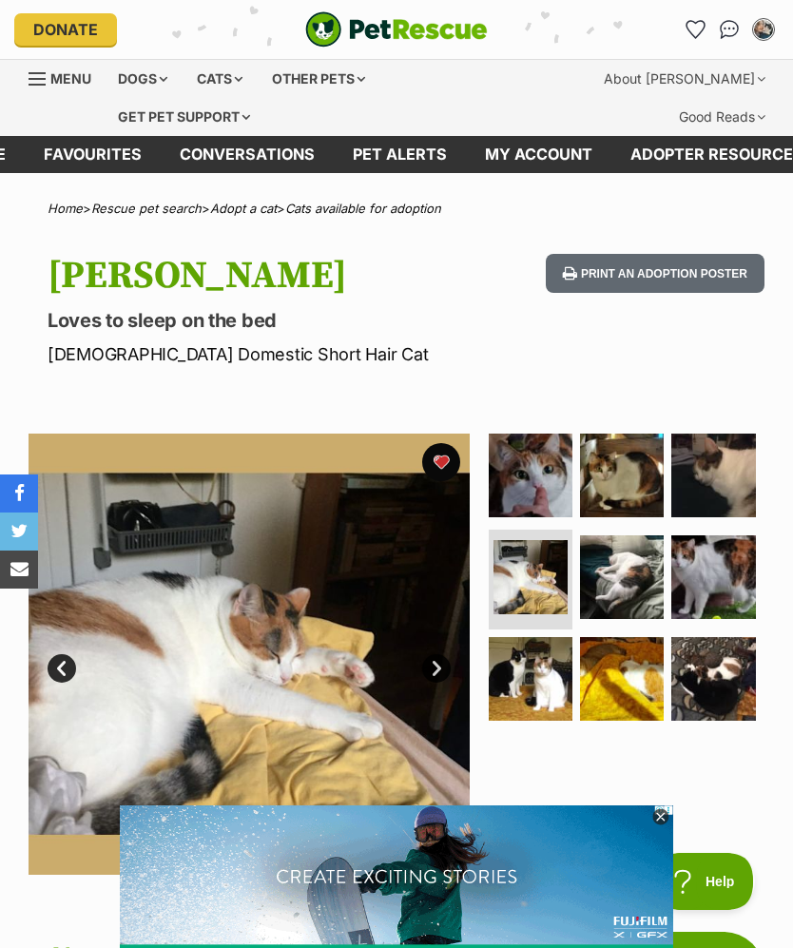
click at [618, 479] on img at bounding box center [622, 475] width 84 height 84
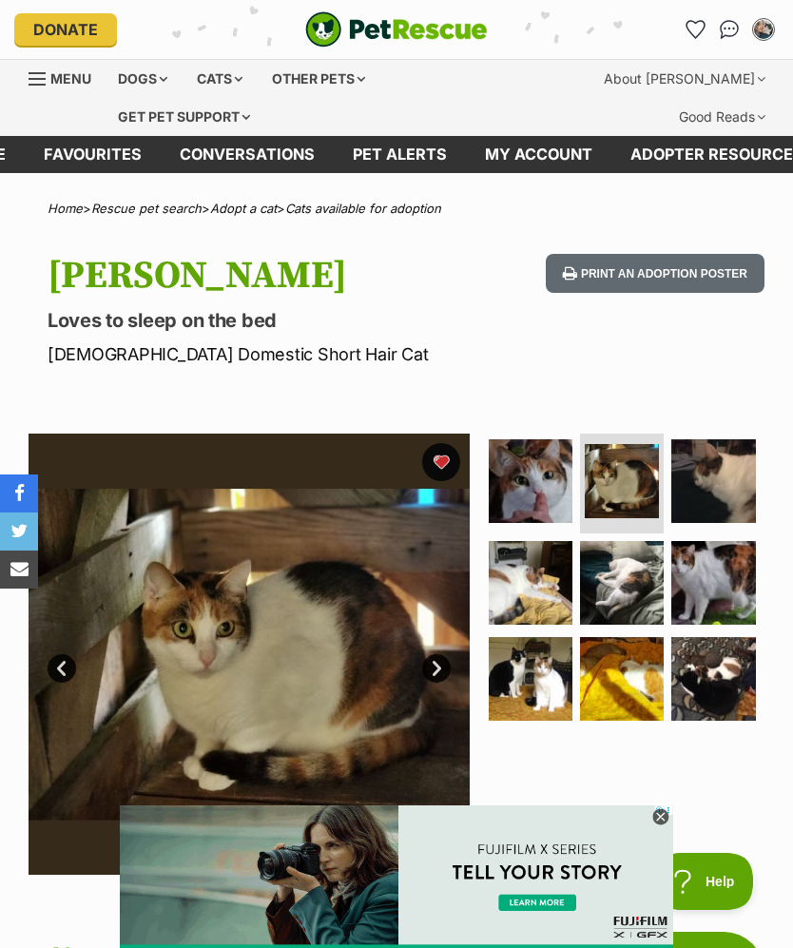
click at [547, 482] on img at bounding box center [531, 481] width 84 height 84
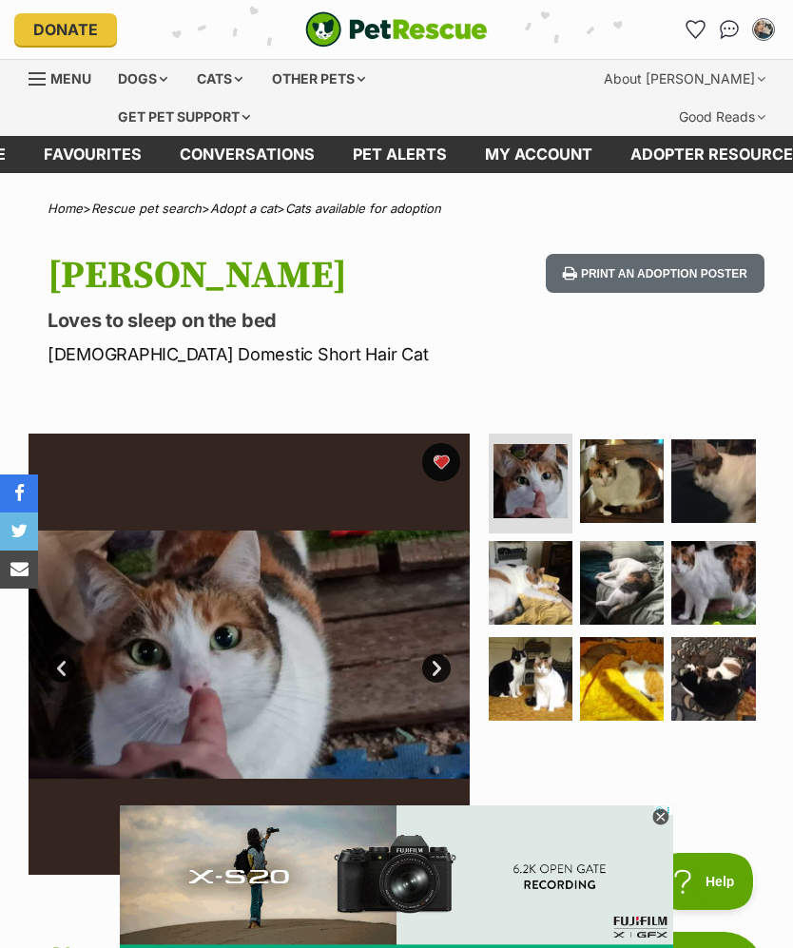
click at [540, 645] on img at bounding box center [531, 679] width 84 height 84
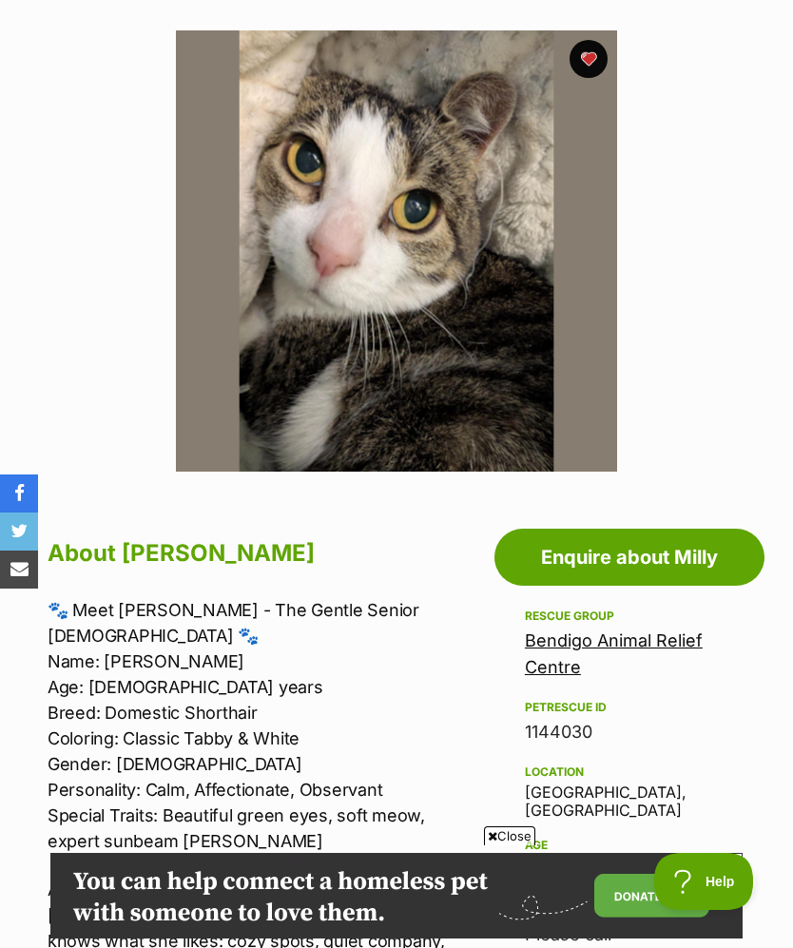
scroll to position [241, 0]
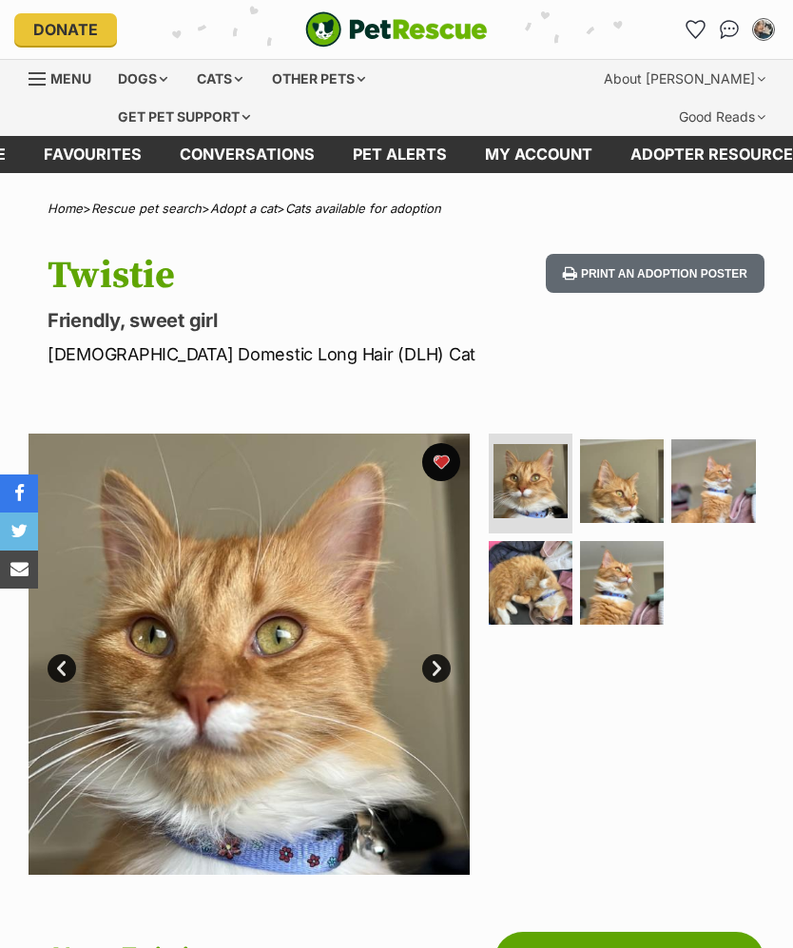
click at [637, 478] on img at bounding box center [622, 481] width 84 height 84
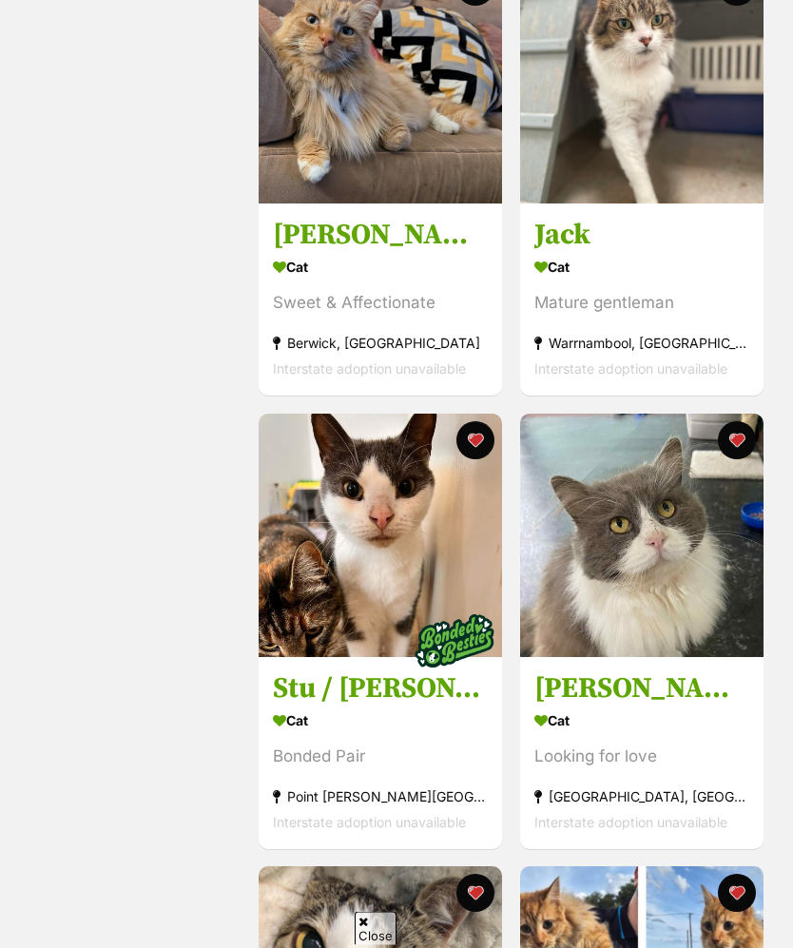
scroll to position [3187, 0]
click at [479, 441] on button "favourite" at bounding box center [475, 440] width 38 height 38
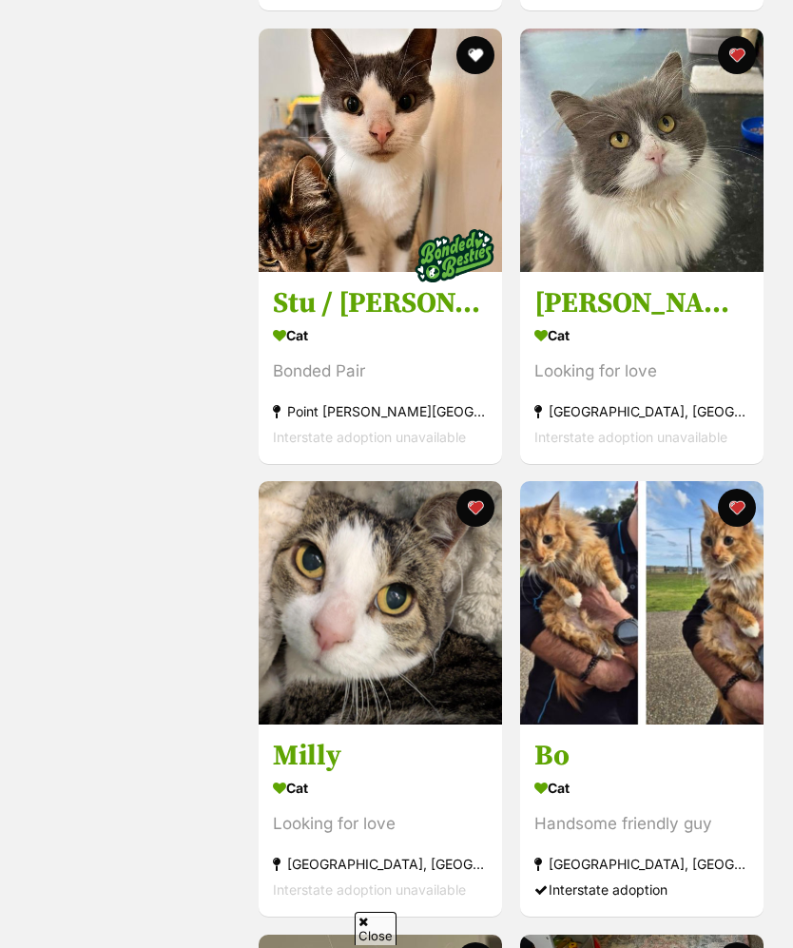
scroll to position [0, 0]
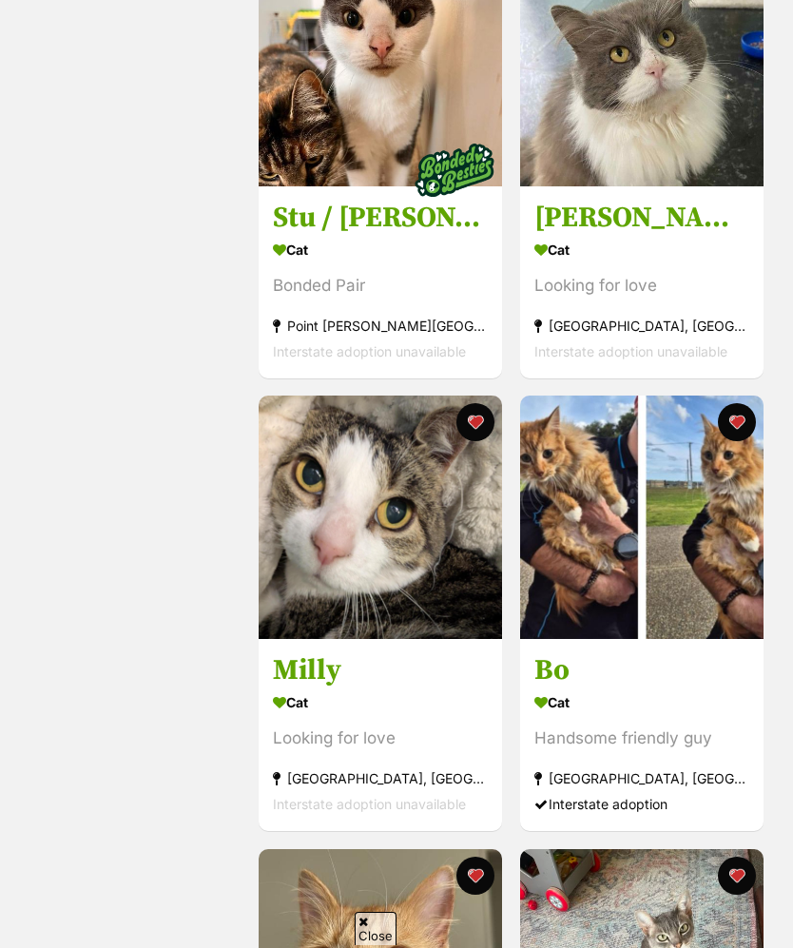
click at [736, 421] on button "favourite" at bounding box center [736, 422] width 38 height 38
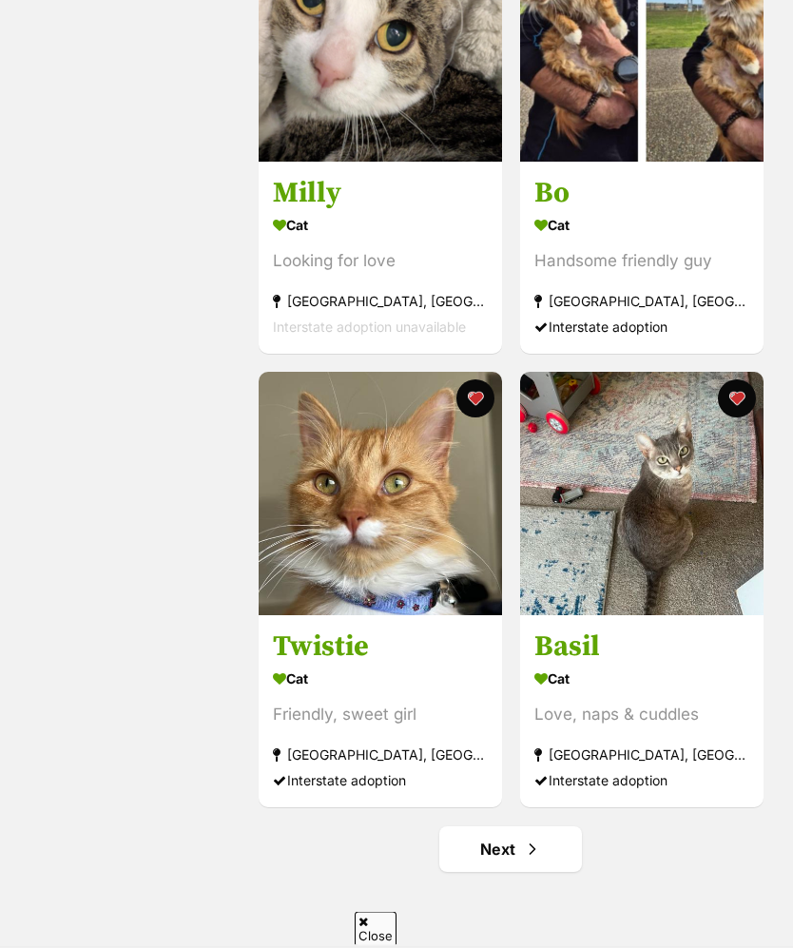
scroll to position [4135, 0]
click at [560, 849] on link "Next" at bounding box center [510, 849] width 143 height 46
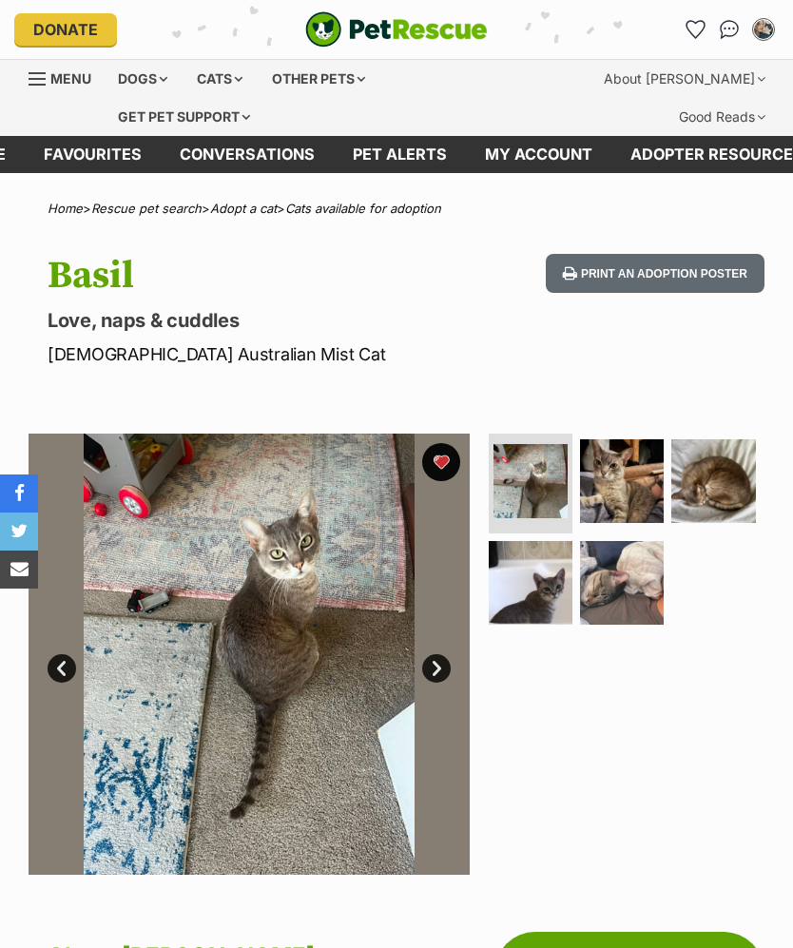
click at [630, 480] on img at bounding box center [622, 481] width 84 height 84
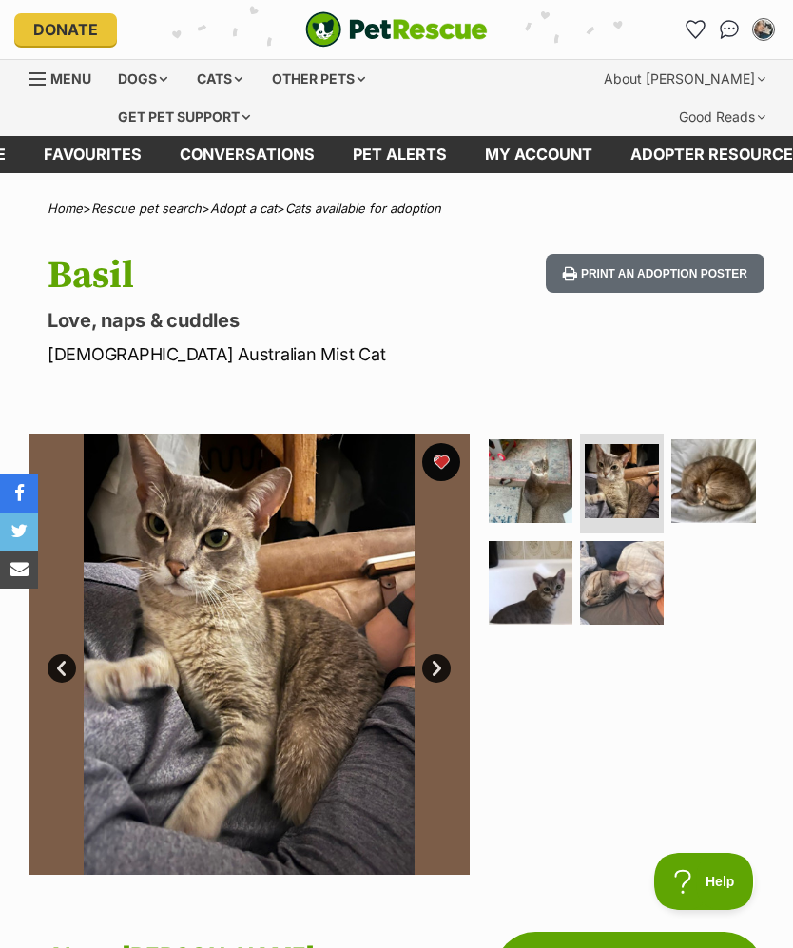
click at [539, 574] on img at bounding box center [531, 583] width 84 height 84
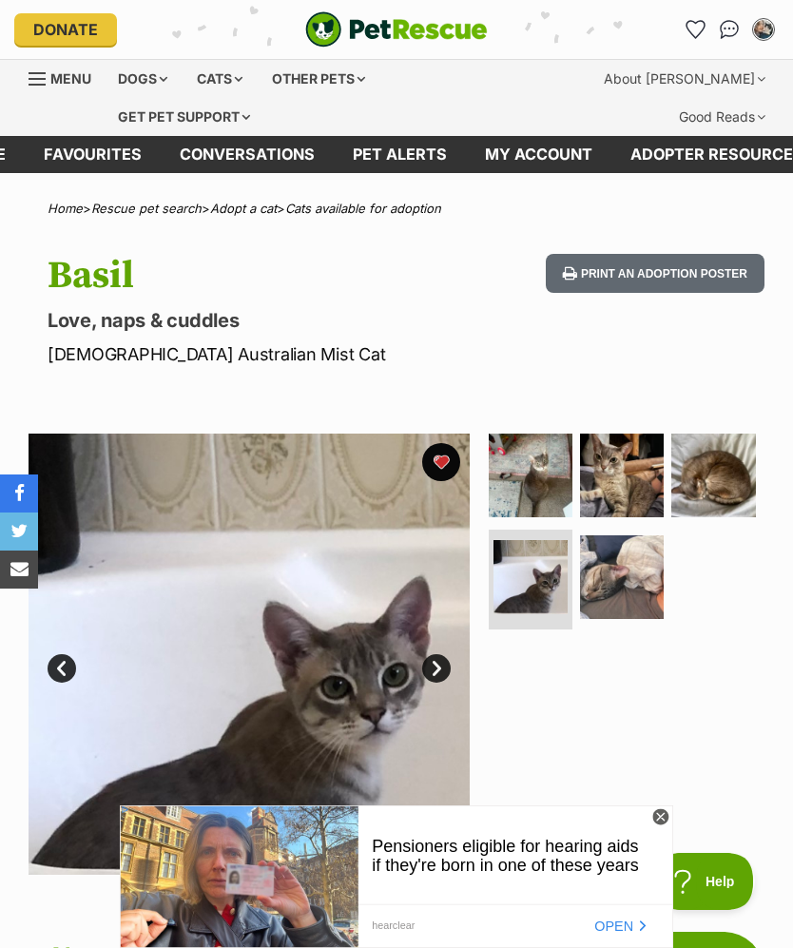
click at [551, 470] on img at bounding box center [531, 475] width 84 height 84
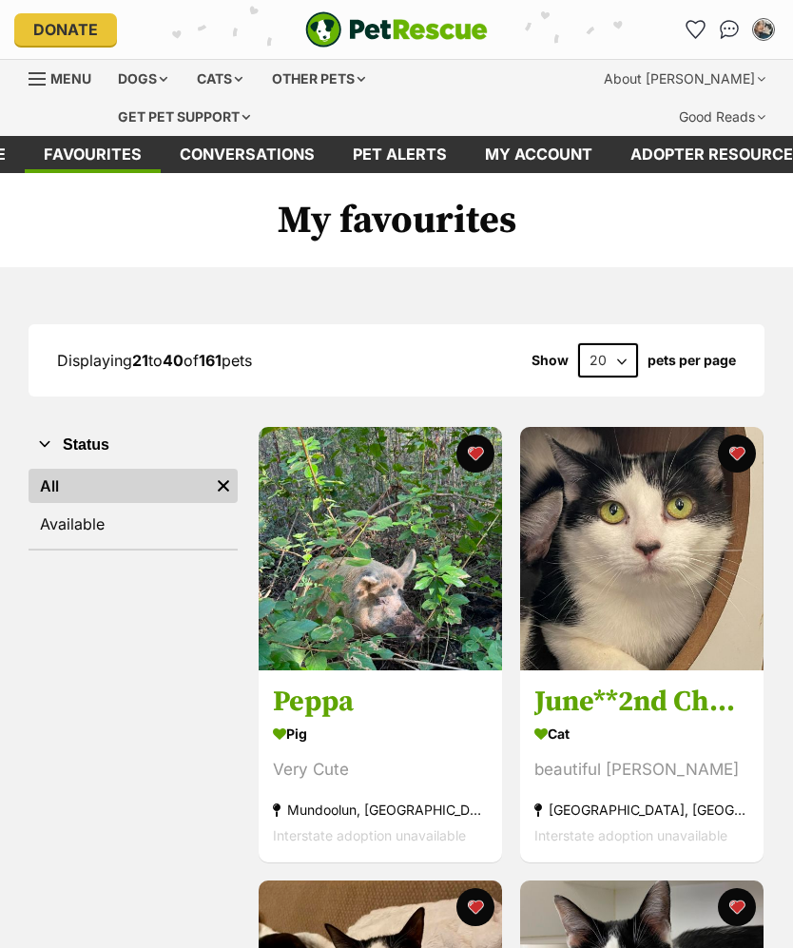
click at [473, 453] on button "favourite" at bounding box center [475, 453] width 38 height 38
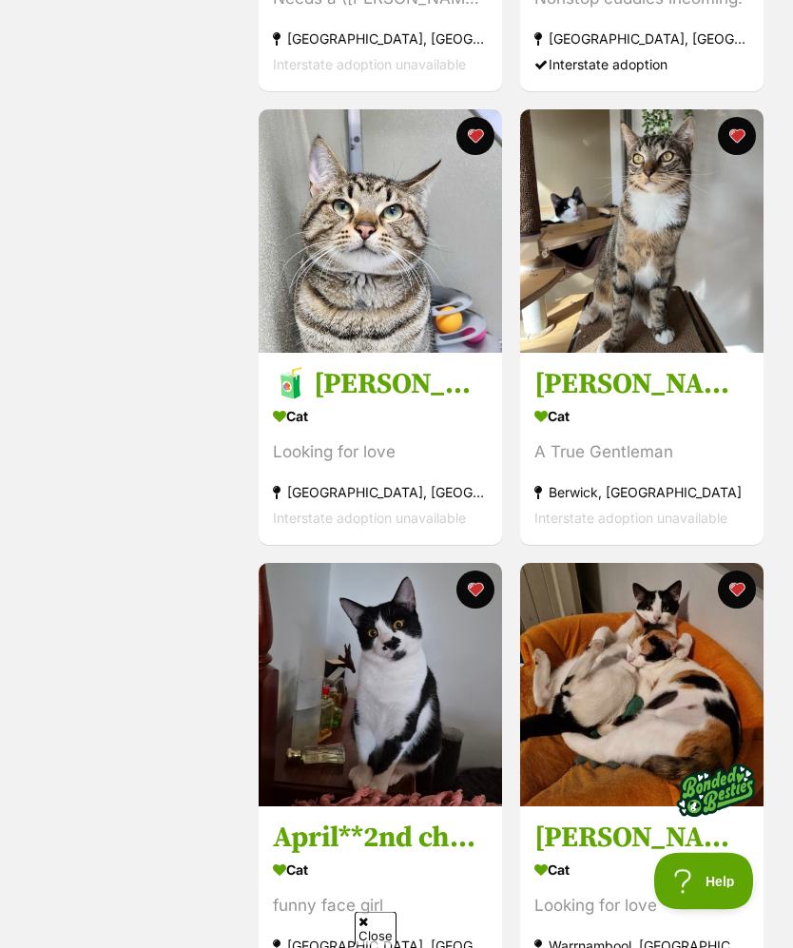
scroll to position [1679, 0]
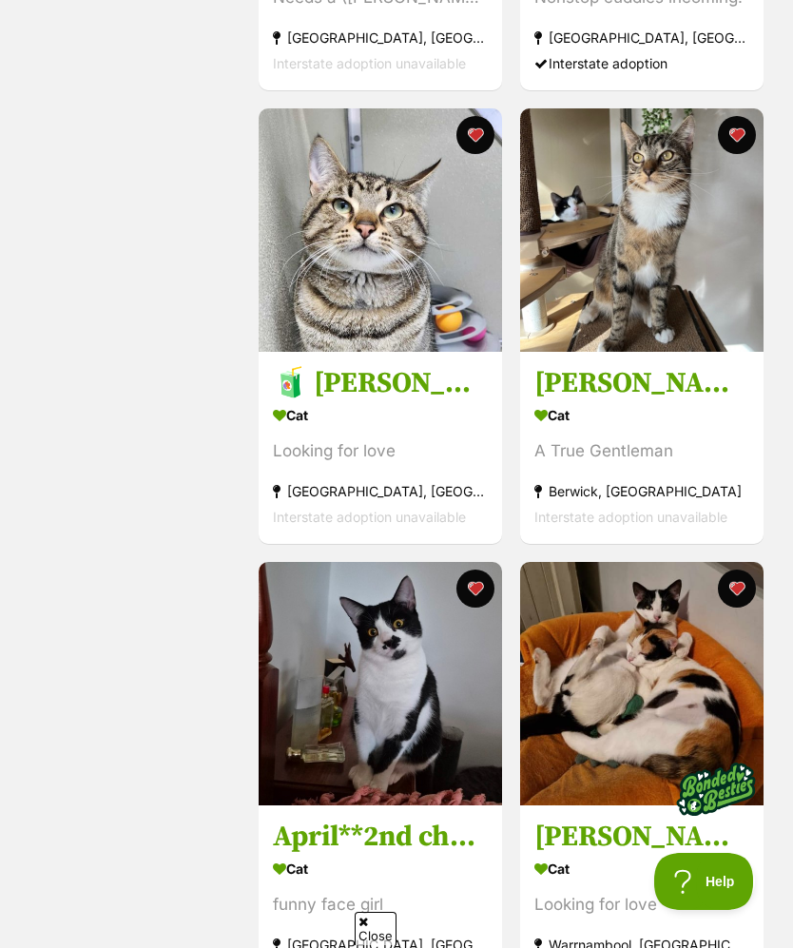
click at [439, 712] on img at bounding box center [380, 683] width 243 height 243
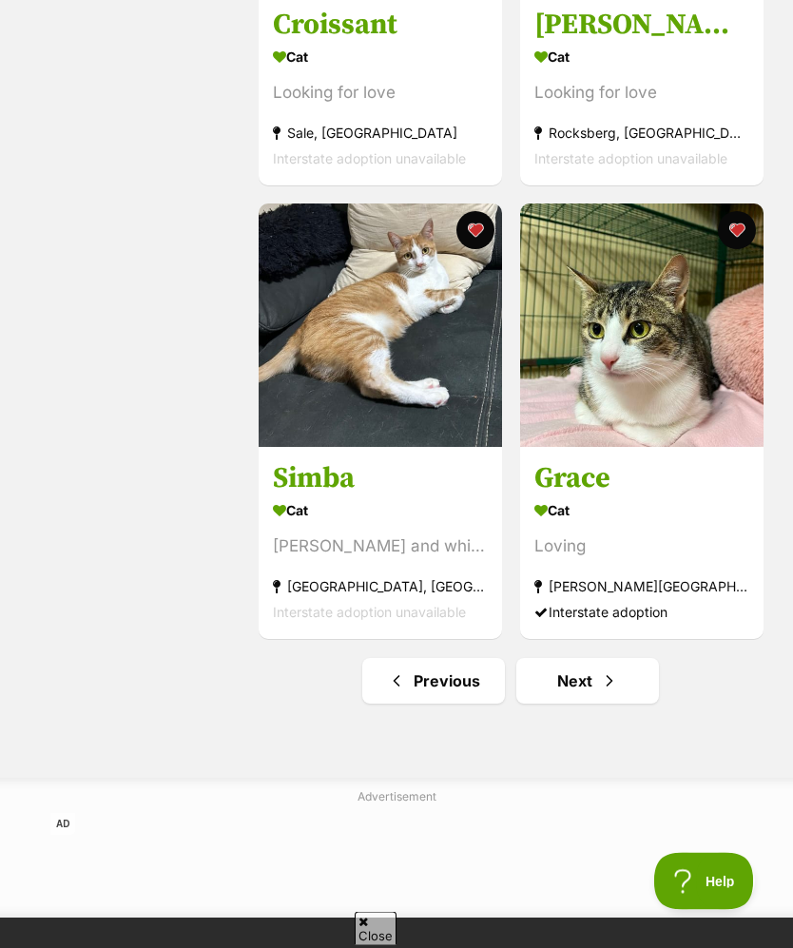
scroll to position [4303, 0]
click at [611, 692] on span "Next page" at bounding box center [609, 680] width 19 height 23
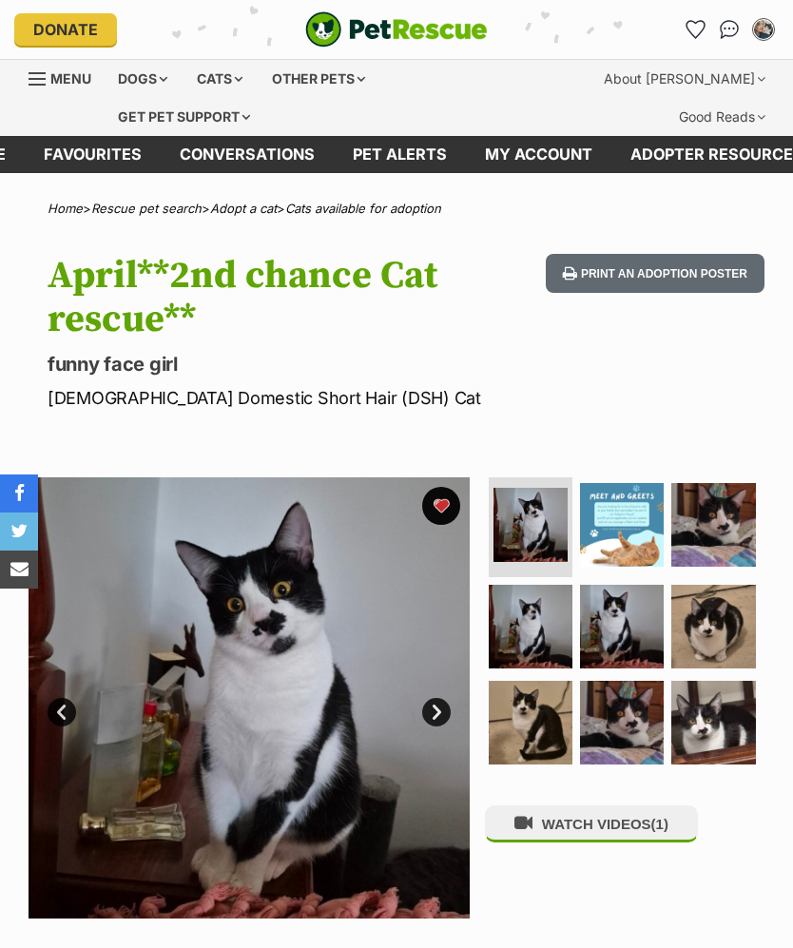
click at [724, 535] on img at bounding box center [713, 525] width 84 height 84
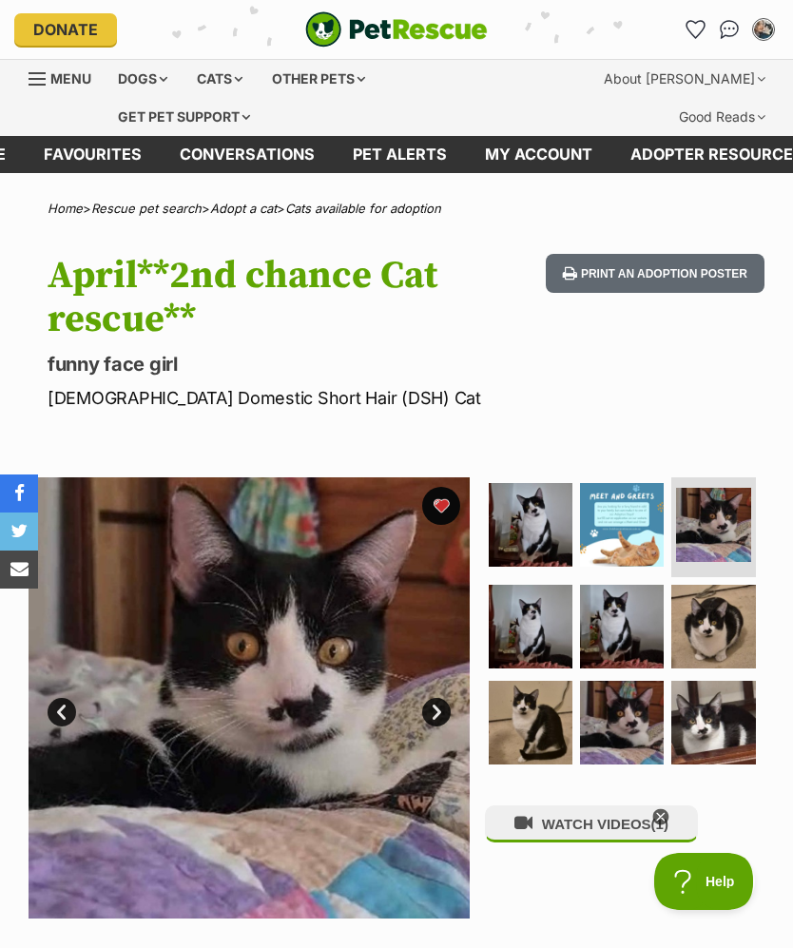
click at [633, 637] on img at bounding box center [622, 627] width 84 height 84
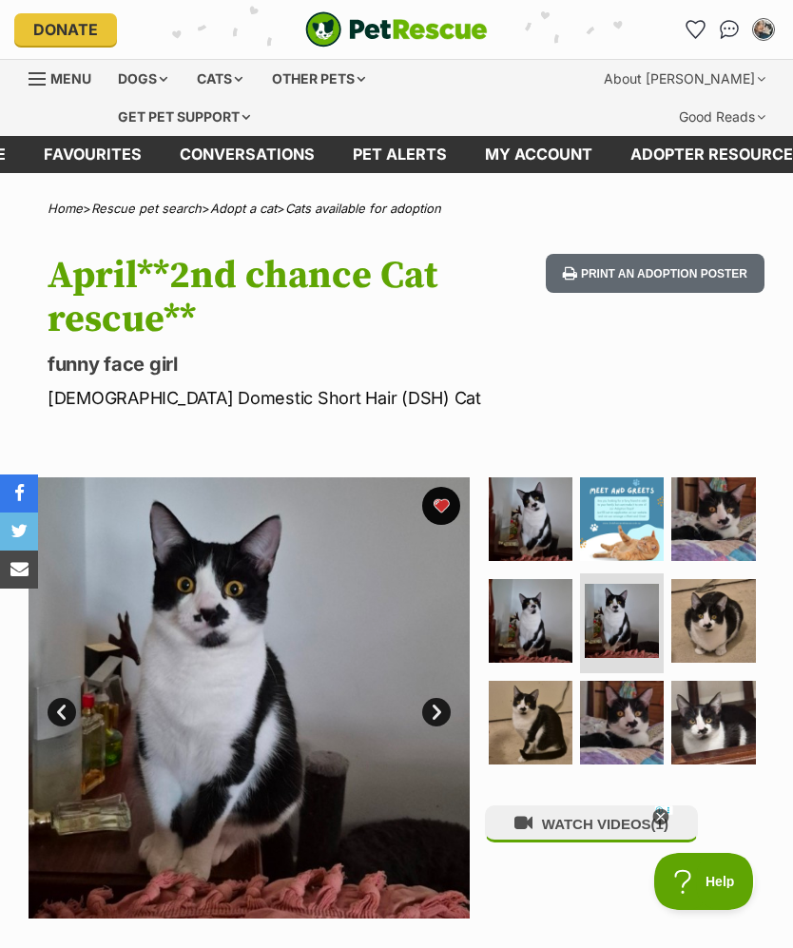
click at [531, 617] on img at bounding box center [531, 621] width 84 height 84
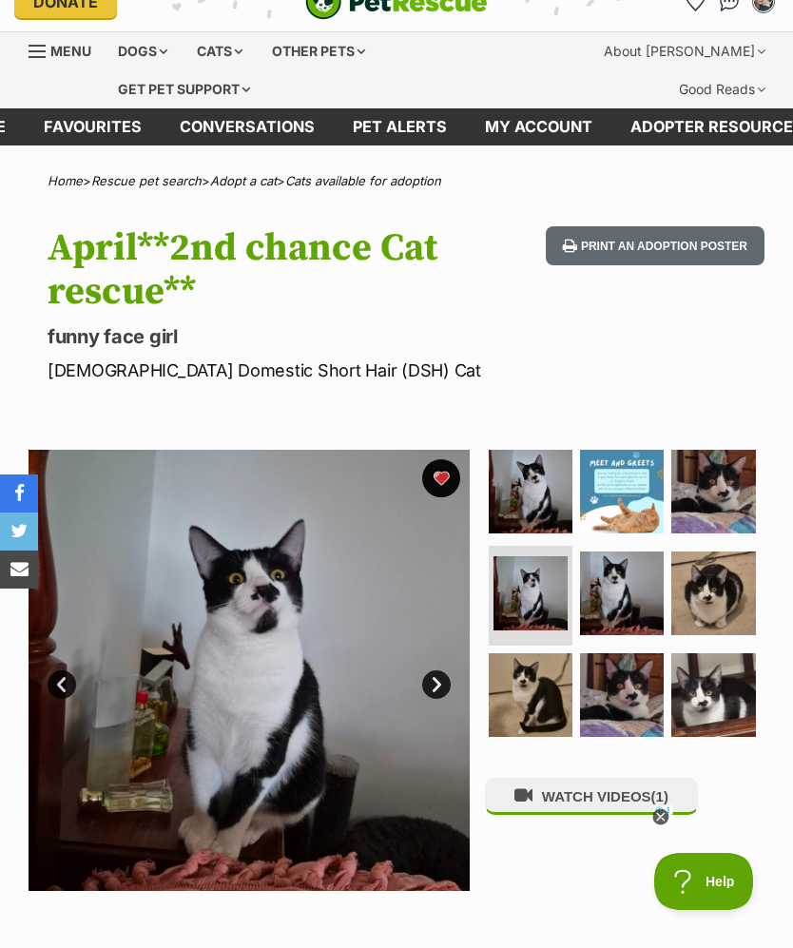
scroll to position [67, 0]
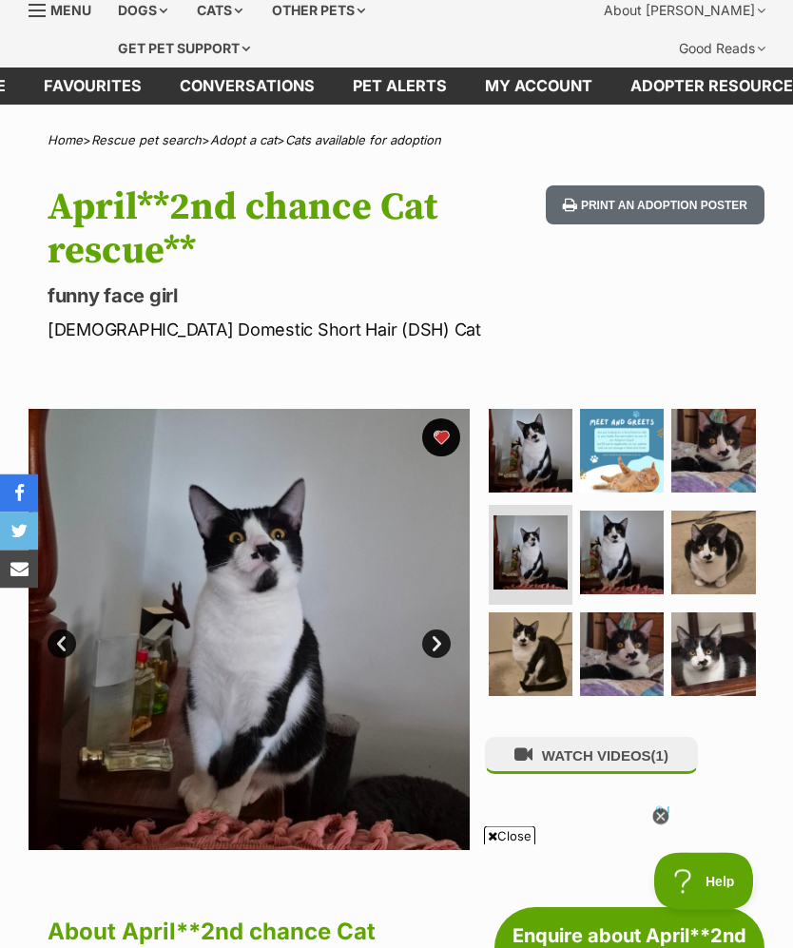
click at [629, 638] on img at bounding box center [622, 655] width 84 height 84
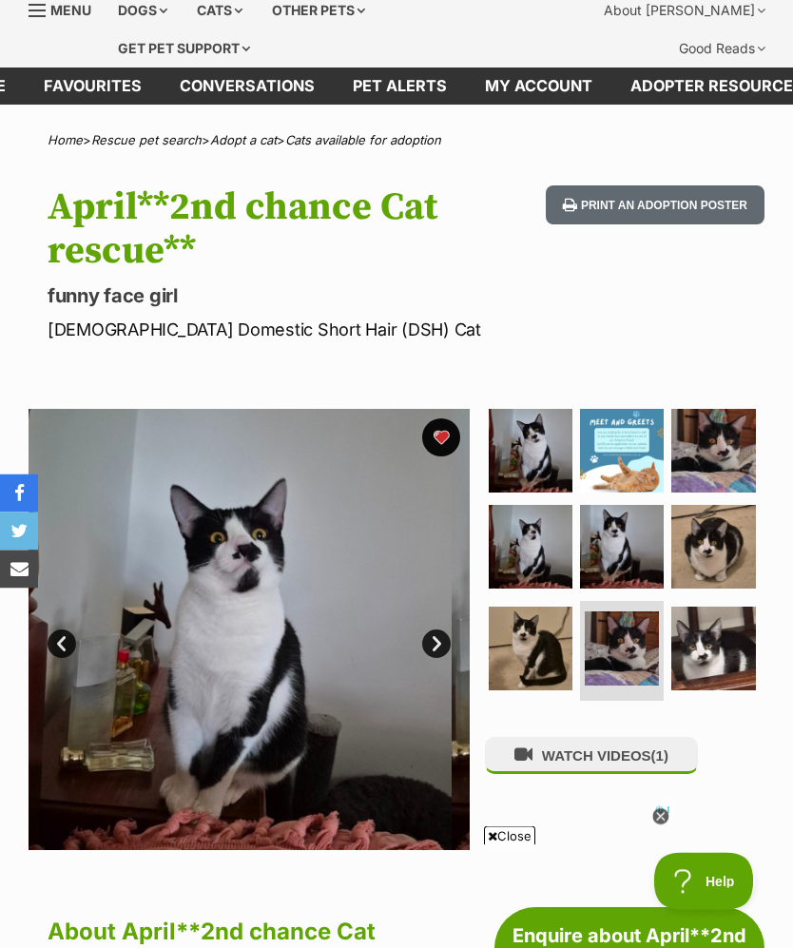
scroll to position [68, 0]
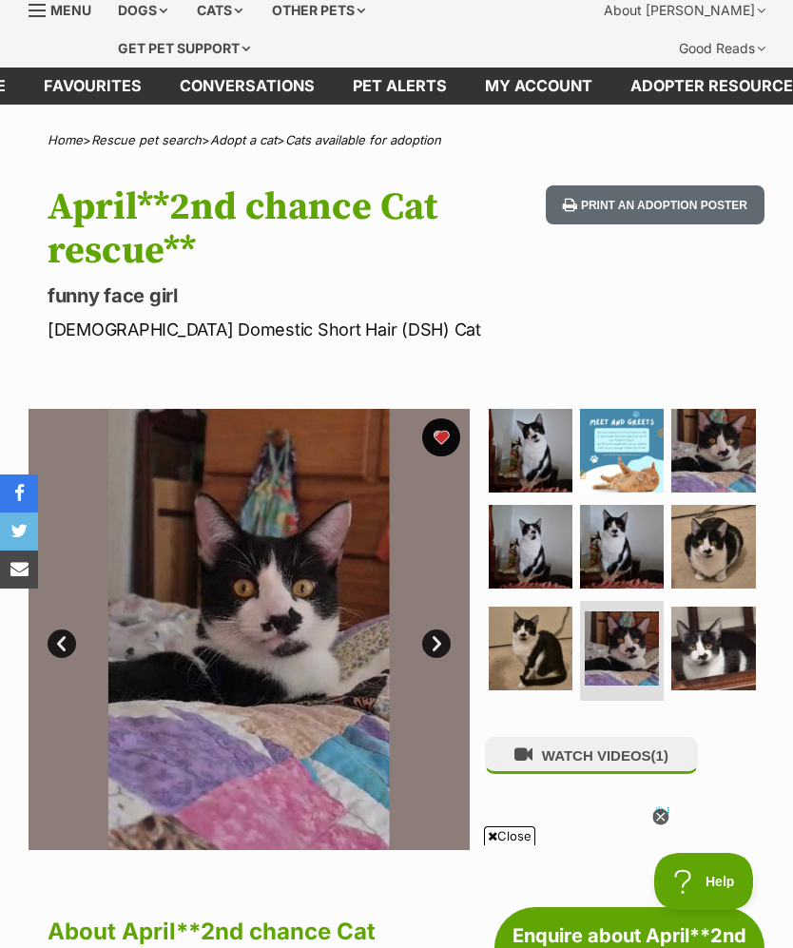
click at [541, 655] on img at bounding box center [531, 648] width 84 height 84
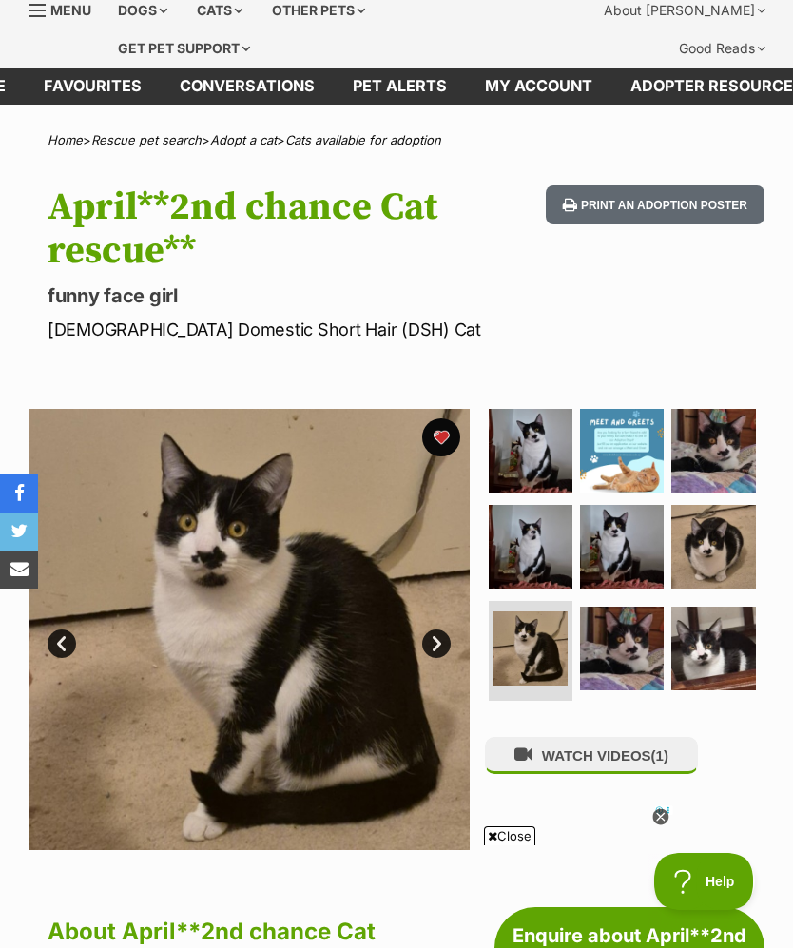
click at [646, 547] on img at bounding box center [622, 547] width 84 height 84
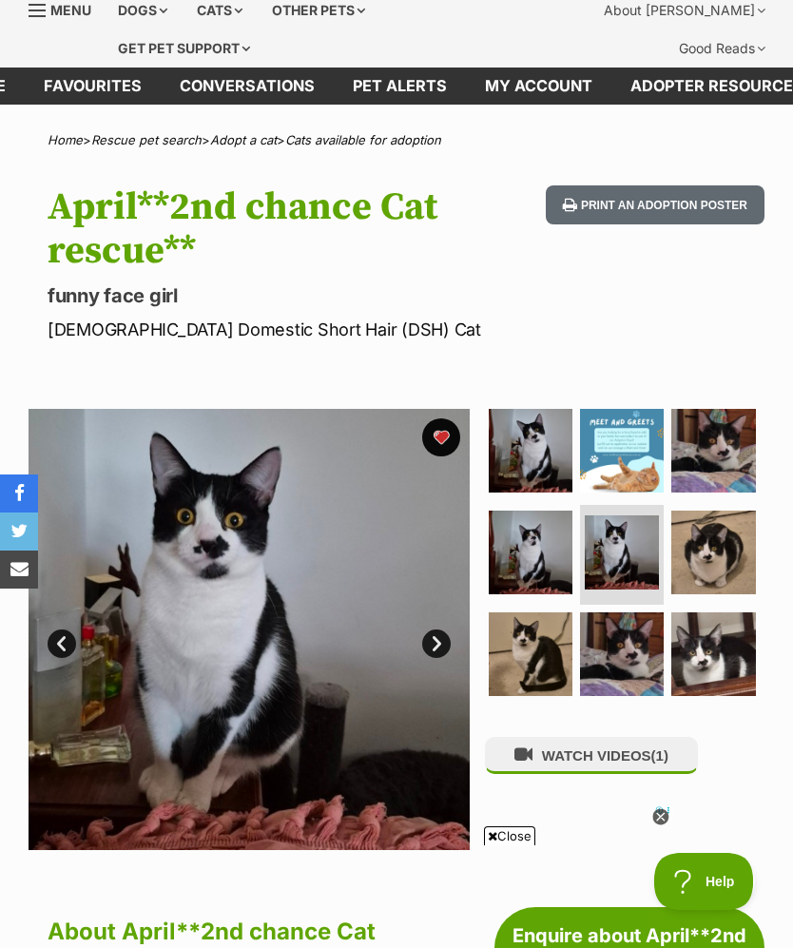
click at [729, 645] on img at bounding box center [713, 654] width 84 height 84
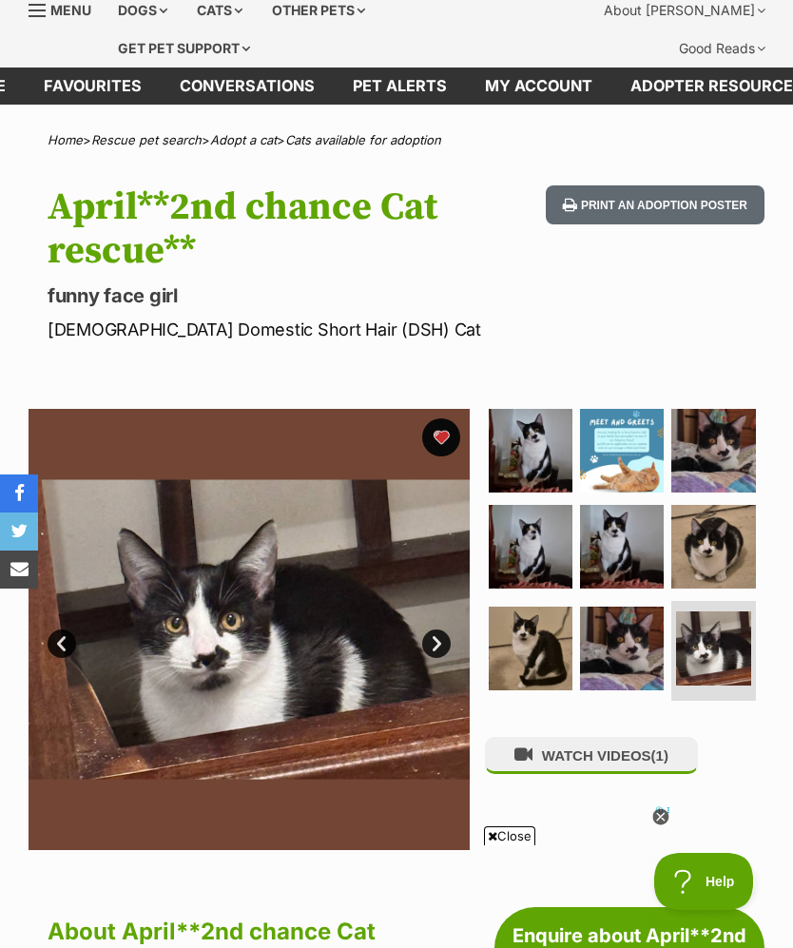
click at [620, 617] on img at bounding box center [622, 648] width 84 height 84
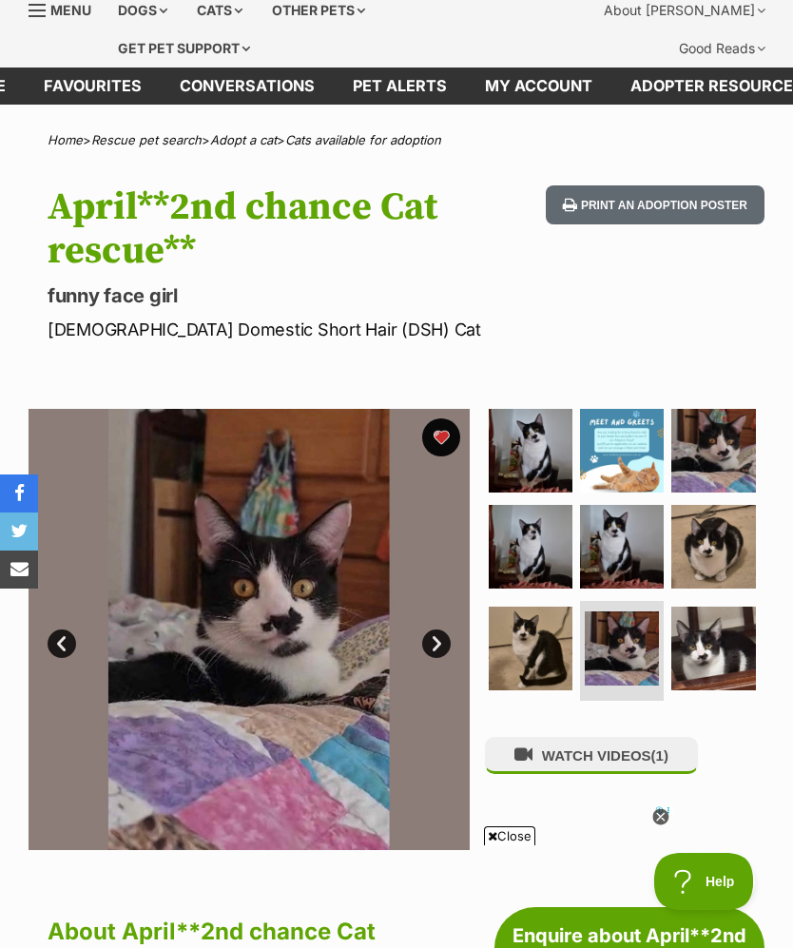
click at [644, 535] on img at bounding box center [622, 547] width 84 height 84
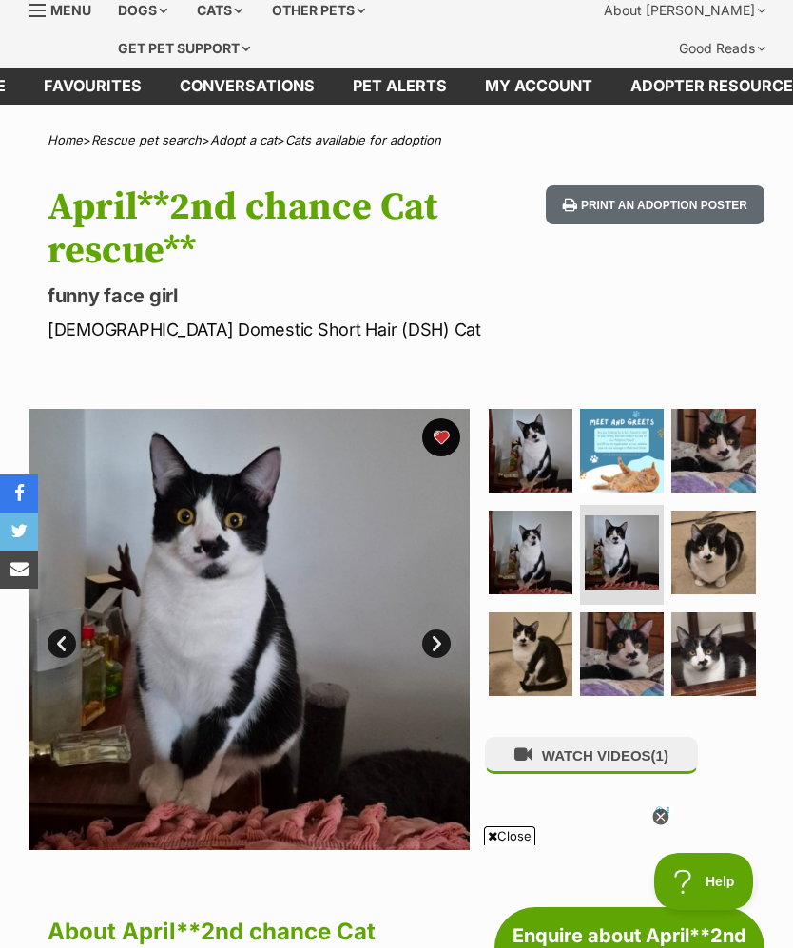
click at [549, 561] on img at bounding box center [531, 552] width 84 height 84
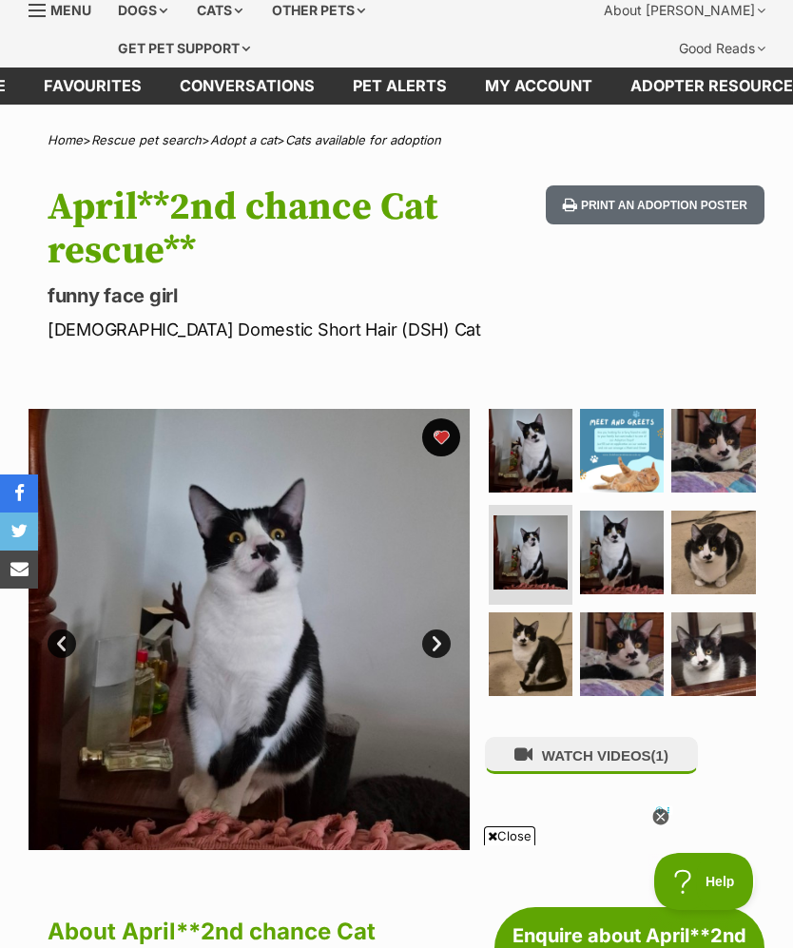
scroll to position [86, 0]
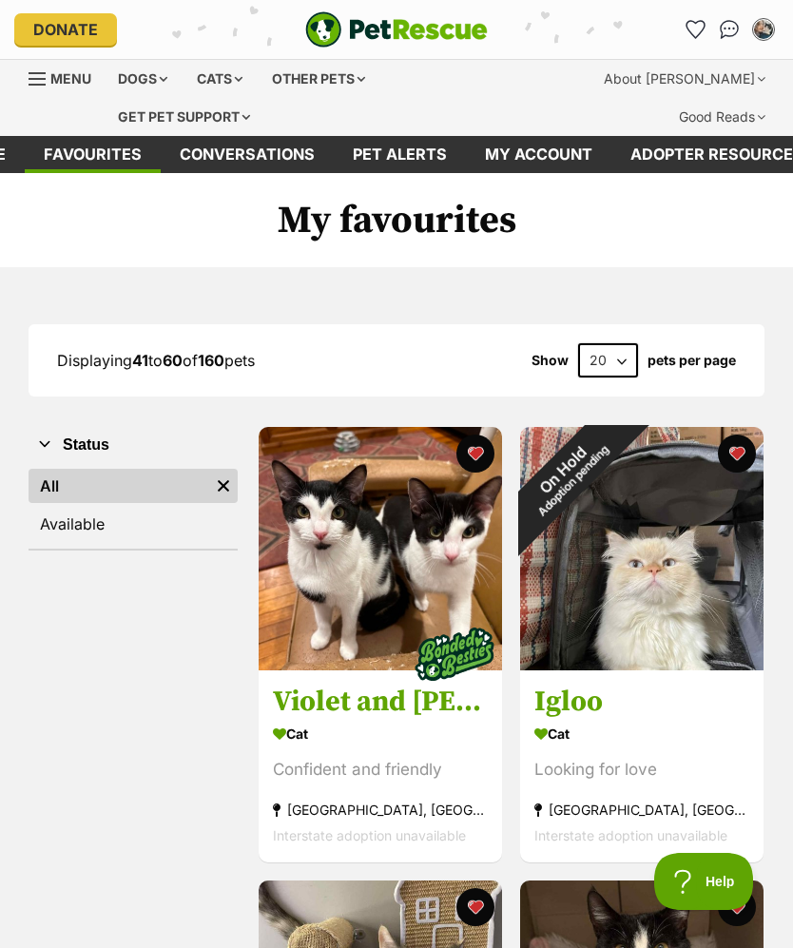
click at [615, 445] on div "On Hold Adoption pending" at bounding box center [567, 474] width 95 height 95
click at [337, 528] on img at bounding box center [380, 548] width 243 height 243
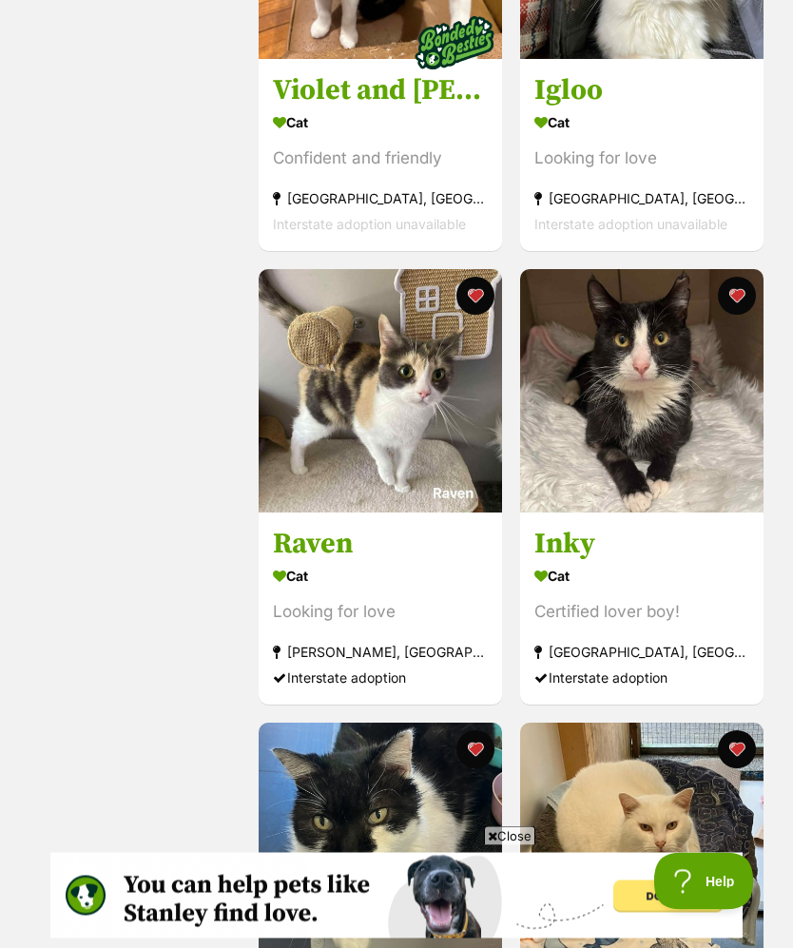
scroll to position [611, 0]
click at [724, 462] on img at bounding box center [641, 390] width 243 height 243
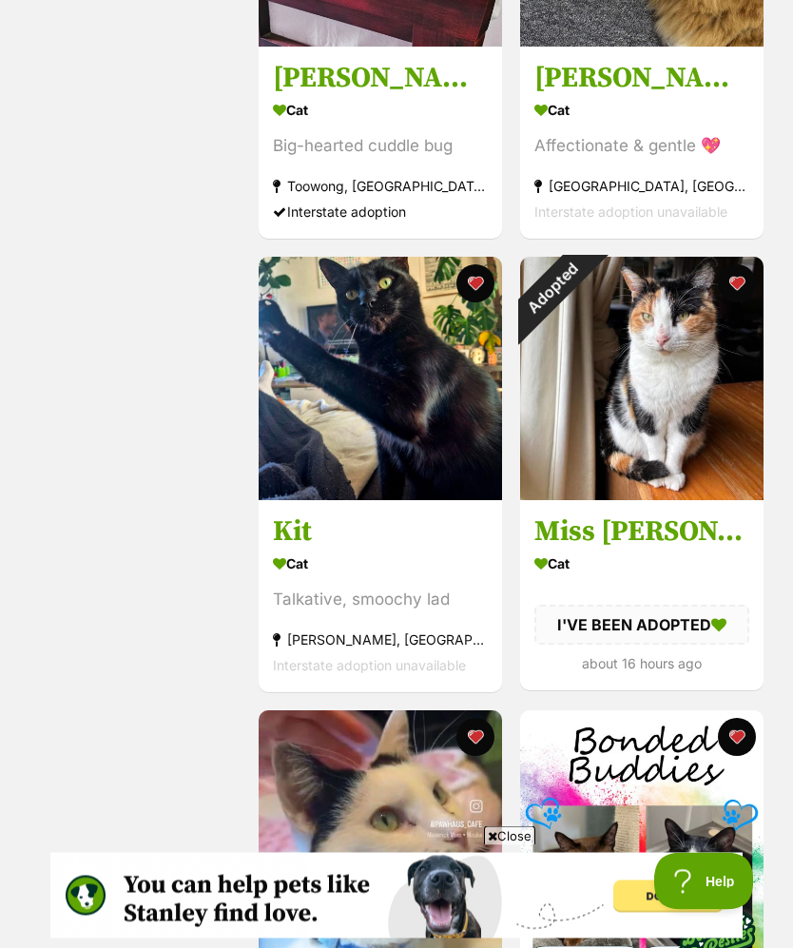
scroll to position [2945, 0]
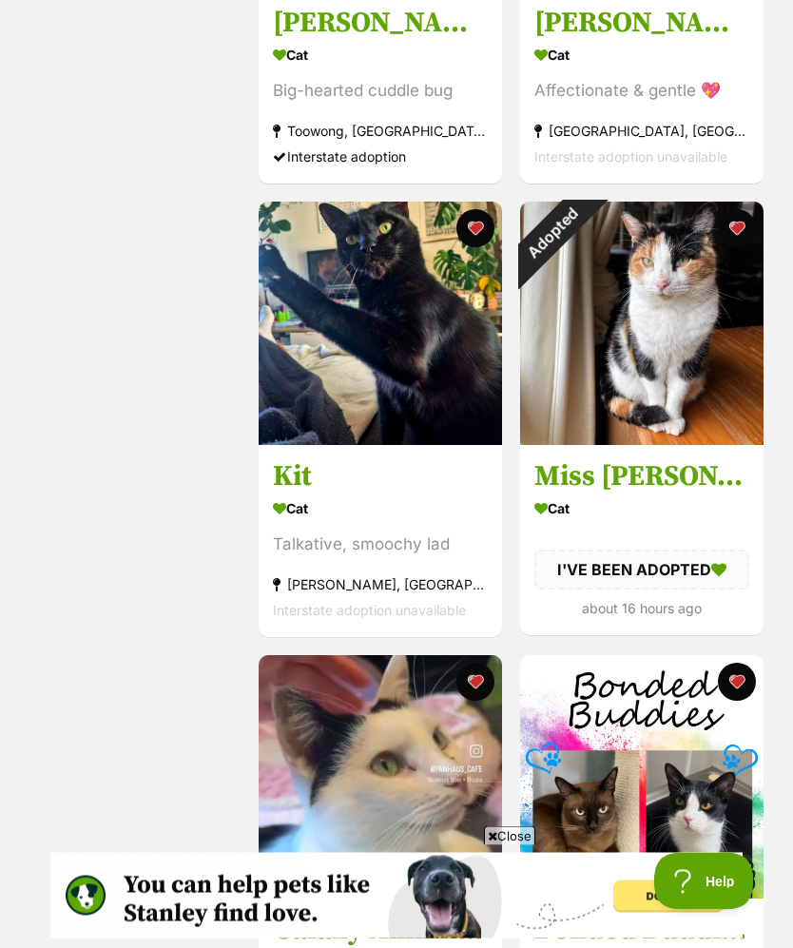
click at [736, 229] on button "favourite" at bounding box center [736, 229] width 38 height 38
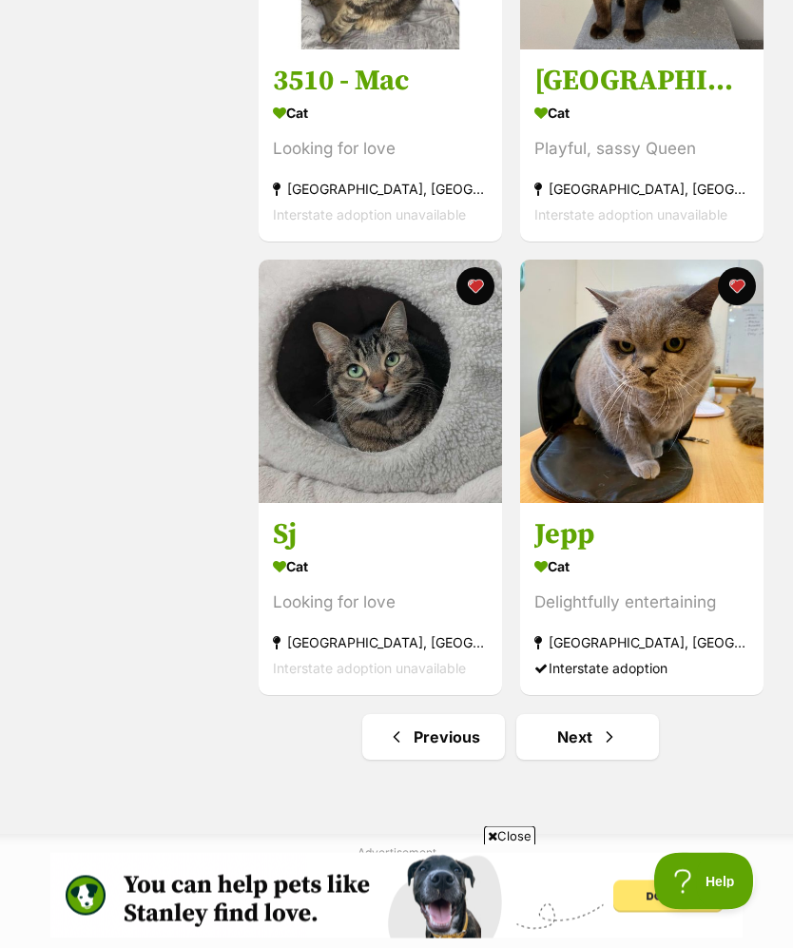
scroll to position [4247, 0]
click at [629, 755] on link "Next" at bounding box center [587, 737] width 143 height 46
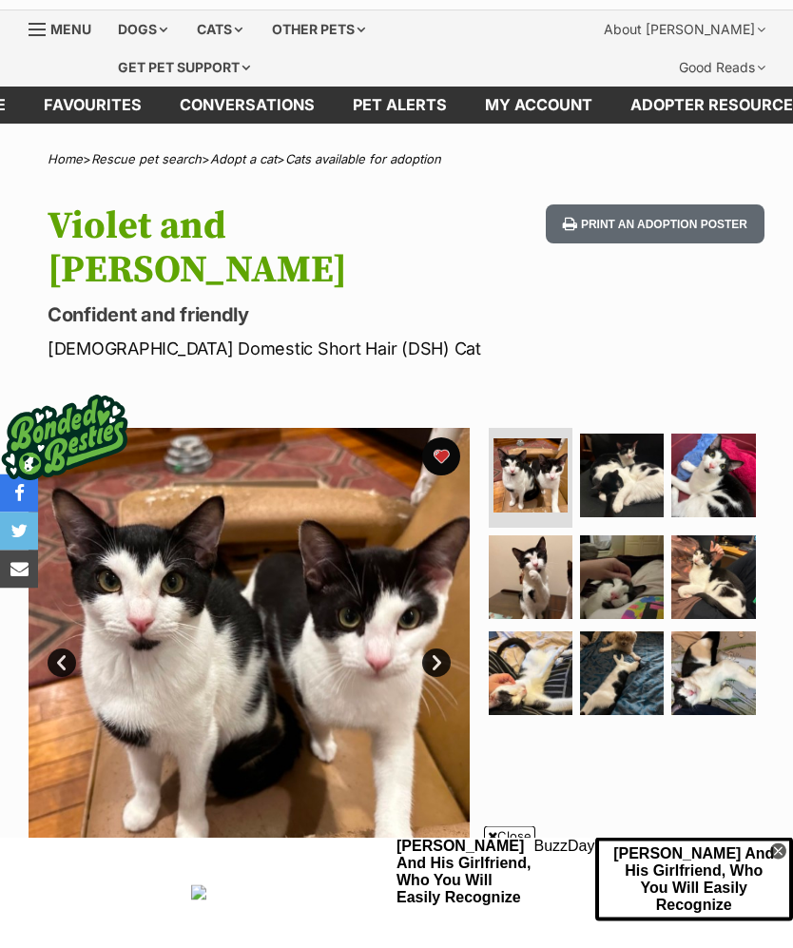
scroll to position [49, 0]
click at [537, 535] on img at bounding box center [531, 577] width 84 height 84
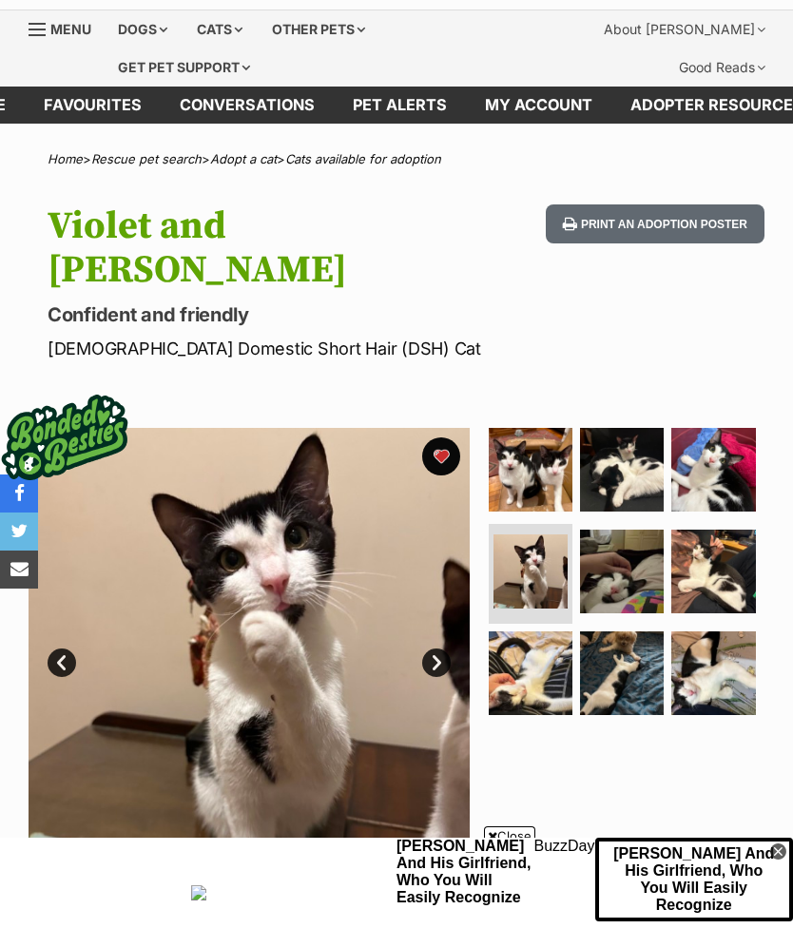
click at [662, 428] on img at bounding box center [622, 470] width 84 height 84
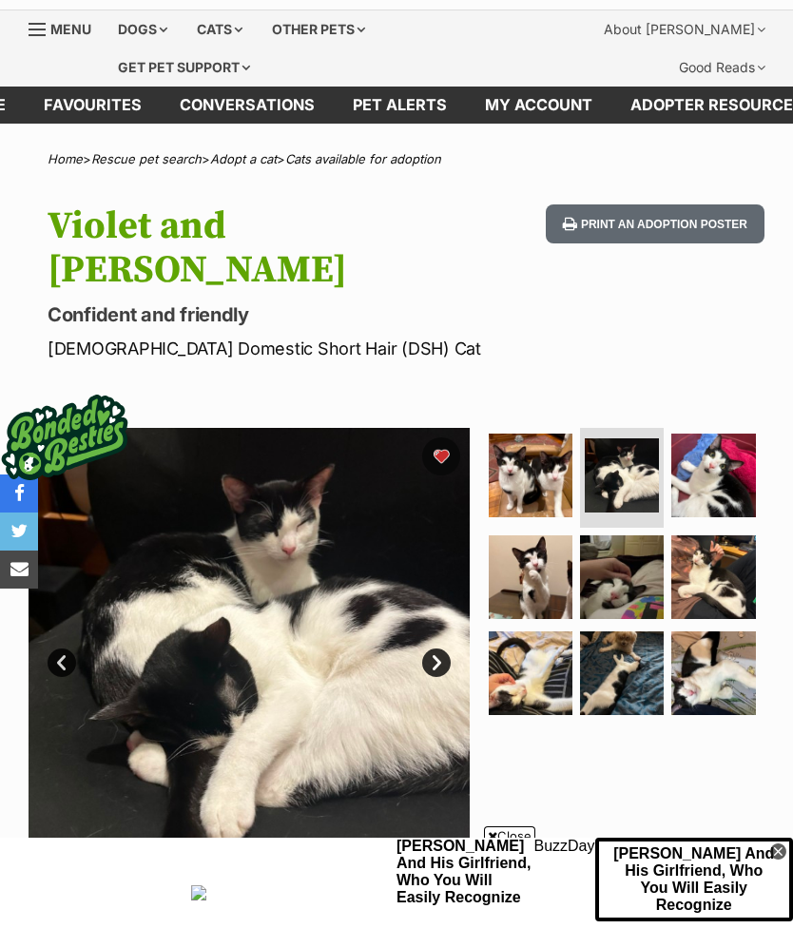
click at [713, 440] on img at bounding box center [713, 475] width 84 height 84
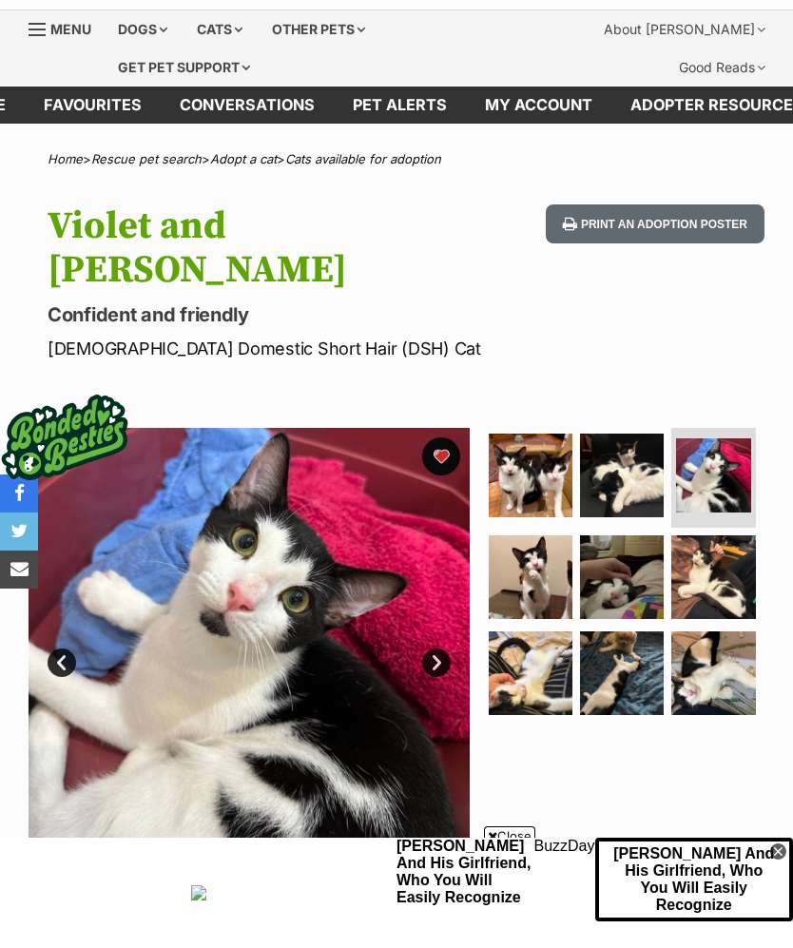
click at [527, 631] on img at bounding box center [531, 673] width 84 height 84
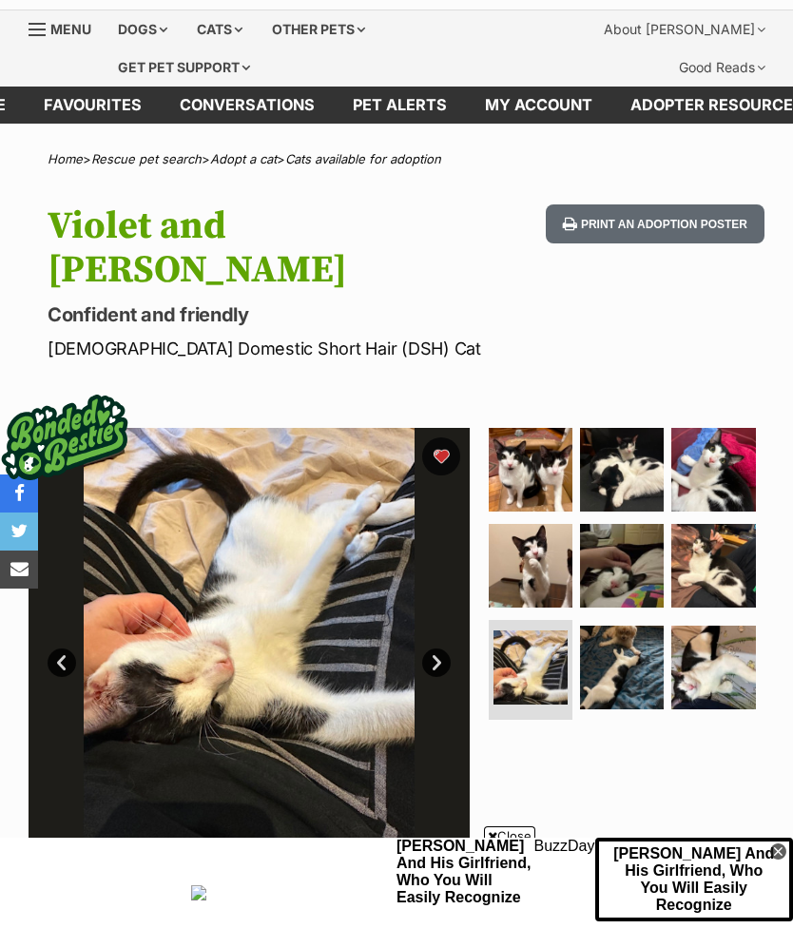
click at [624, 625] on img at bounding box center [622, 667] width 84 height 84
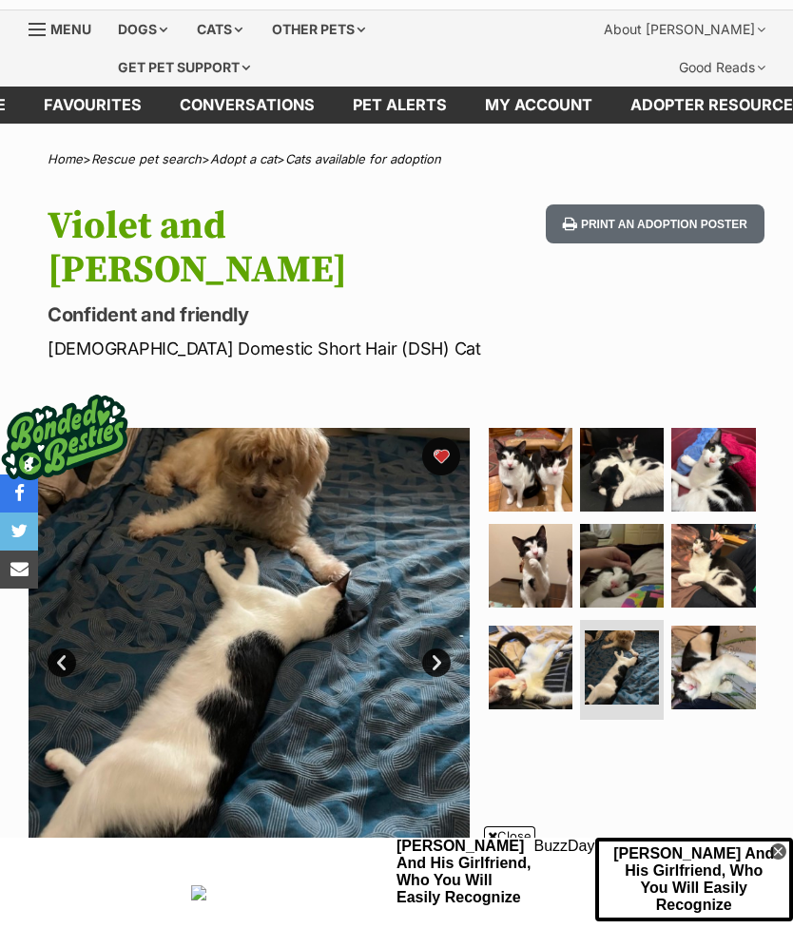
click at [705, 625] on img at bounding box center [713, 667] width 84 height 84
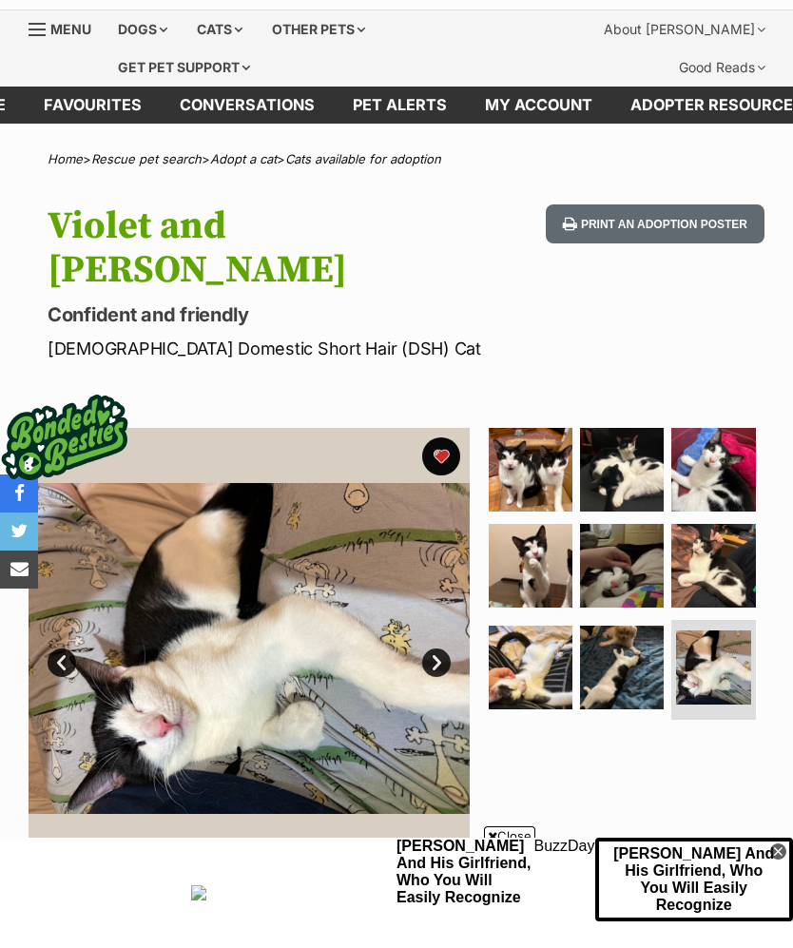
click at [544, 428] on img at bounding box center [531, 470] width 84 height 84
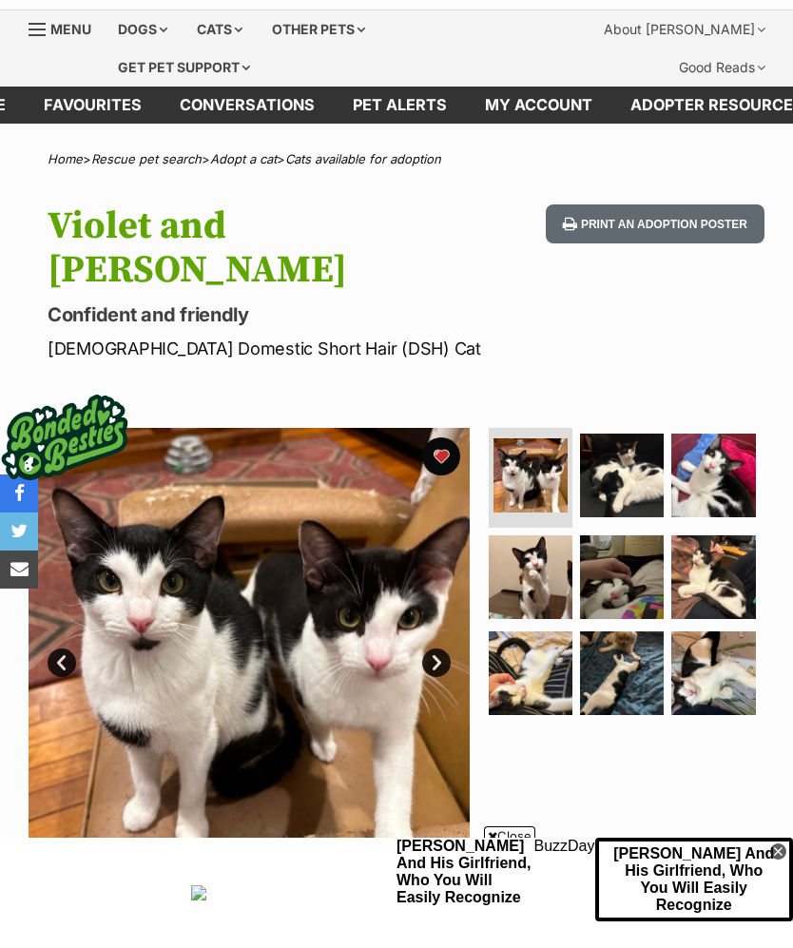
click at [731, 442] on img at bounding box center [713, 475] width 84 height 84
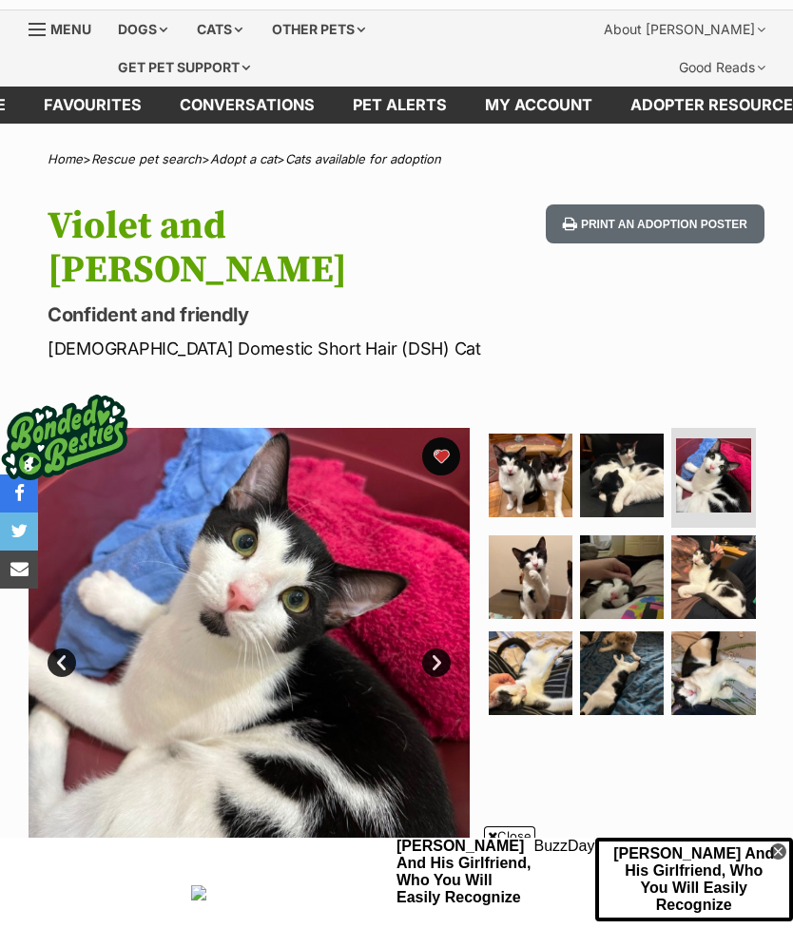
scroll to position [0, 0]
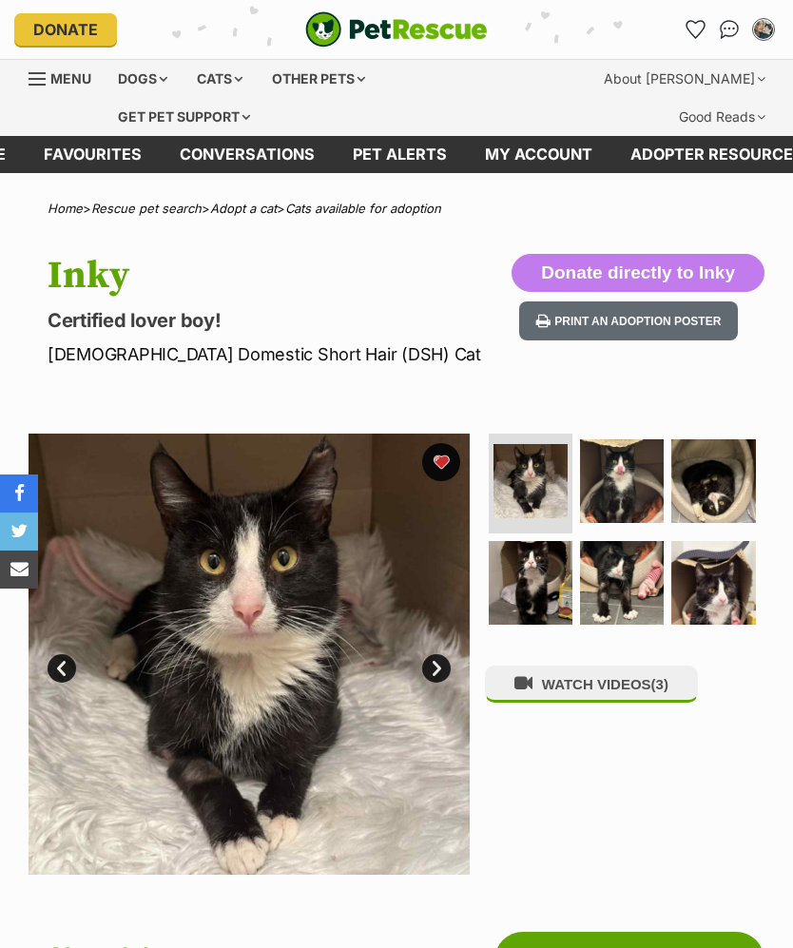
click at [624, 476] on img at bounding box center [622, 481] width 84 height 84
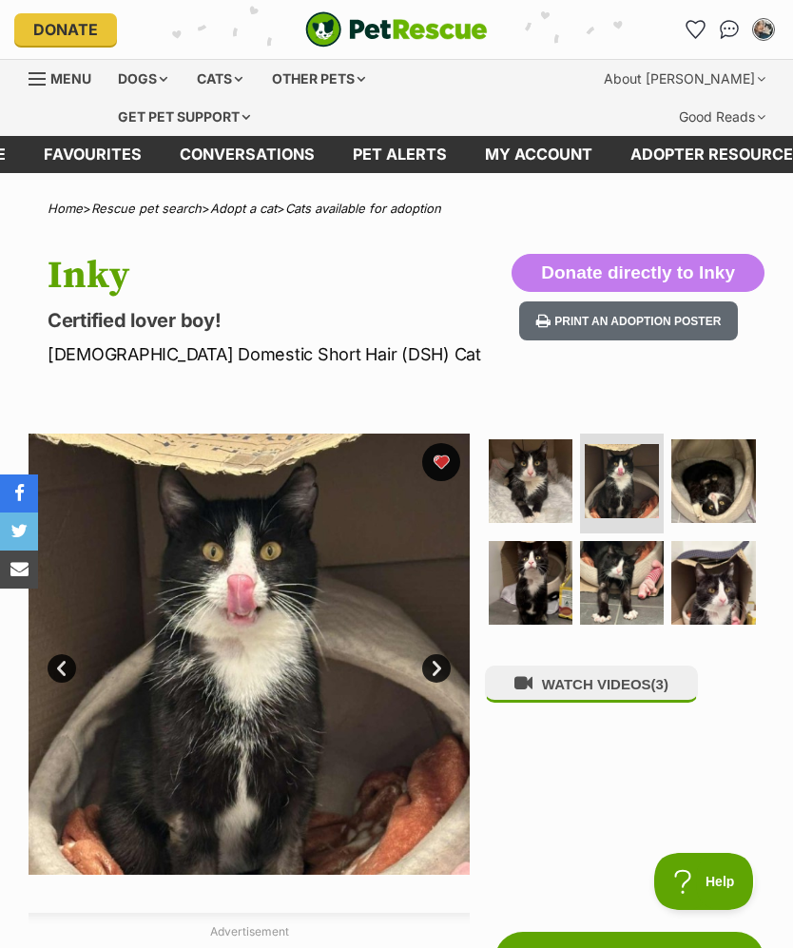
click at [544, 490] on img at bounding box center [531, 481] width 84 height 84
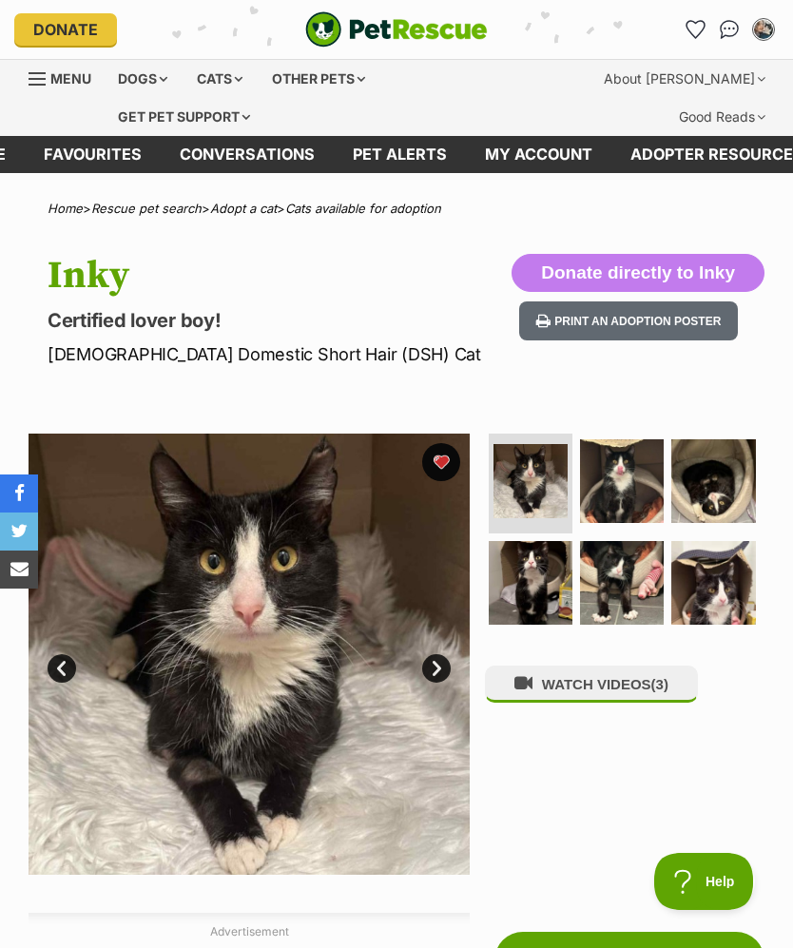
click at [545, 578] on img at bounding box center [531, 583] width 84 height 84
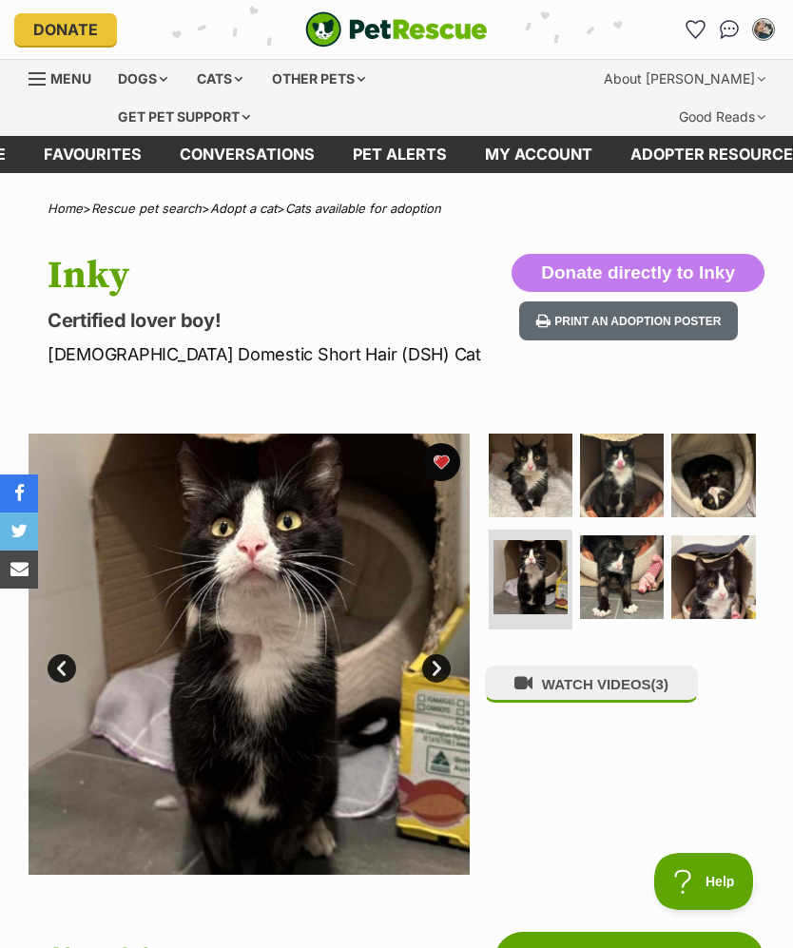
click at [629, 548] on img at bounding box center [622, 577] width 84 height 84
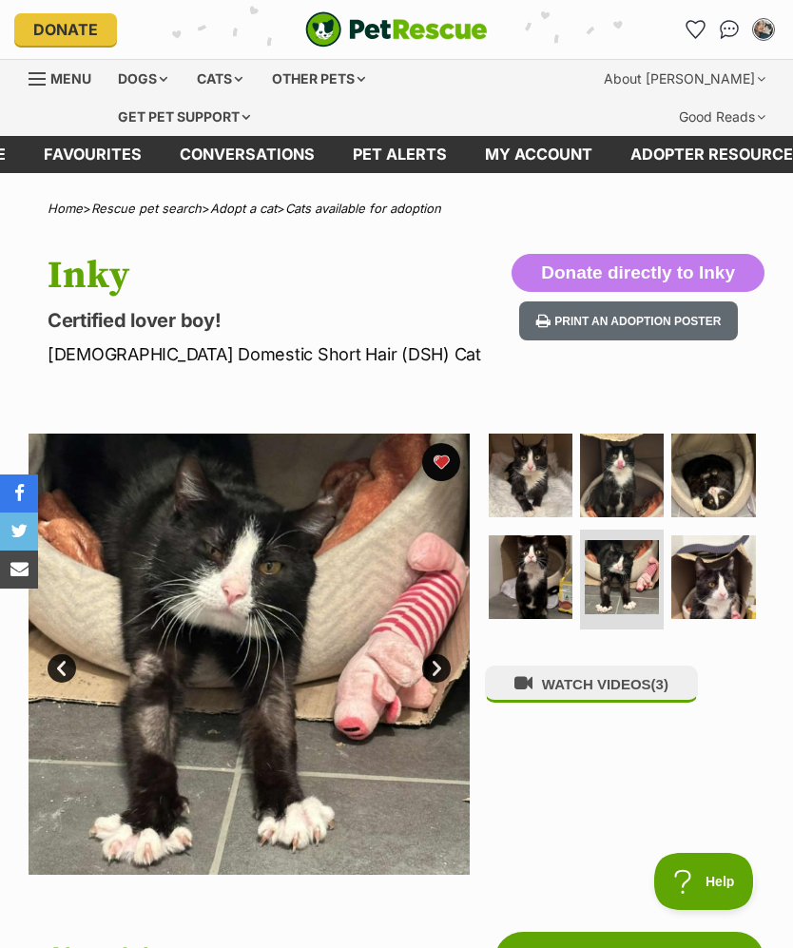
click at [723, 591] on img at bounding box center [713, 577] width 84 height 84
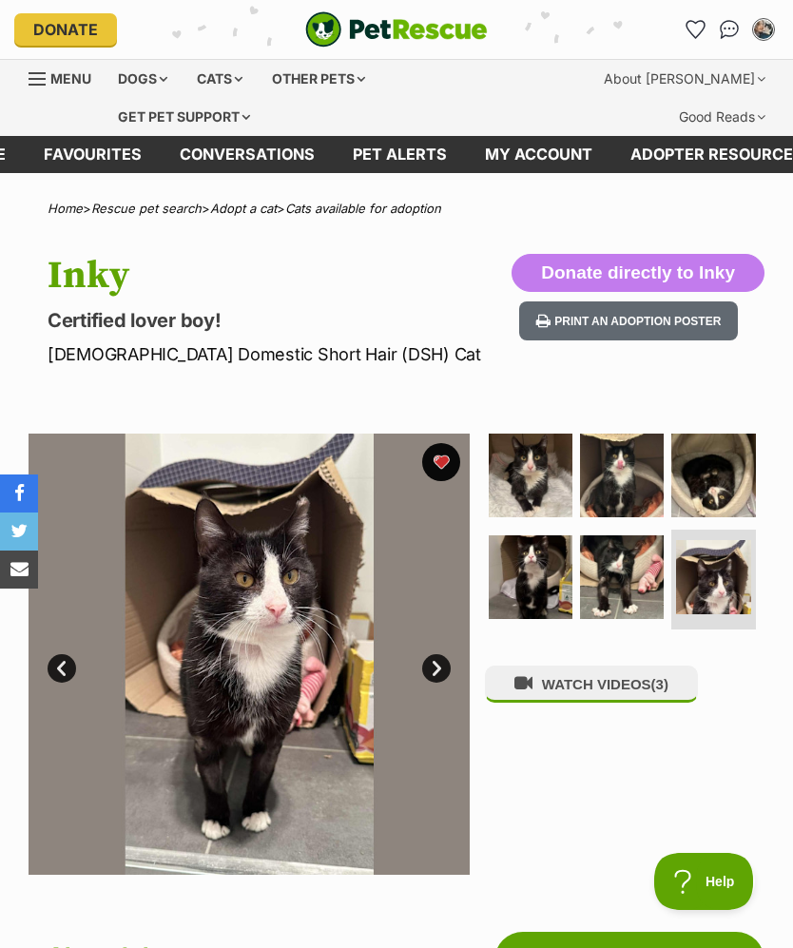
click at [723, 453] on img at bounding box center [713, 475] width 84 height 84
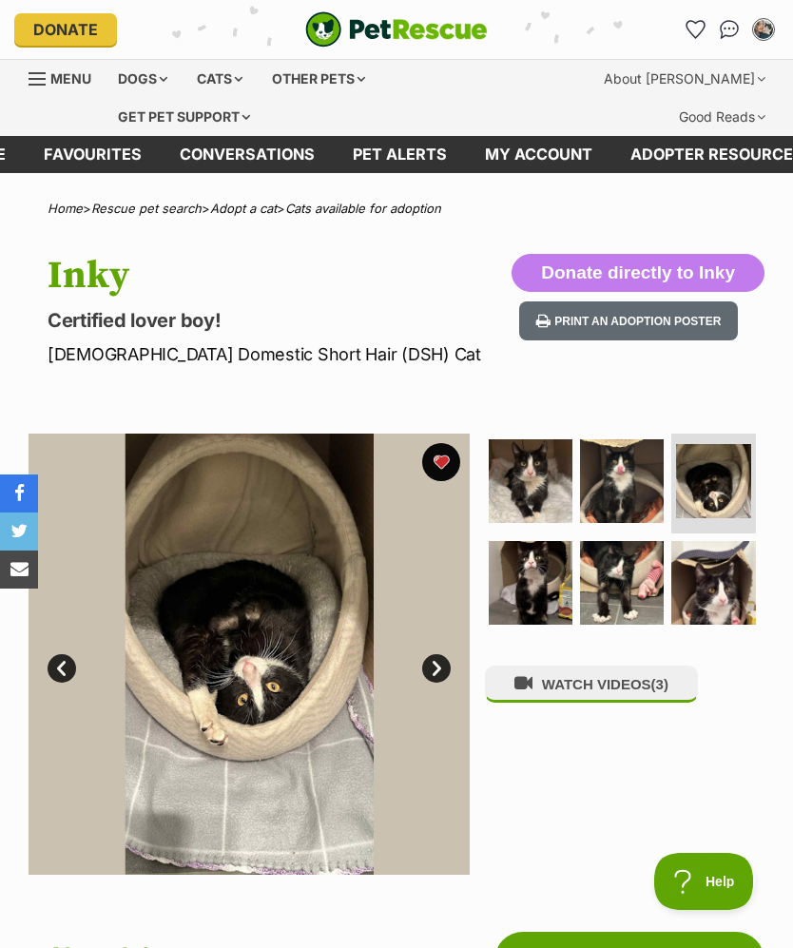
click at [621, 477] on img at bounding box center [622, 481] width 84 height 84
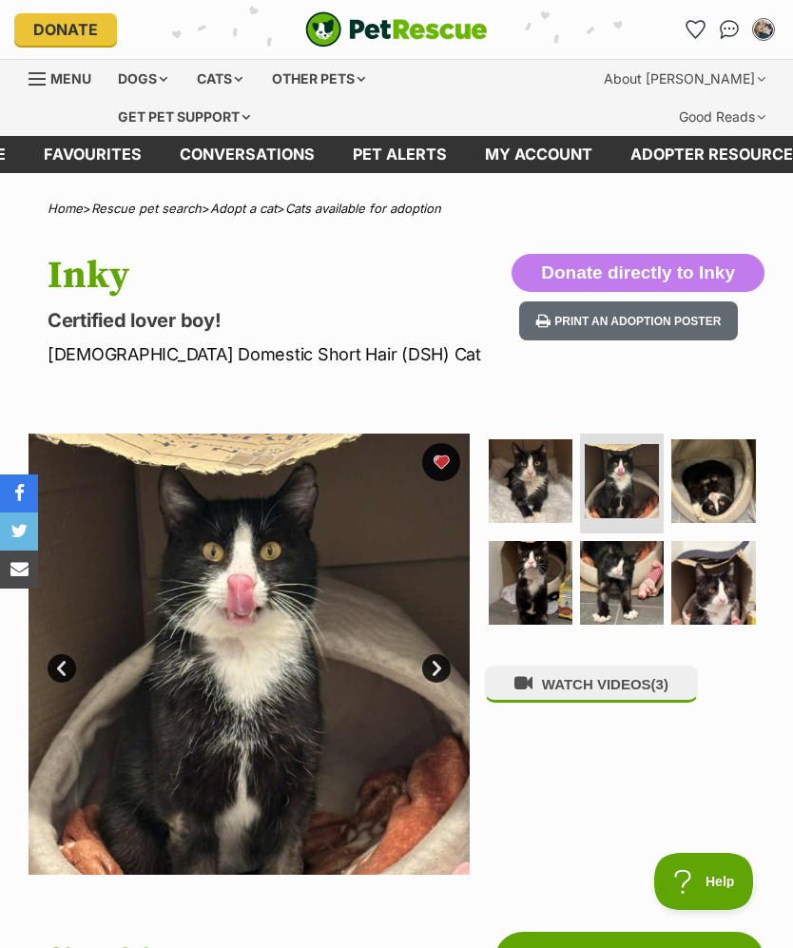
click at [558, 489] on img at bounding box center [531, 481] width 84 height 84
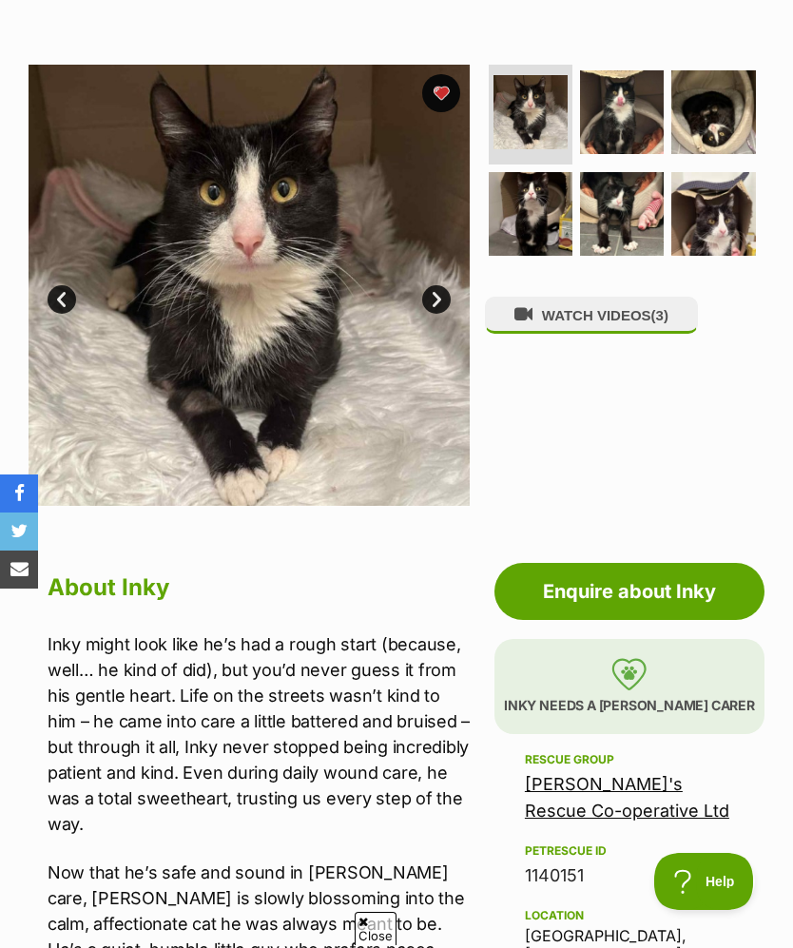
scroll to position [261, 0]
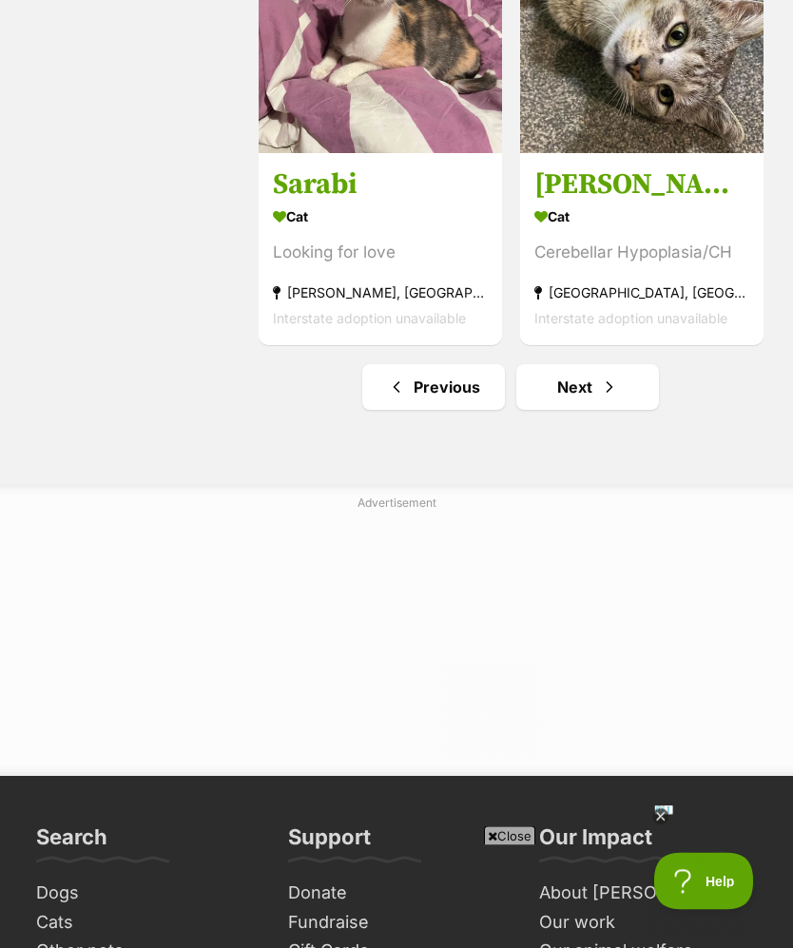
scroll to position [4597, 0]
click at [618, 398] on span "Next page" at bounding box center [609, 386] width 19 height 23
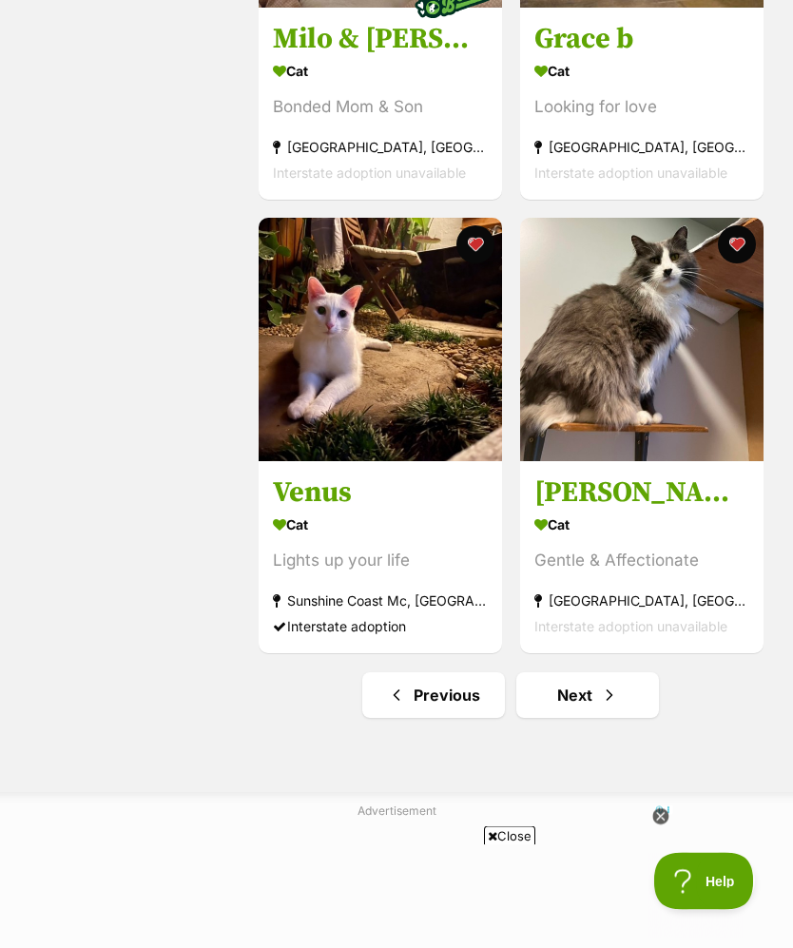
scroll to position [4289, 0]
click at [656, 695] on link "Next" at bounding box center [587, 695] width 143 height 46
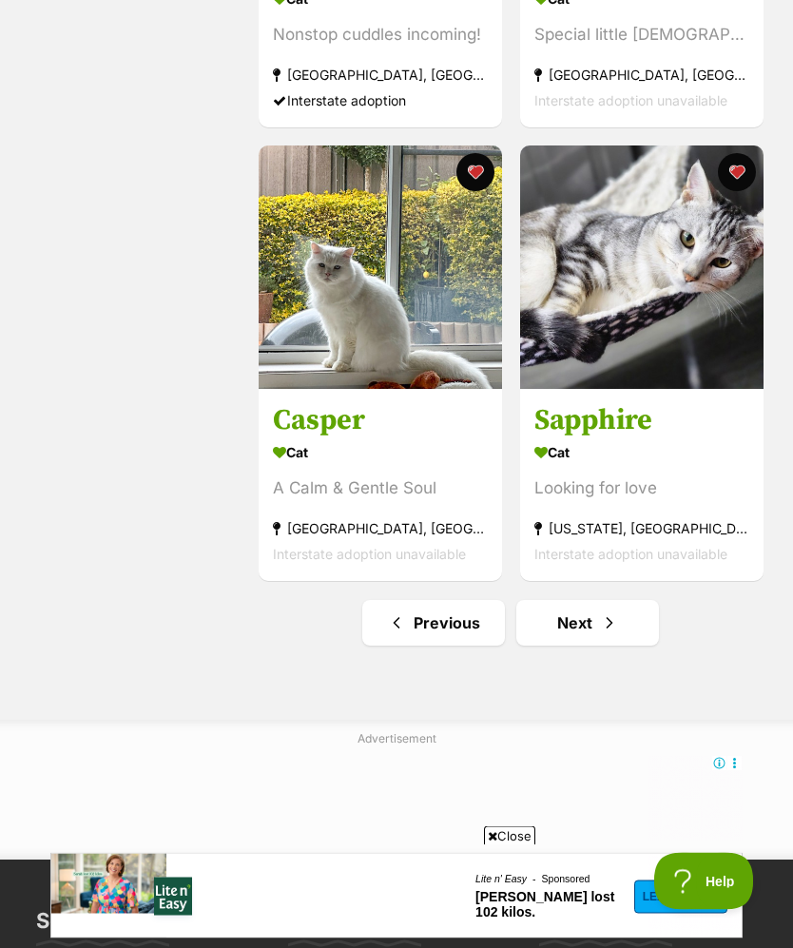
scroll to position [4361, 0]
click at [606, 634] on span "Next page" at bounding box center [609, 622] width 19 height 23
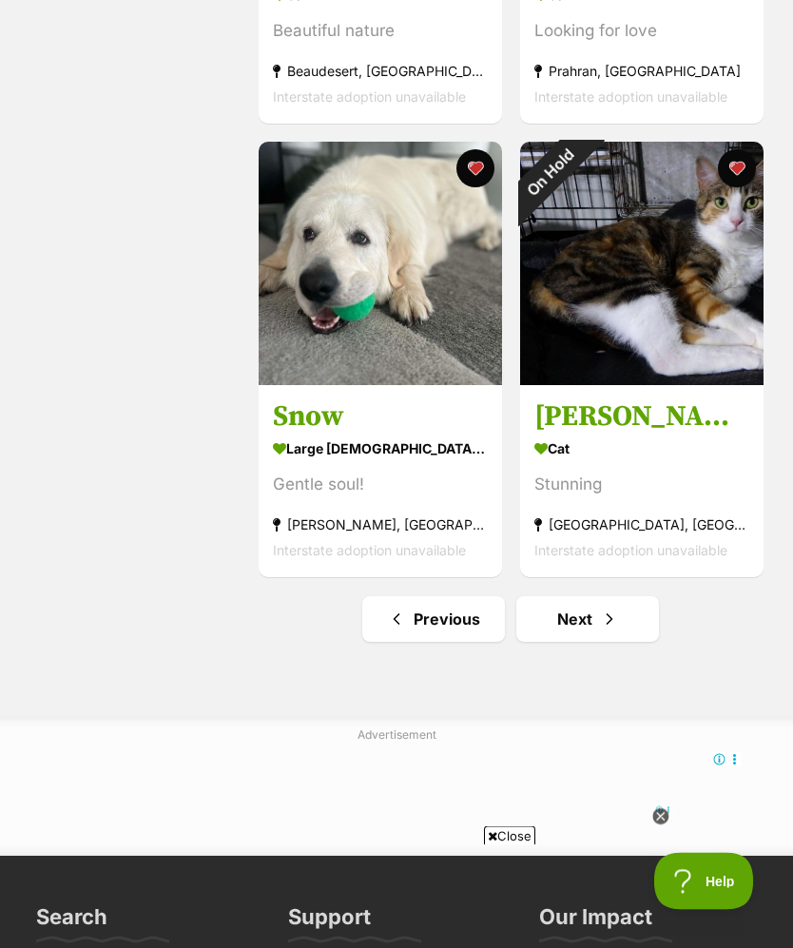
scroll to position [4365, 0]
click at [630, 634] on link "Next" at bounding box center [587, 619] width 143 height 46
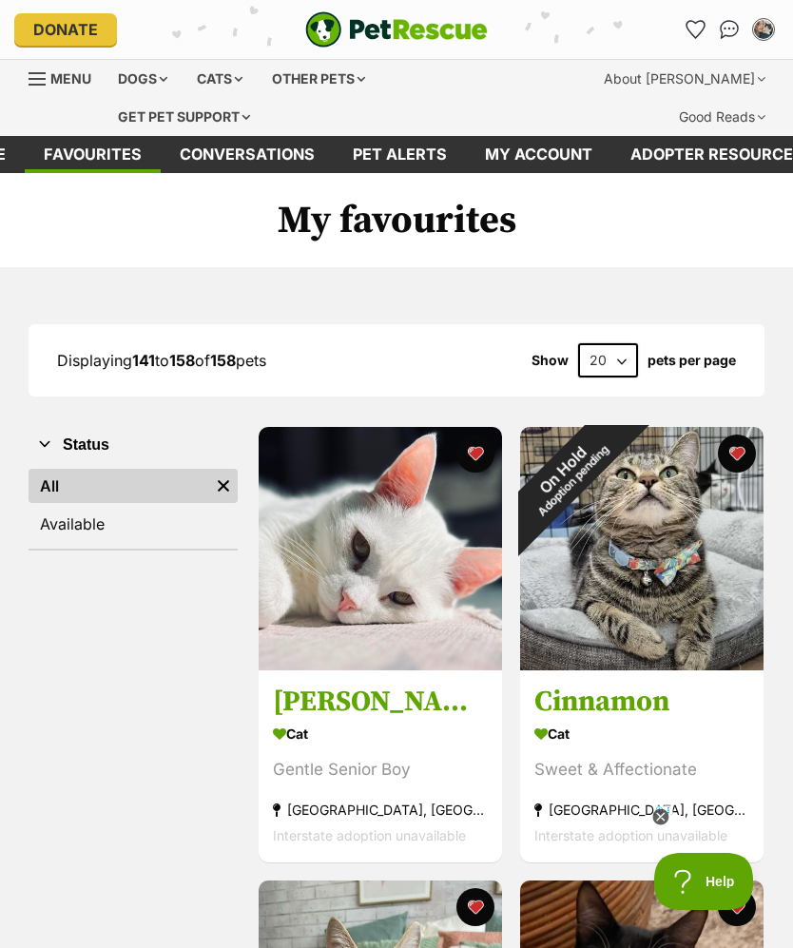
click at [701, 27] on icon "Favourites" at bounding box center [695, 29] width 18 height 17
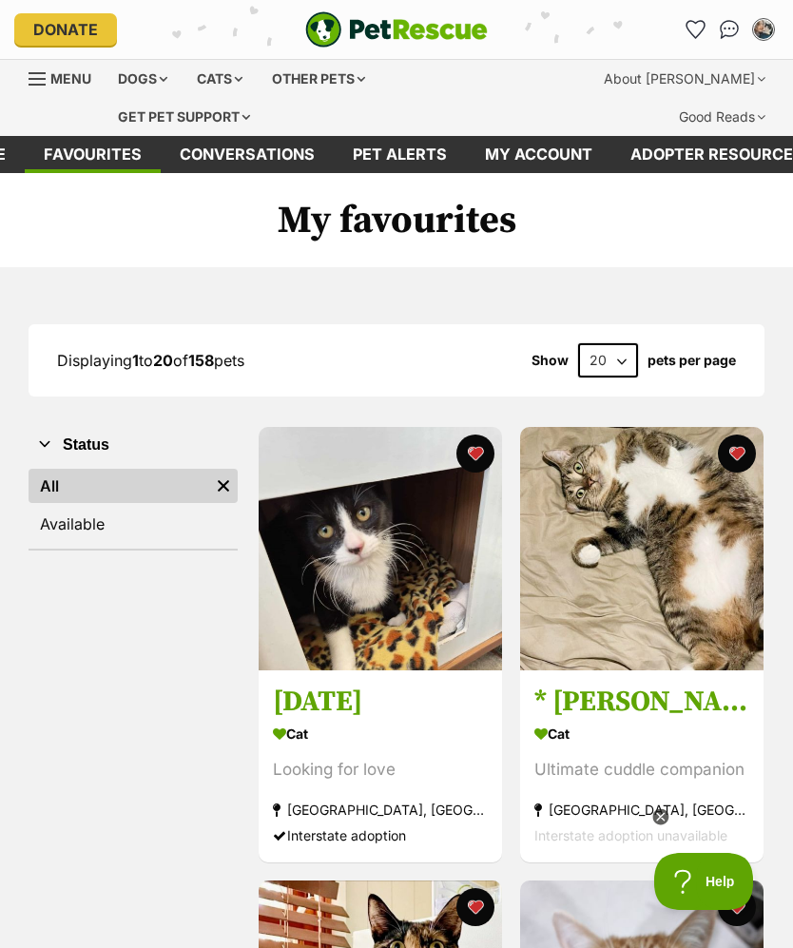
click at [401, 567] on img at bounding box center [380, 548] width 243 height 243
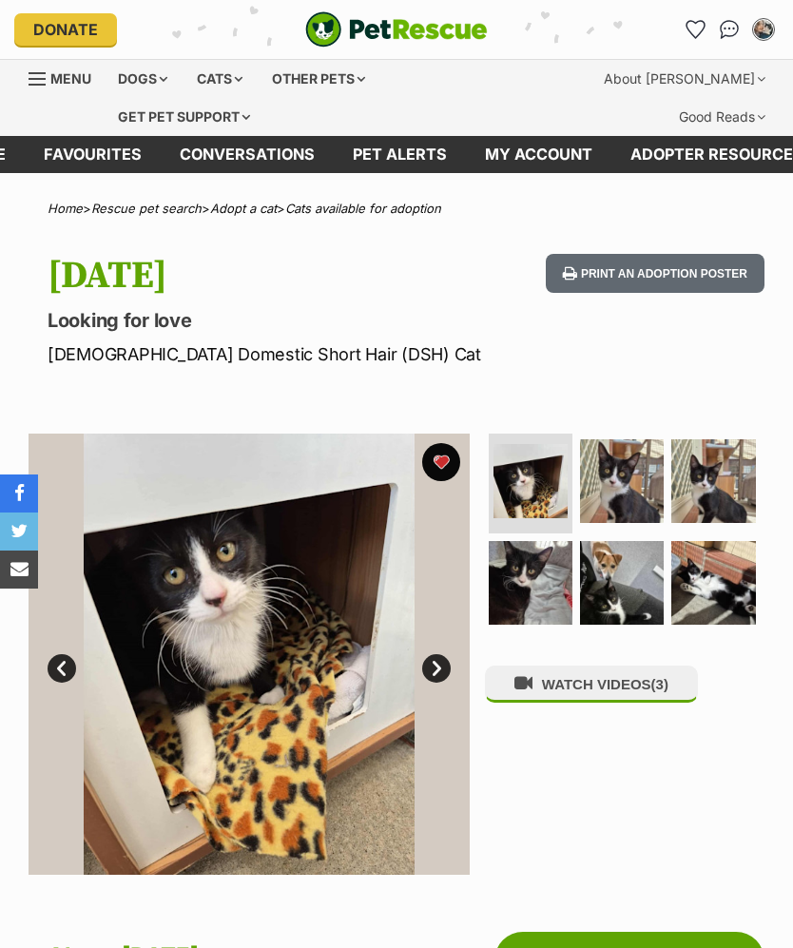
click at [545, 488] on img at bounding box center [530, 481] width 74 height 74
click at [535, 482] on img at bounding box center [530, 481] width 74 height 74
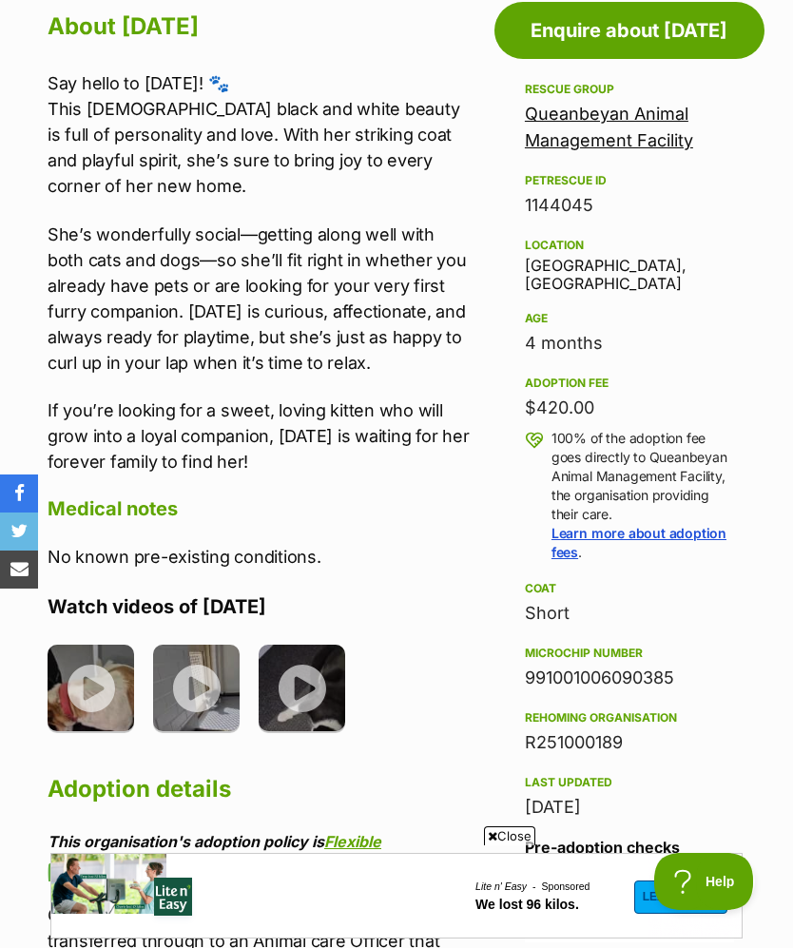
scroll to position [1038, 0]
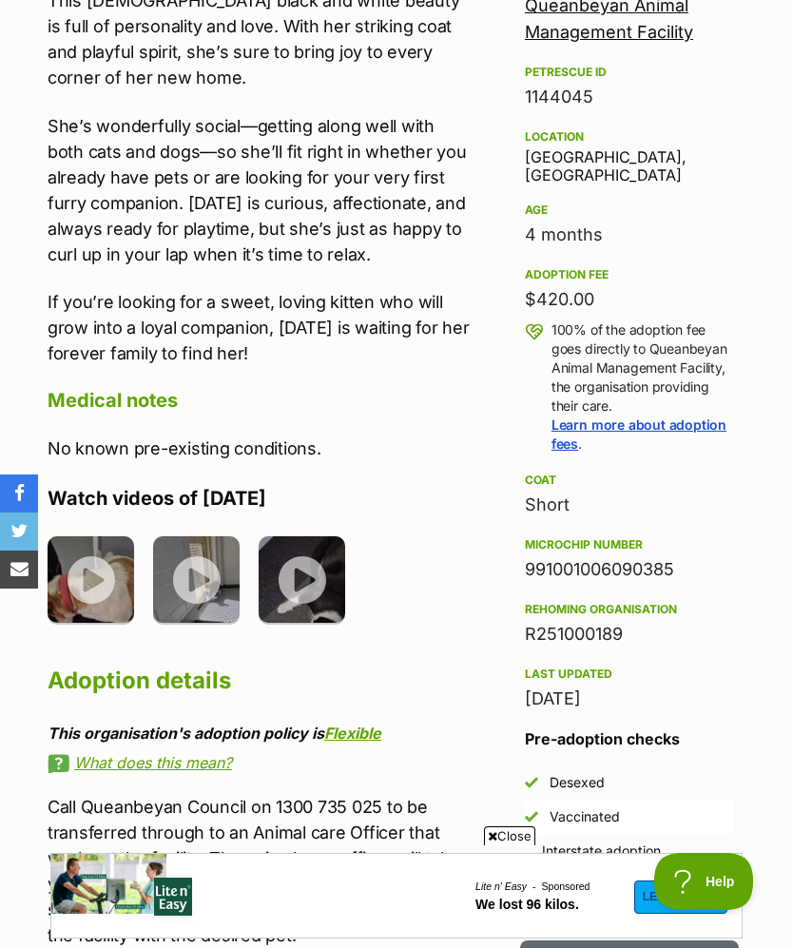
click at [92, 576] on img at bounding box center [91, 579] width 86 height 86
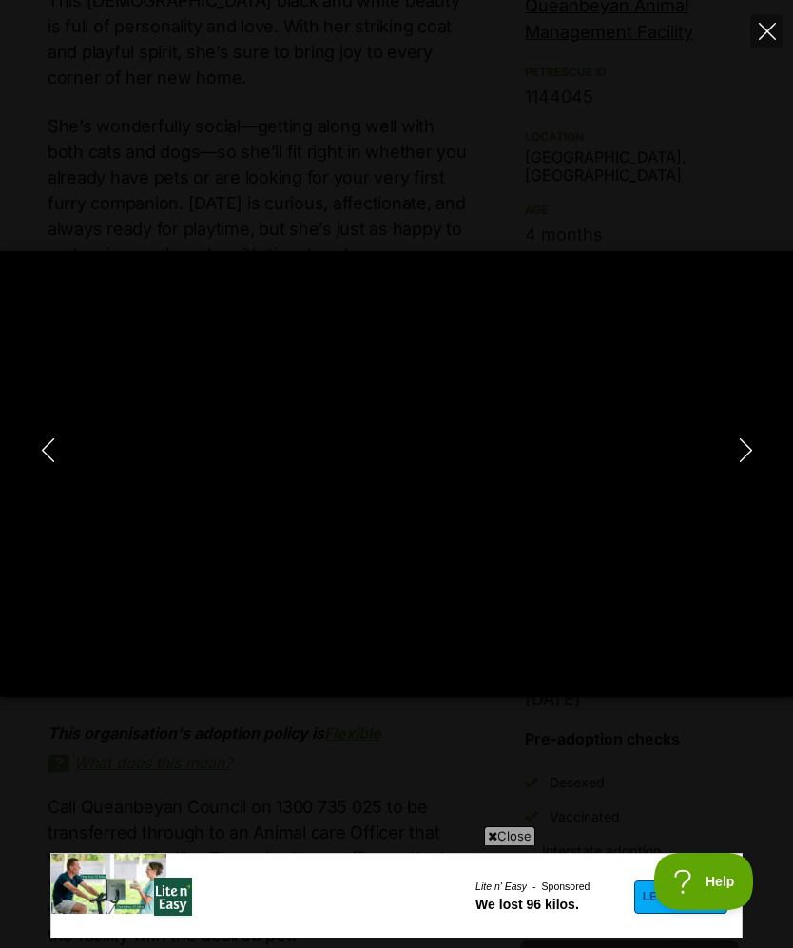
click at [741, 462] on icon "Next" at bounding box center [746, 450] width 24 height 24
click at [749, 462] on icon "Next" at bounding box center [746, 450] width 24 height 24
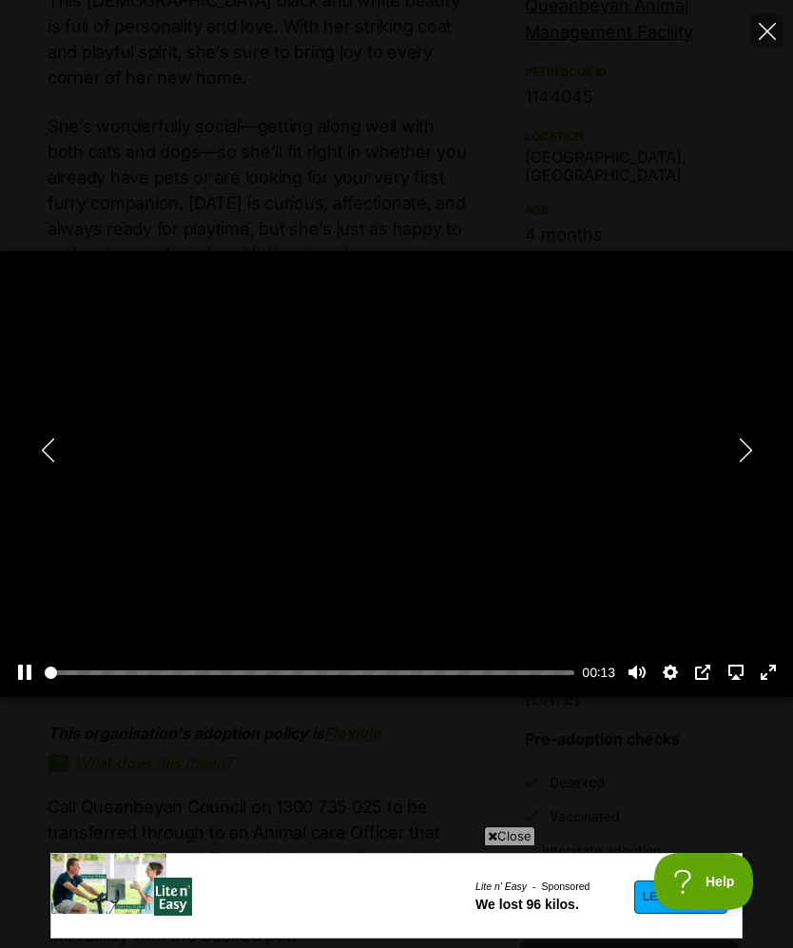
click at [744, 462] on icon "Next" at bounding box center [745, 450] width 12 height 24
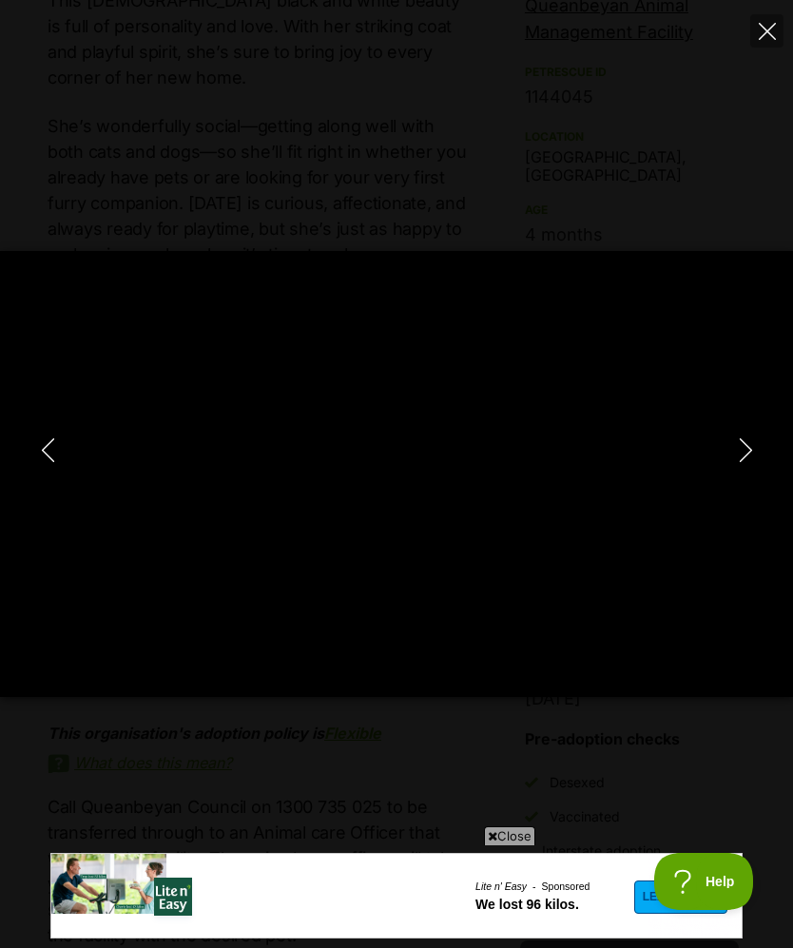
click at [740, 462] on icon "Next" at bounding box center [746, 450] width 24 height 24
type input "15.42"
click at [742, 462] on icon "Next" at bounding box center [746, 450] width 24 height 24
type input "1.33"
click at [736, 462] on icon "Next" at bounding box center [746, 450] width 24 height 24
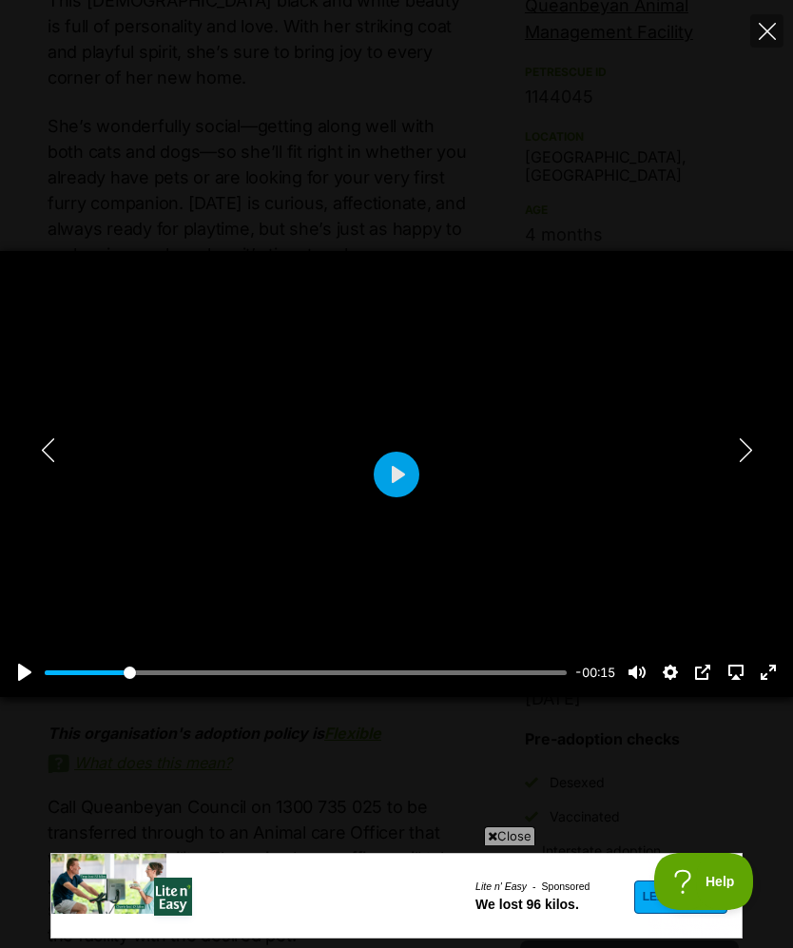
type input "2.19"
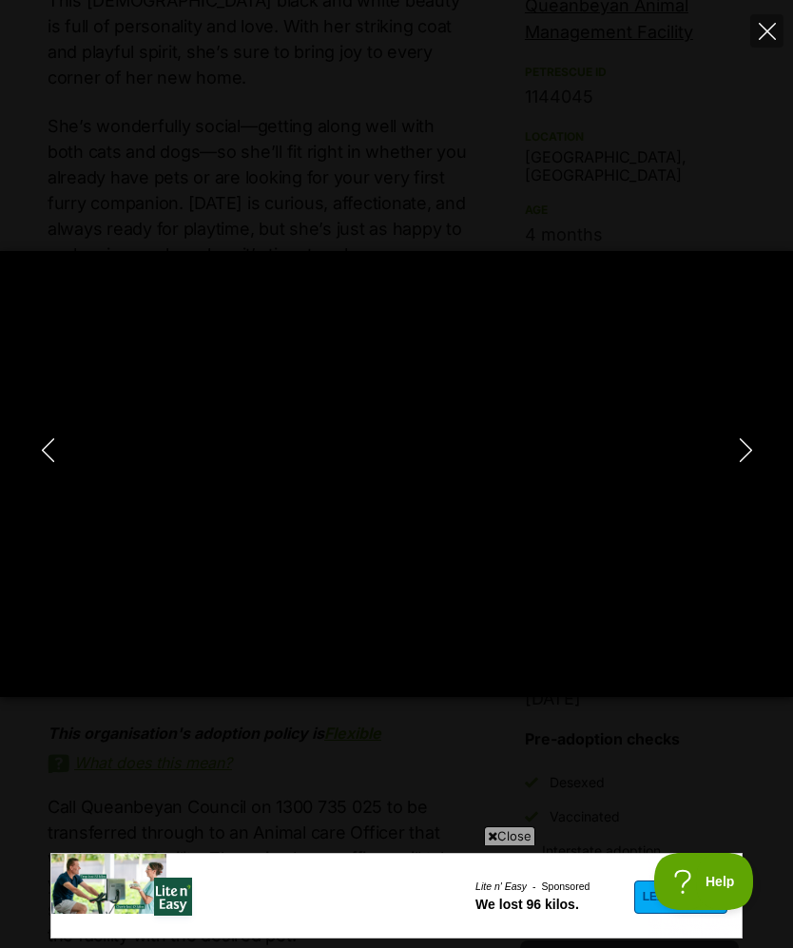
type input "24.97"
click at [747, 462] on icon "Next" at bounding box center [746, 450] width 24 height 24
type input "10.46"
click at [741, 462] on icon "Next" at bounding box center [746, 450] width 24 height 24
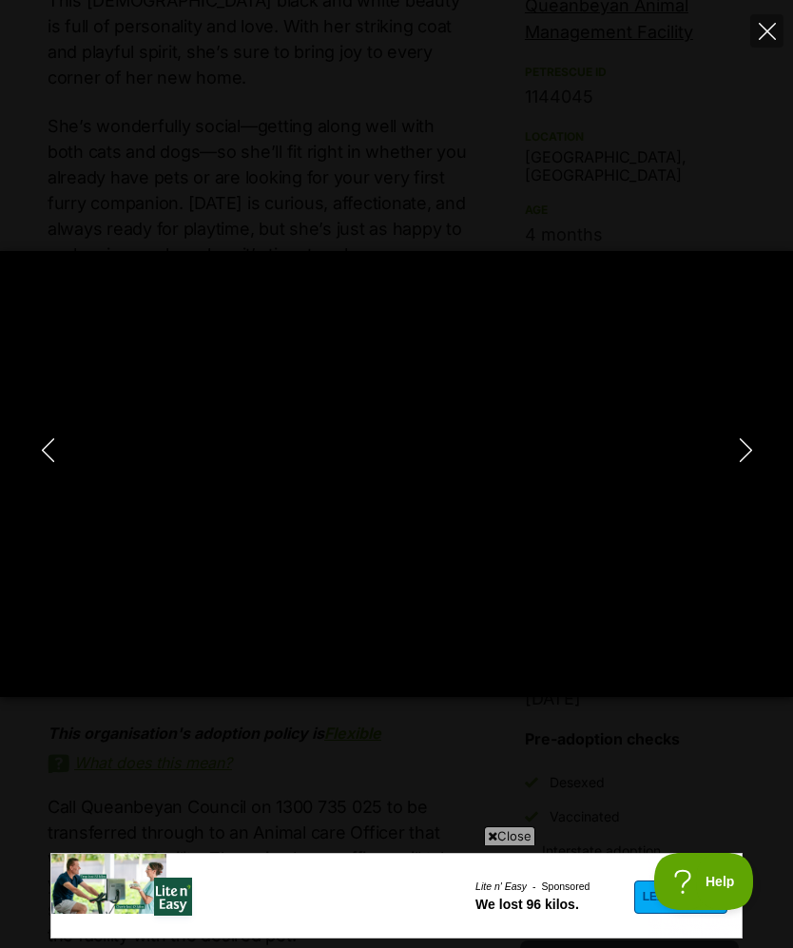
type input "23.63"
click at [734, 462] on icon "Next" at bounding box center [746, 450] width 24 height 24
click at [764, 19] on button "Close" at bounding box center [766, 30] width 33 height 33
type input "33.15"
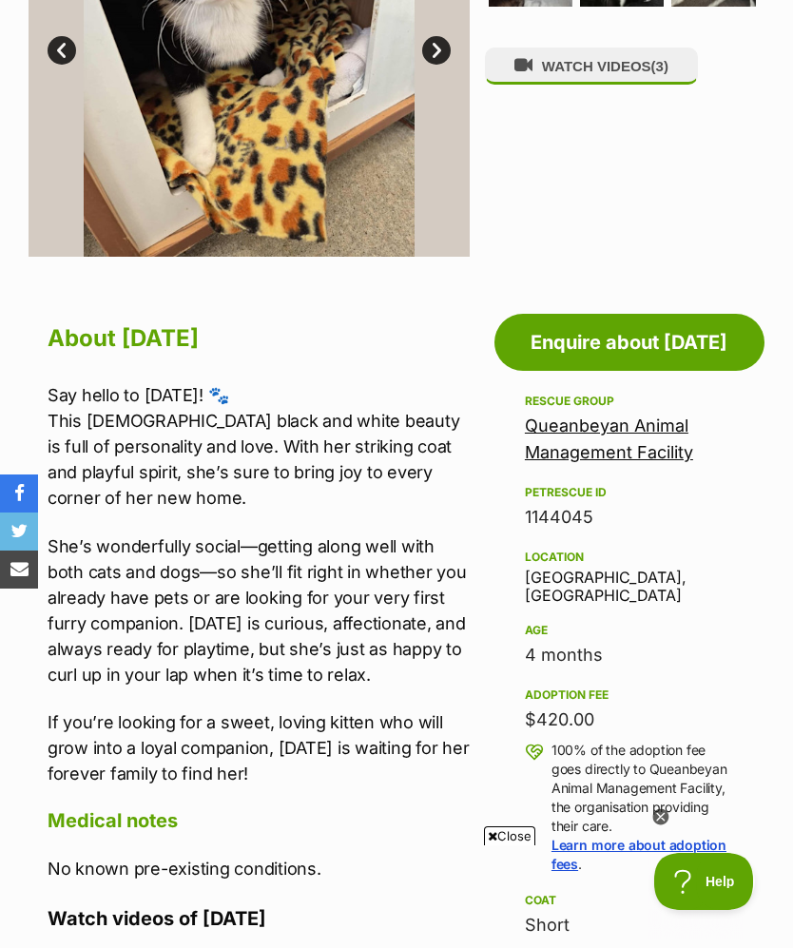
scroll to position [617, 0]
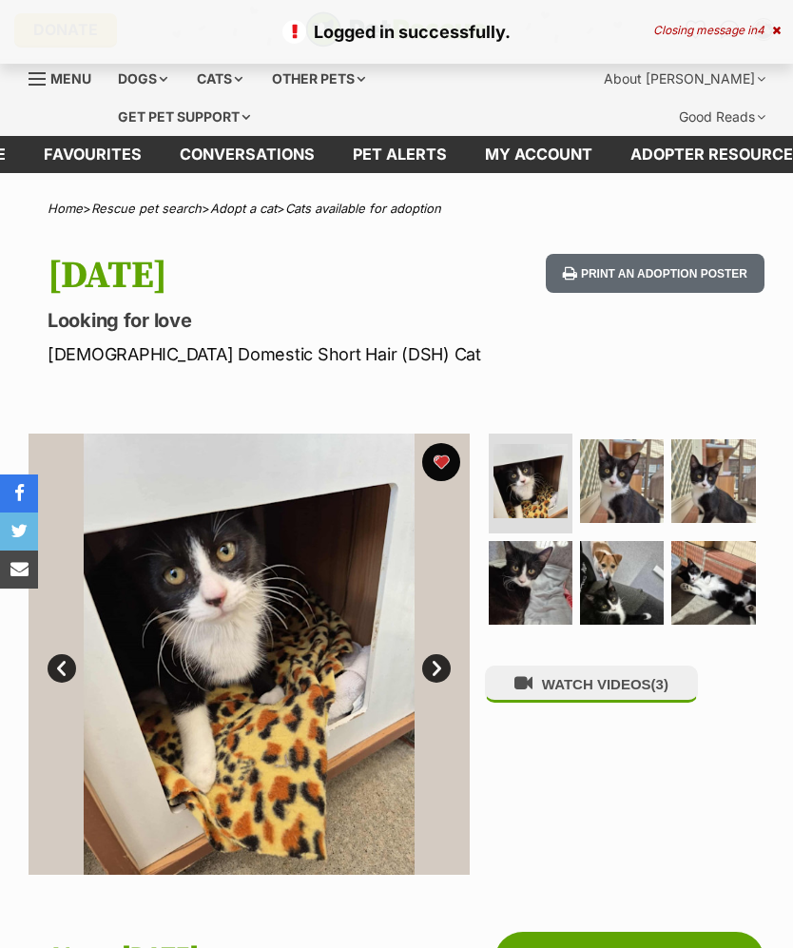
click at [781, 21] on div "Logged in successfully. Closing message in 4" at bounding box center [396, 32] width 793 height 64
click at [769, 27] on div "Closing message in 3" at bounding box center [717, 30] width 126 height 13
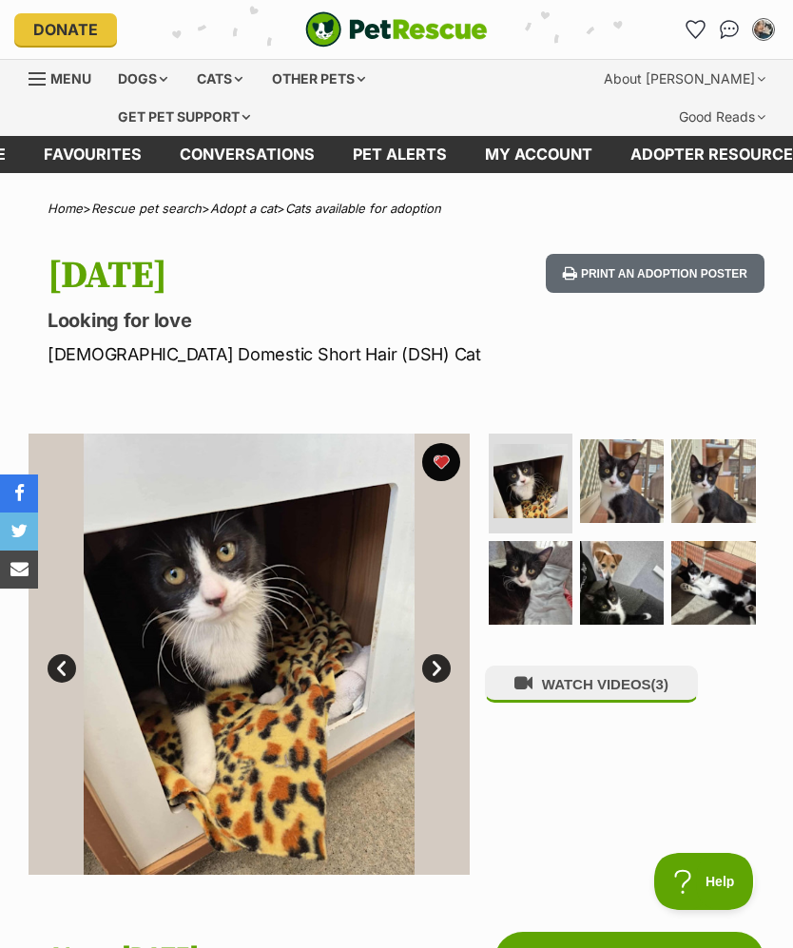
click at [693, 28] on icon "Favourites" at bounding box center [695, 29] width 18 height 17
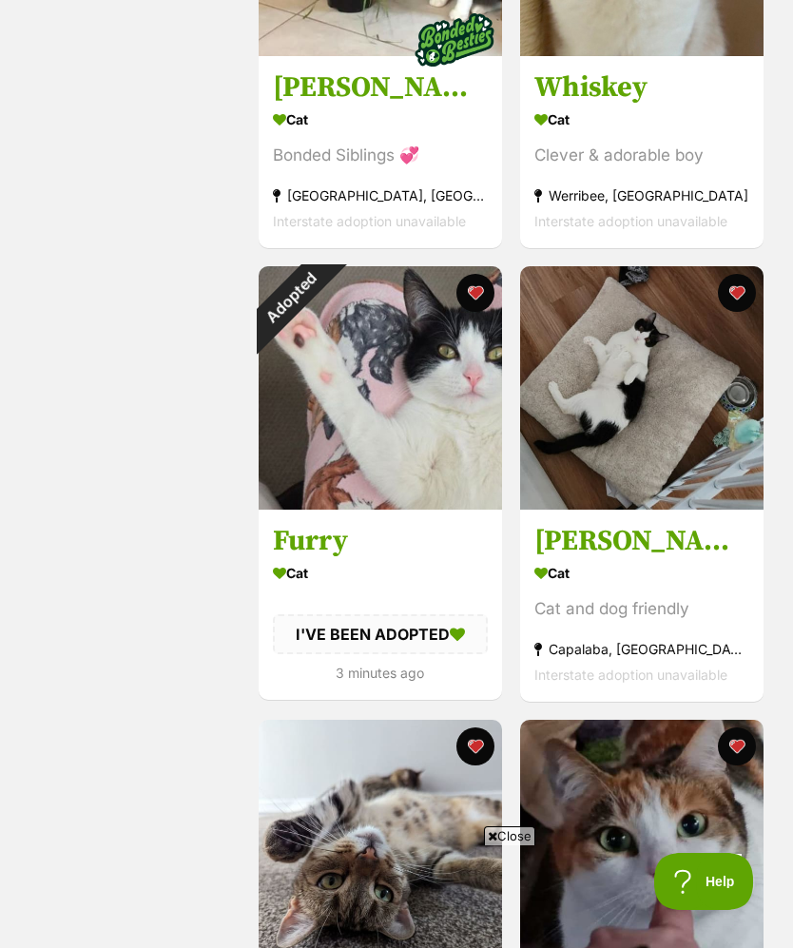
click at [322, 297] on div "Adopted" at bounding box center [291, 298] width 64 height 64
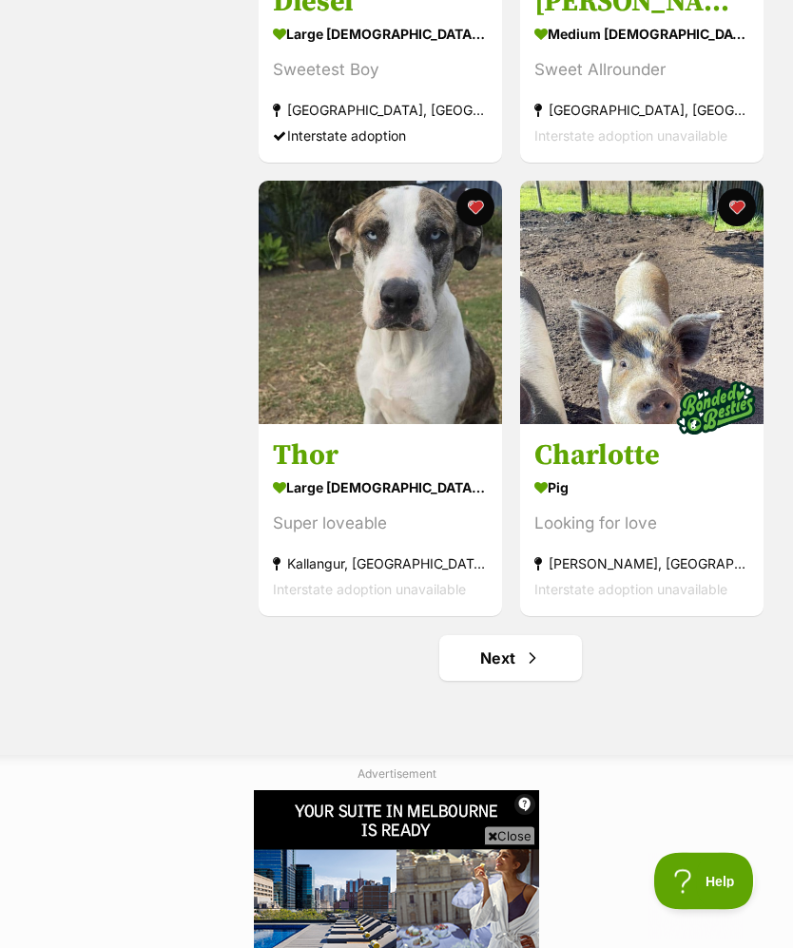
scroll to position [4326, 0]
click at [535, 669] on span "Next page" at bounding box center [532, 657] width 19 height 23
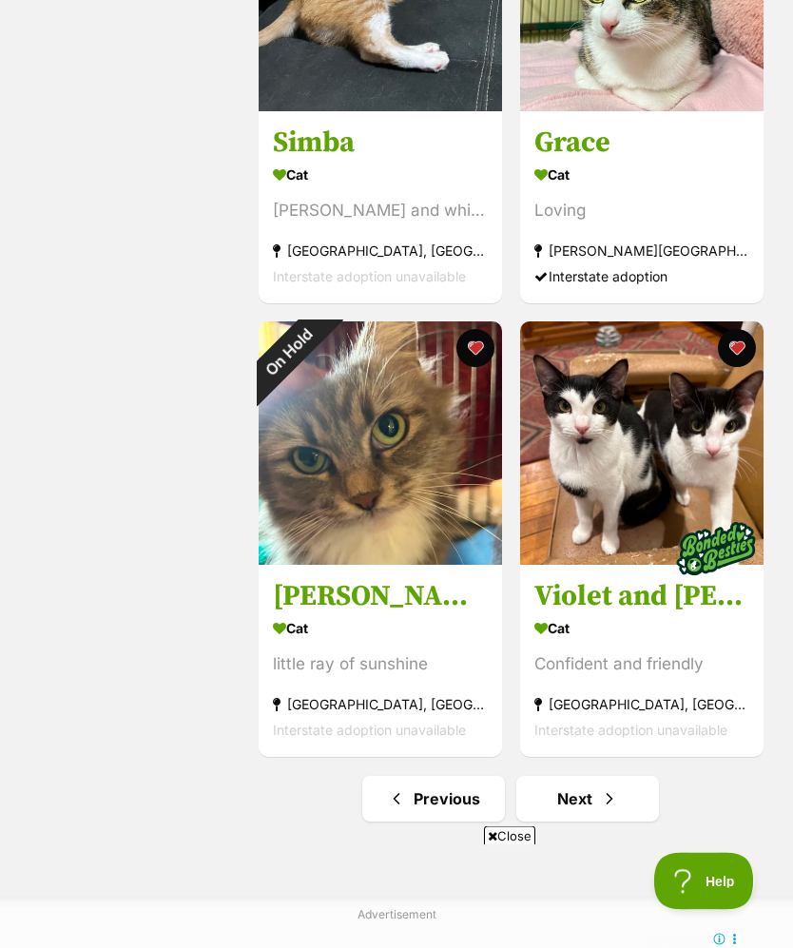
scroll to position [4185, 0]
click at [319, 360] on div "On Hold" at bounding box center [289, 351] width 61 height 61
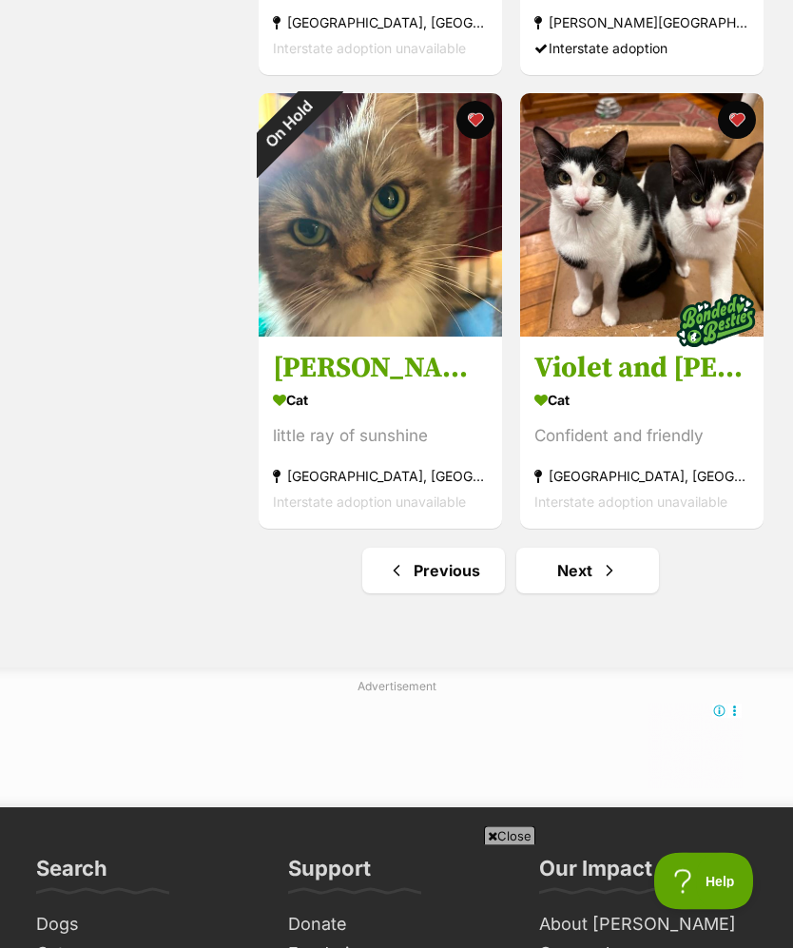
scroll to position [4414, 0]
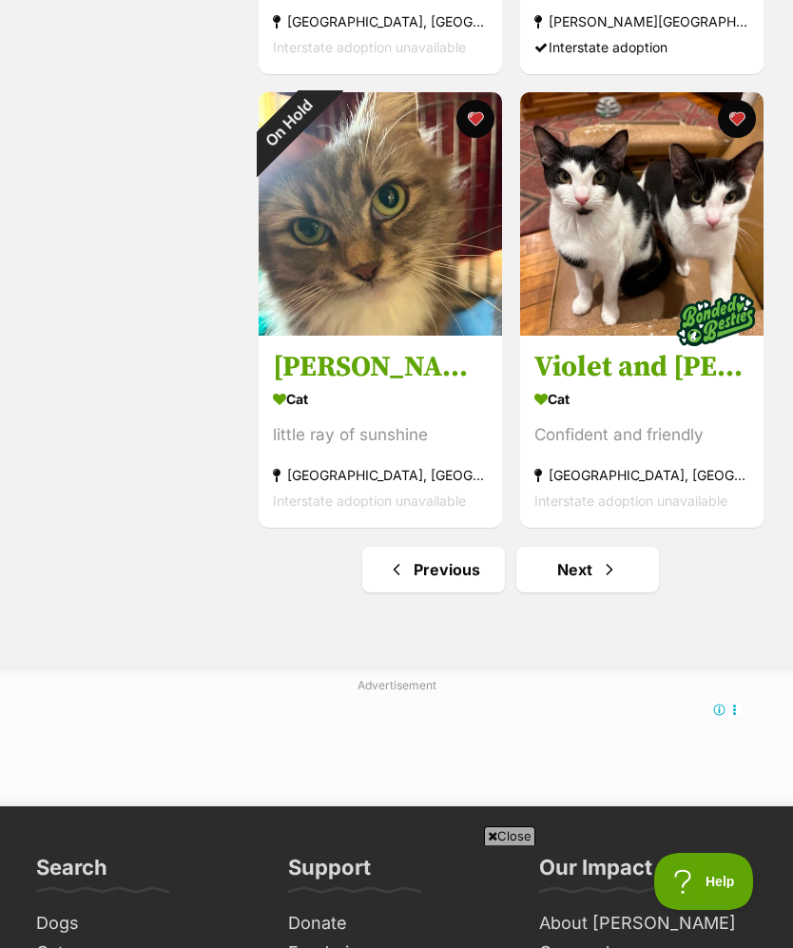
click at [628, 592] on link "Next" at bounding box center [587, 570] width 143 height 46
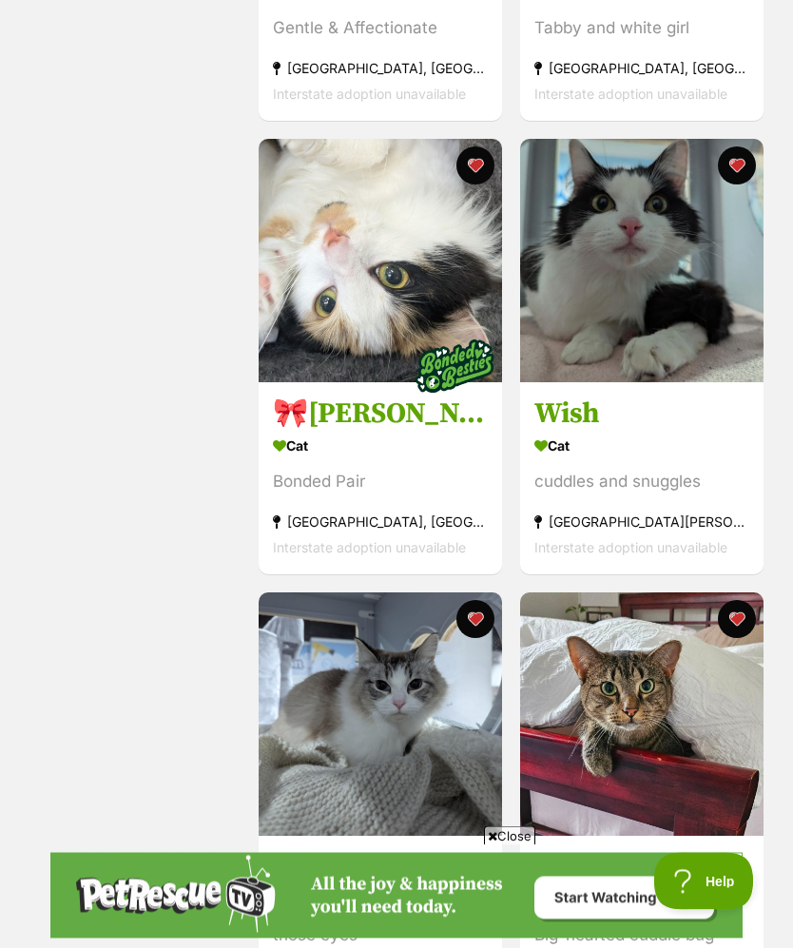
scroll to position [1195, 0]
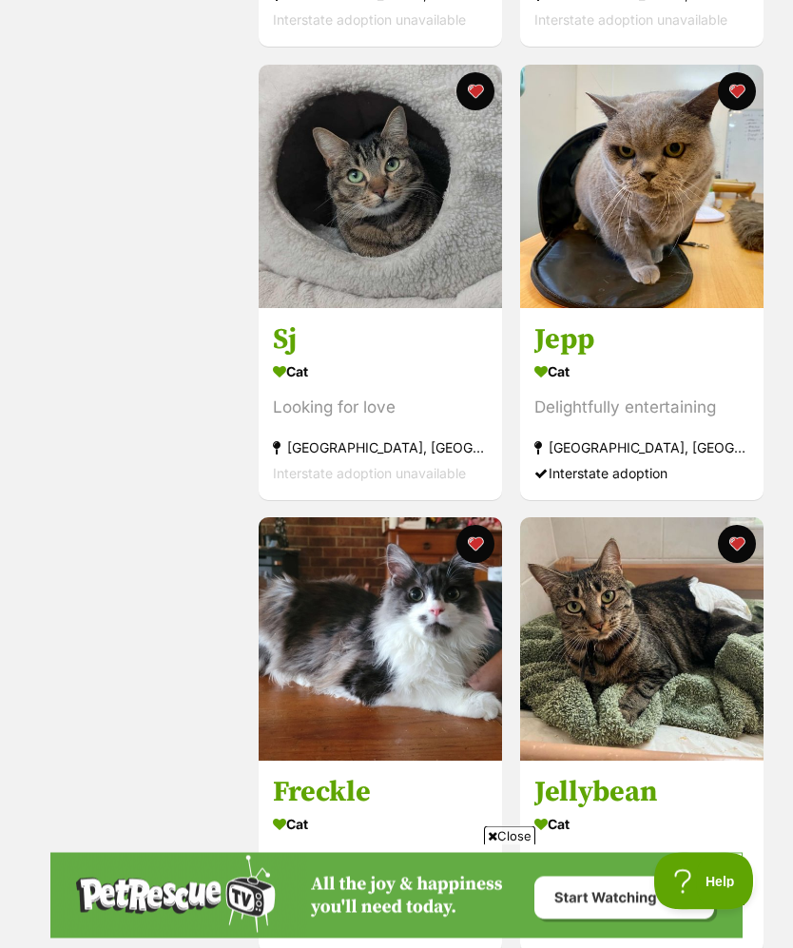
click at [475, 553] on button "favourite" at bounding box center [475, 545] width 38 height 38
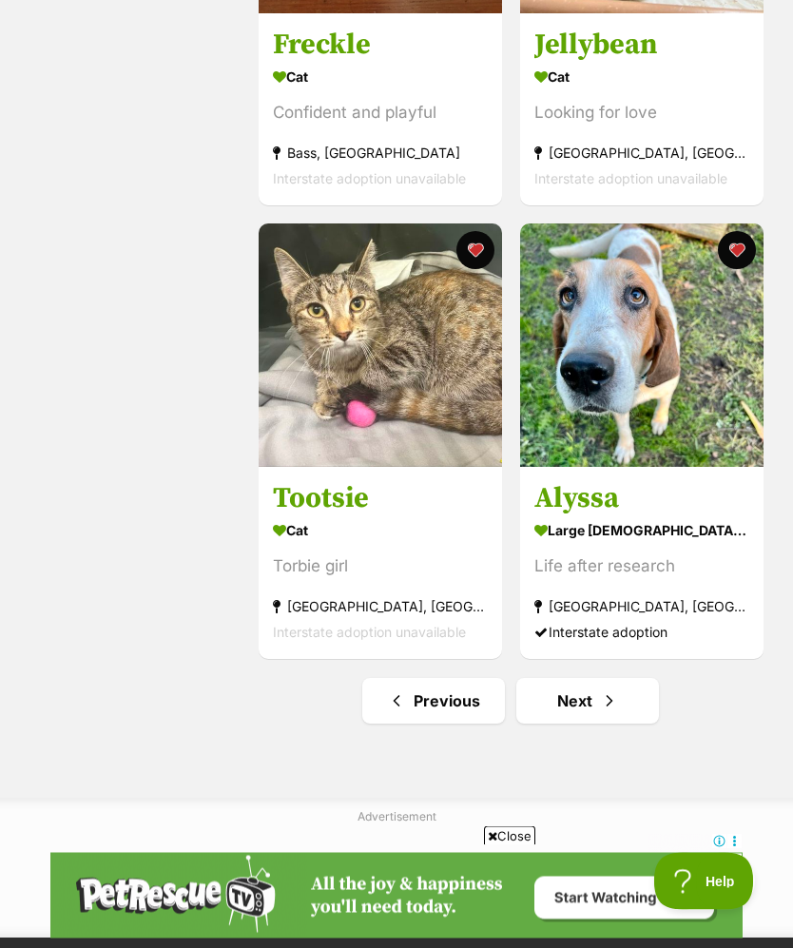
scroll to position [4283, 0]
click at [638, 714] on link "Next" at bounding box center [587, 701] width 143 height 46
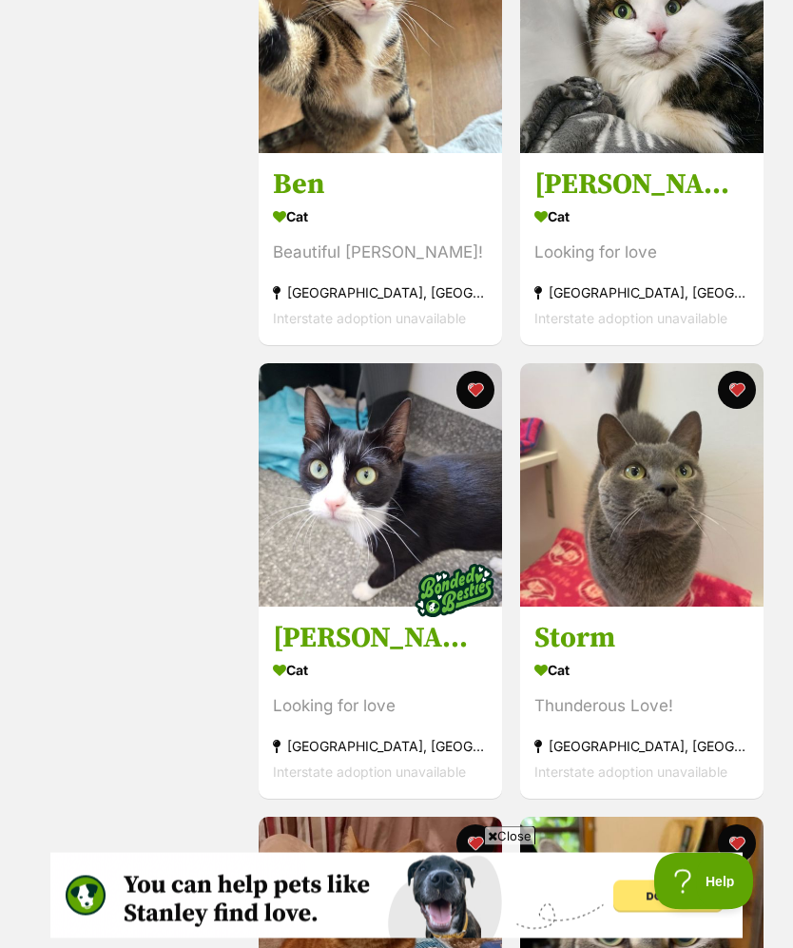
scroll to position [1424, 0]
click at [330, 534] on img at bounding box center [380, 484] width 243 height 243
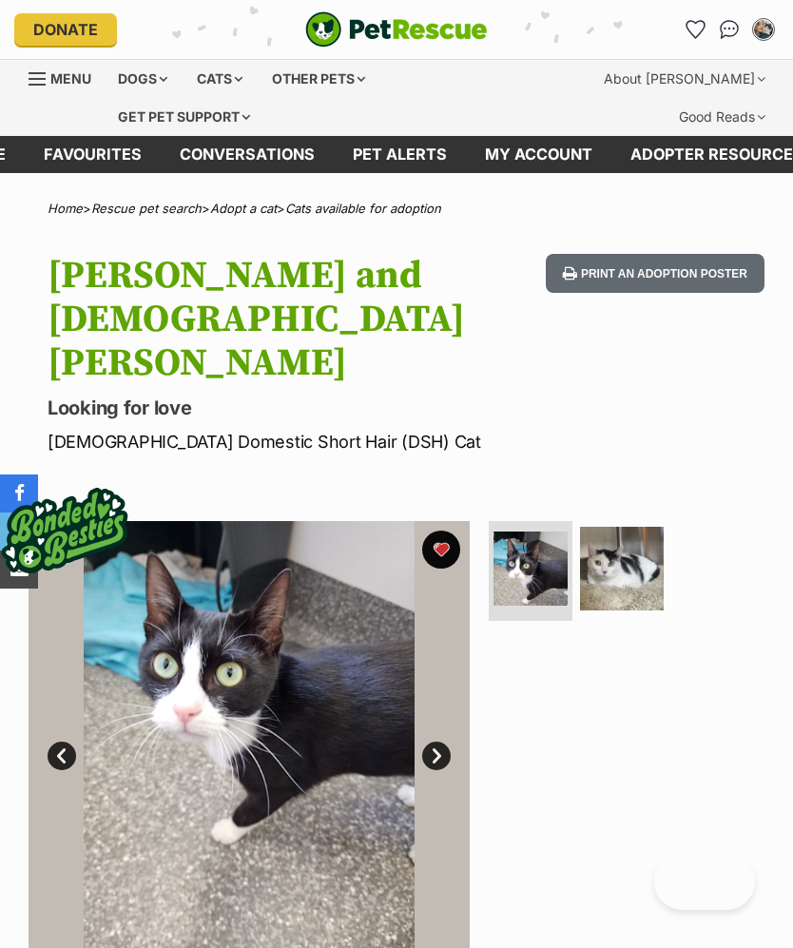
click at [620, 527] on img at bounding box center [622, 569] width 84 height 84
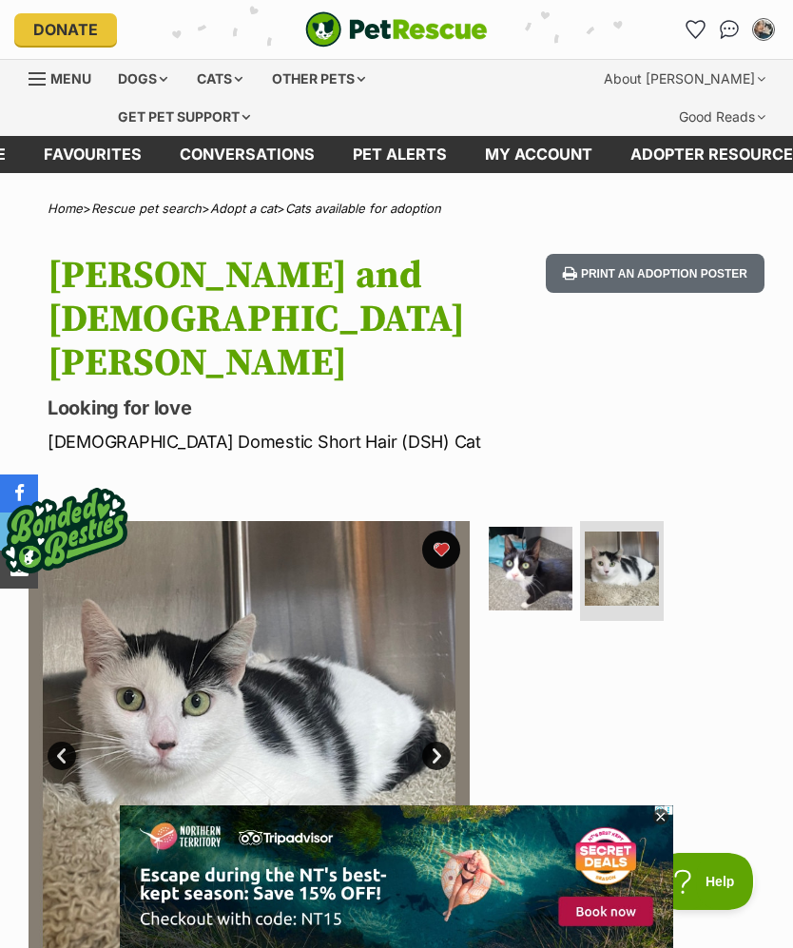
click at [528, 530] on img at bounding box center [531, 569] width 84 height 84
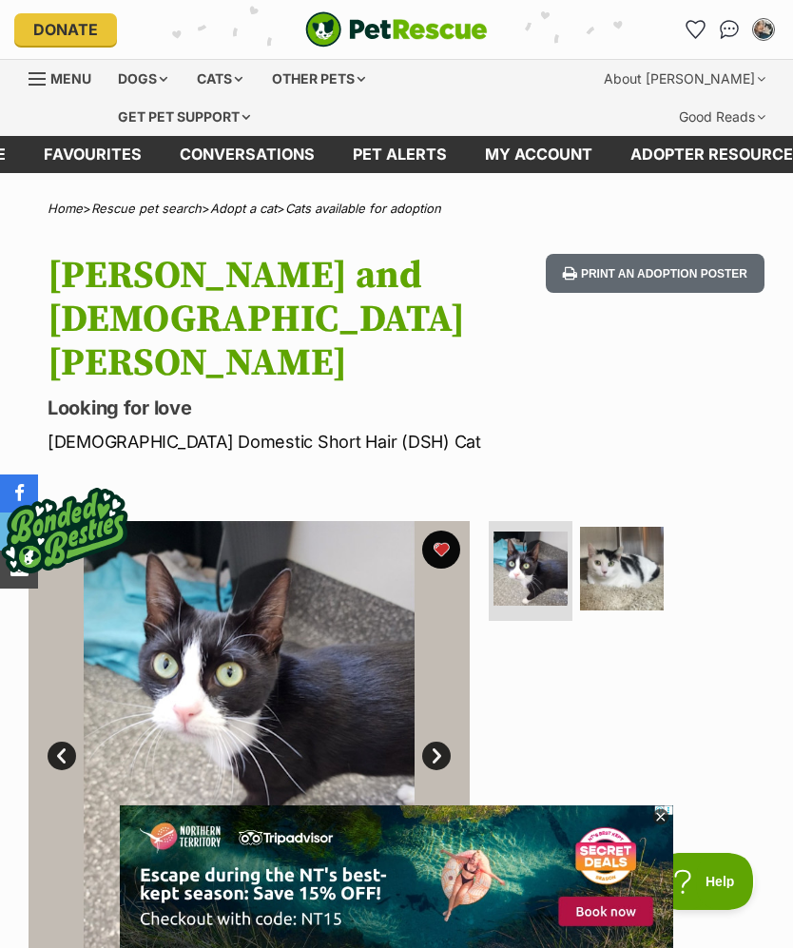
click at [601, 527] on img at bounding box center [622, 569] width 84 height 84
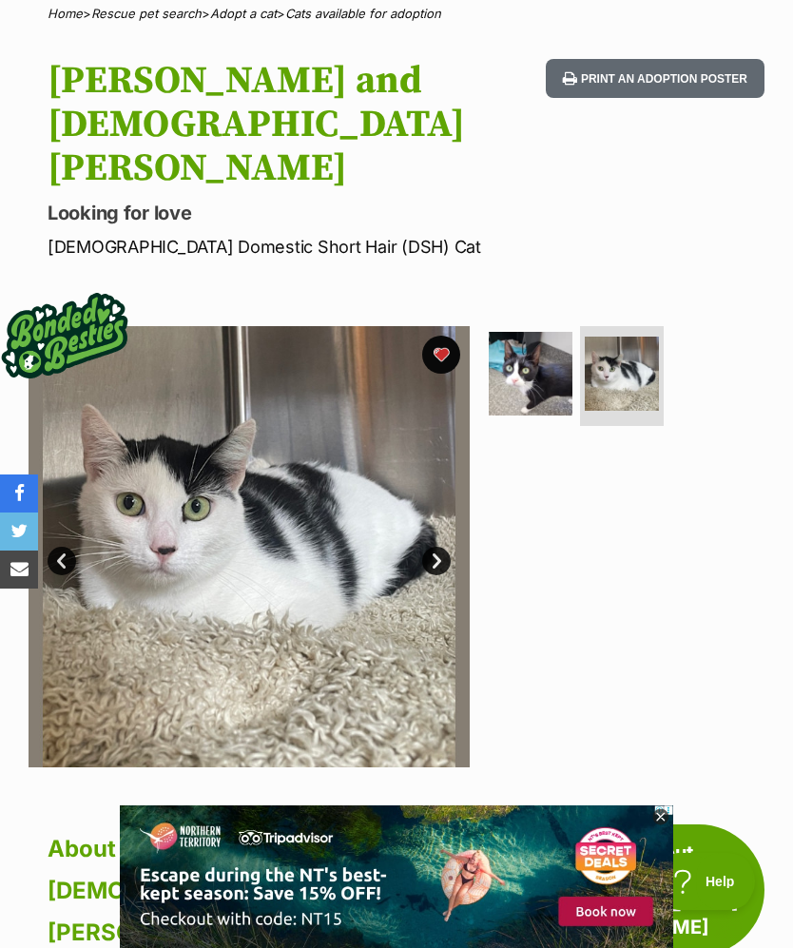
scroll to position [193, 0]
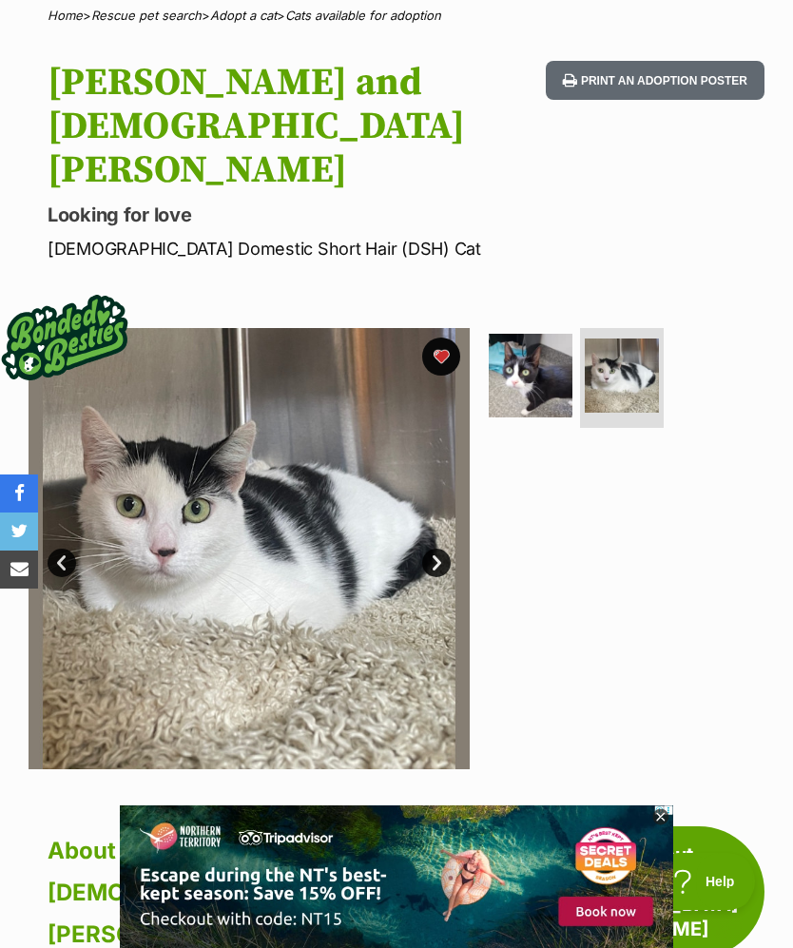
click at [541, 339] on img at bounding box center [531, 376] width 84 height 84
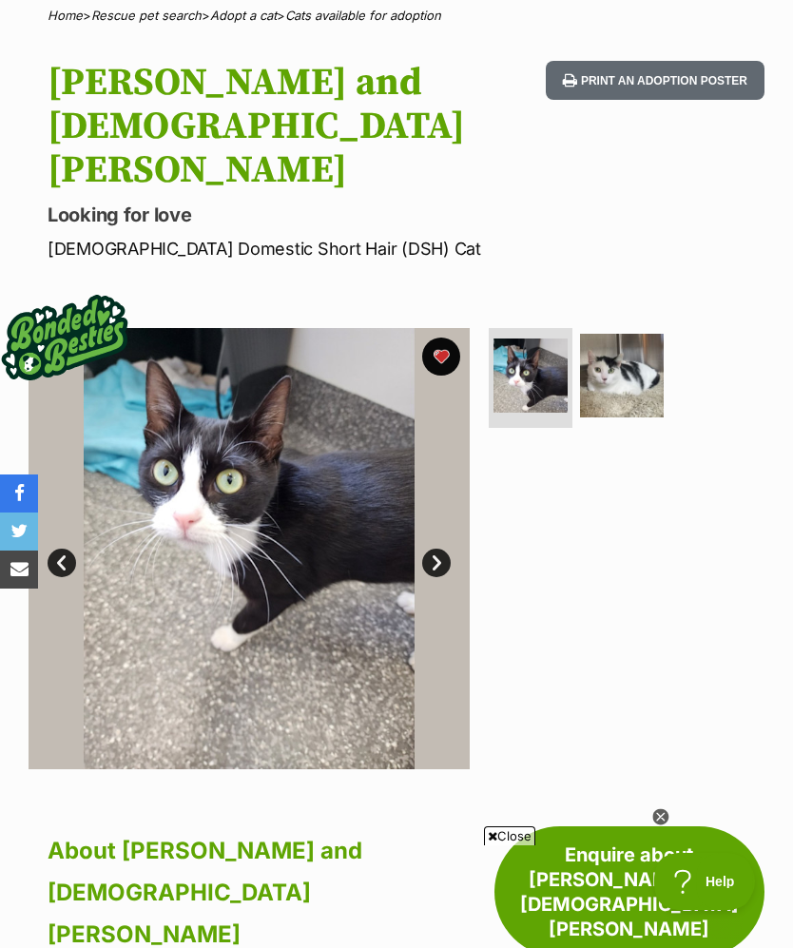
scroll to position [0, 0]
click at [646, 334] on img at bounding box center [622, 376] width 84 height 84
